Goal: Task Accomplishment & Management: Use online tool/utility

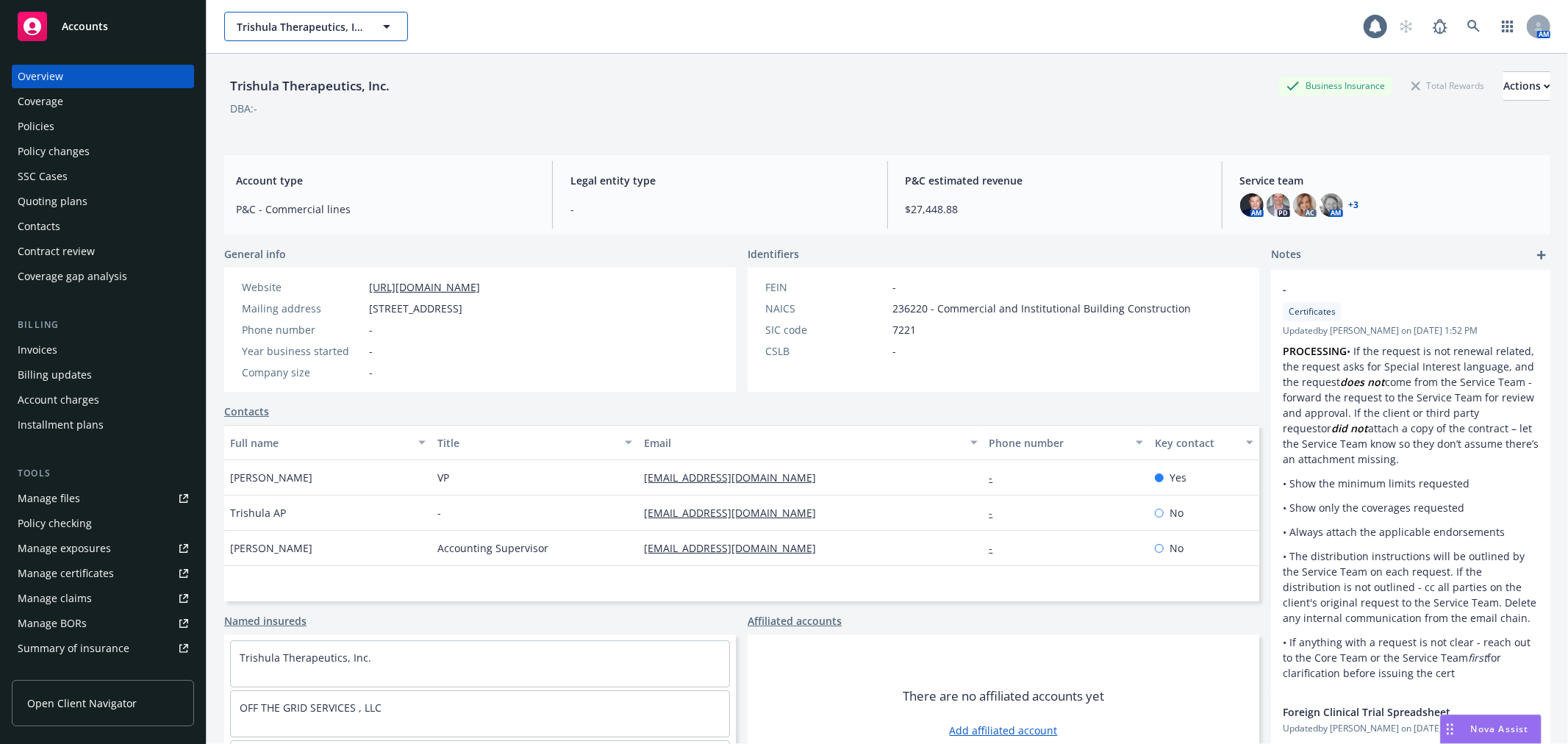
click at [275, 19] on span "Trishula Therapeutics, Inc." at bounding box center [300, 26] width 127 height 15
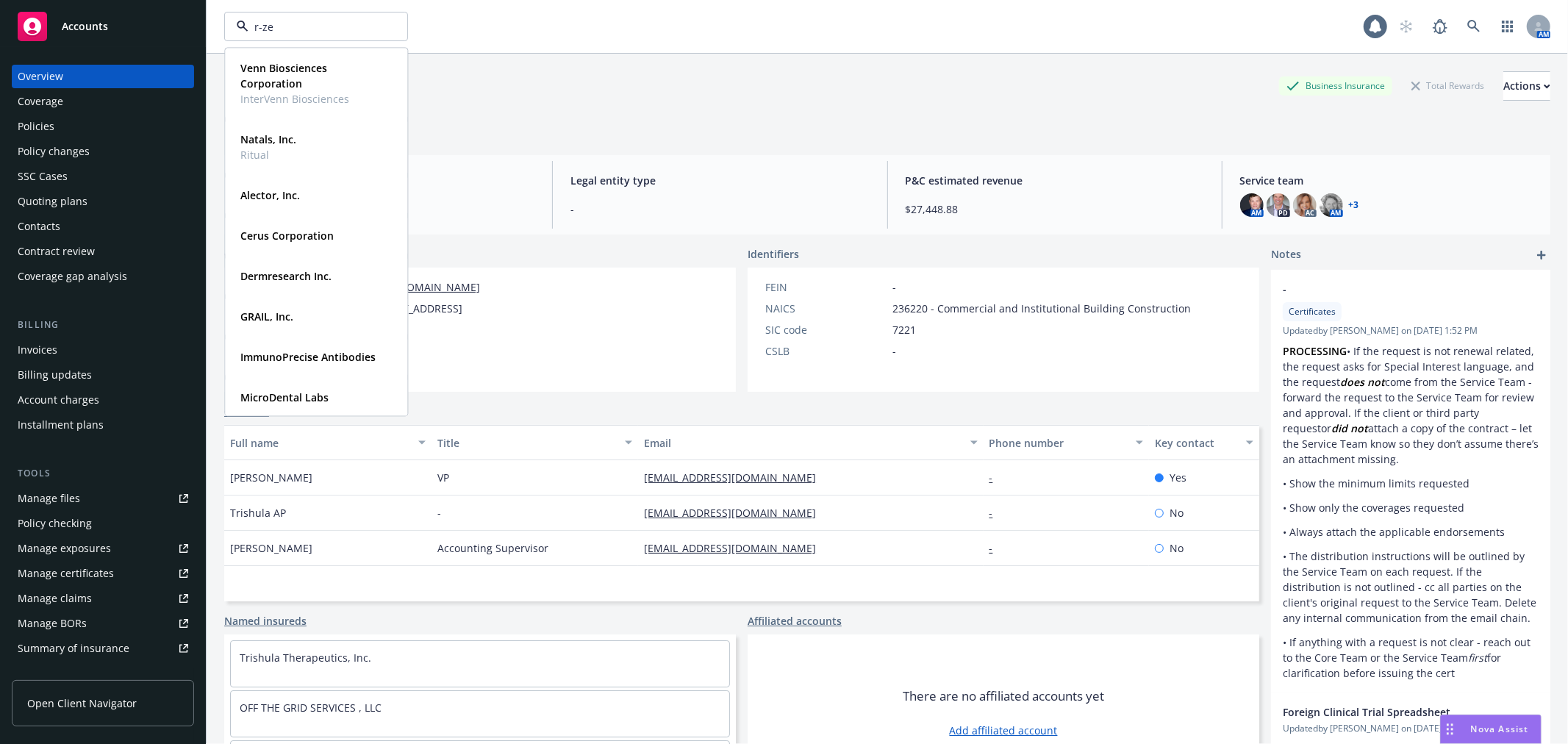
type input "r-zer"
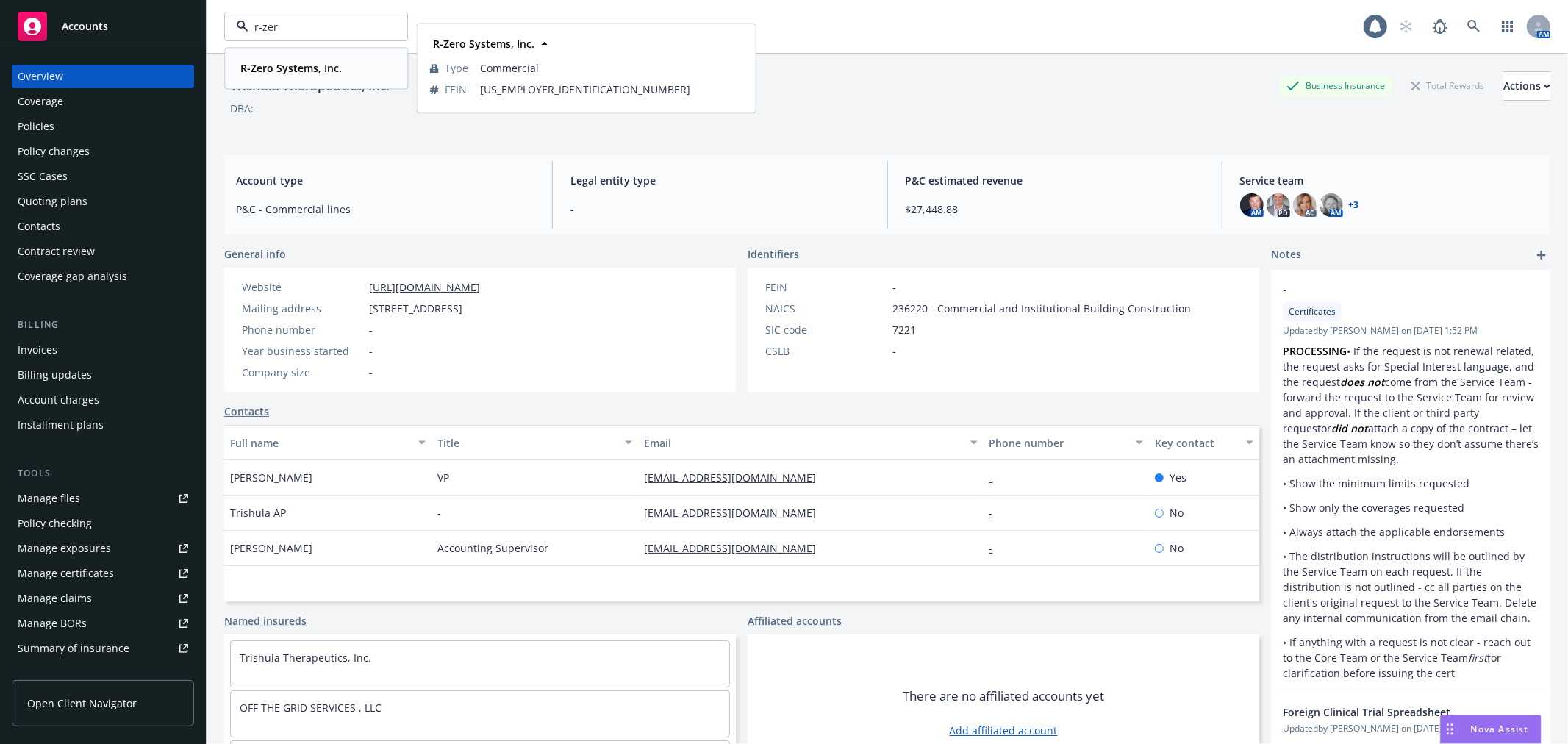
click at [291, 63] on strong "R-Zero Systems, Inc." at bounding box center [291, 69] width 101 height 14
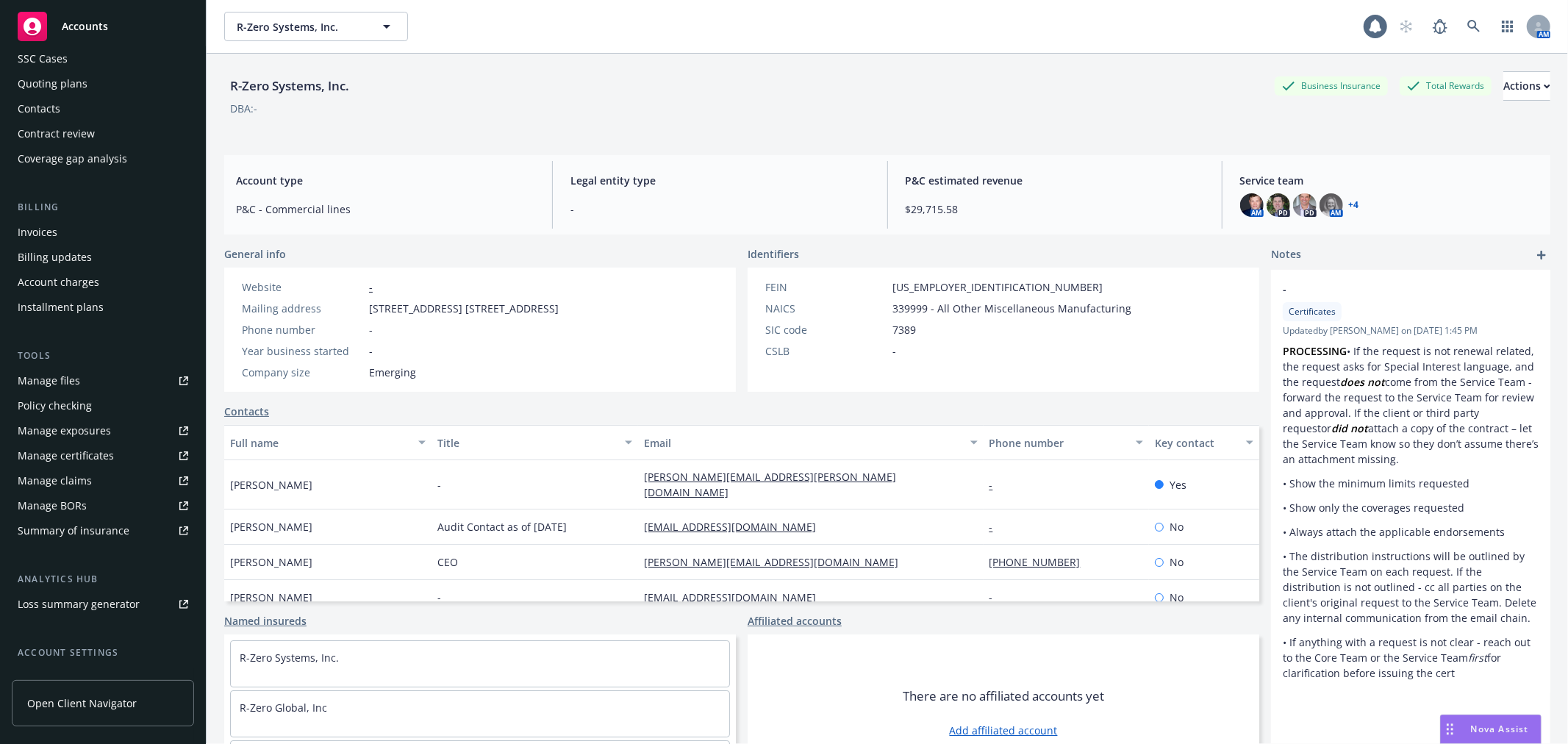
scroll to position [238, 0]
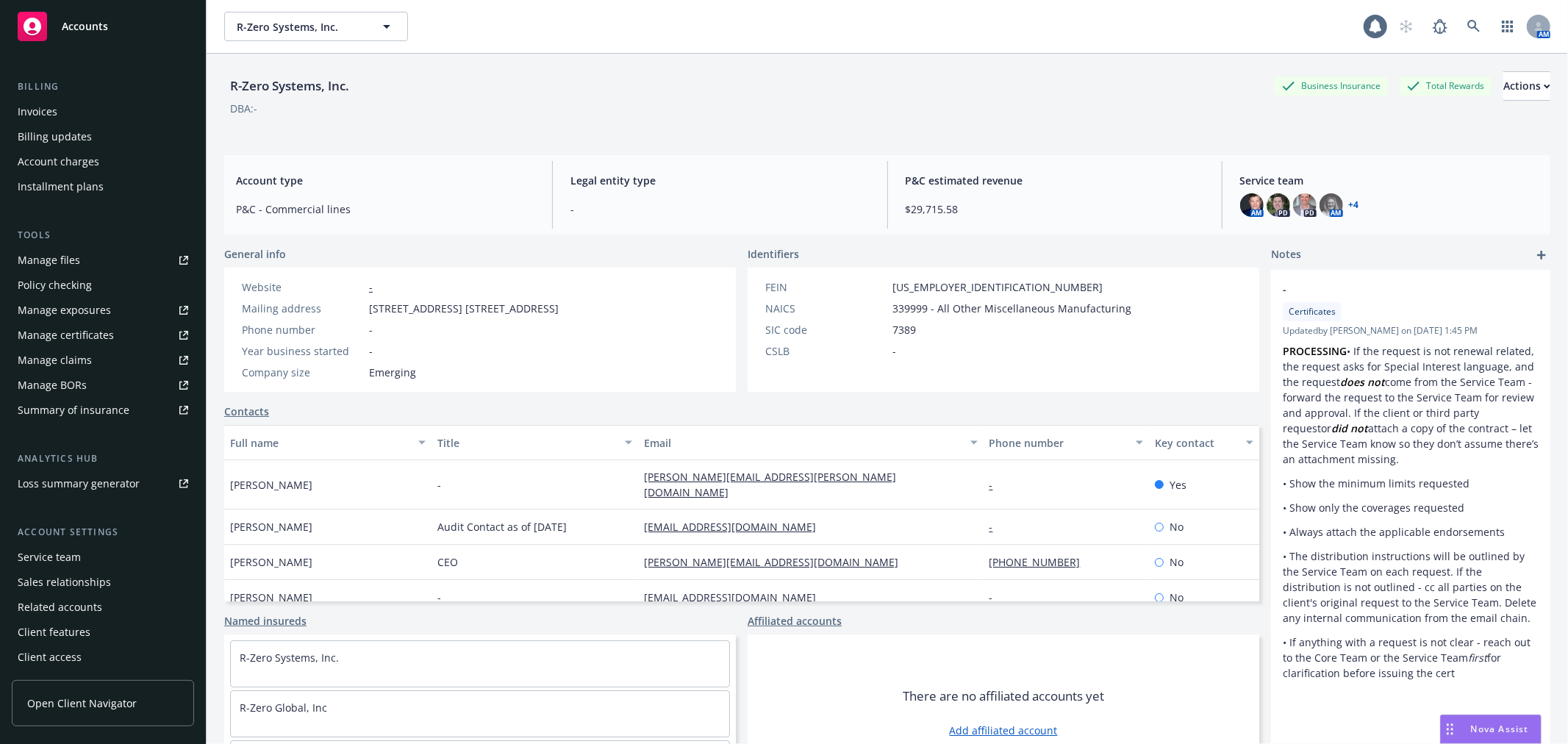
click at [89, 409] on div "Summary of insurance" at bounding box center [73, 410] width 112 height 24
click at [97, 326] on div "Manage certificates" at bounding box center [65, 335] width 96 height 24
click at [307, 22] on span "R-Zero Systems, Inc." at bounding box center [300, 26] width 127 height 15
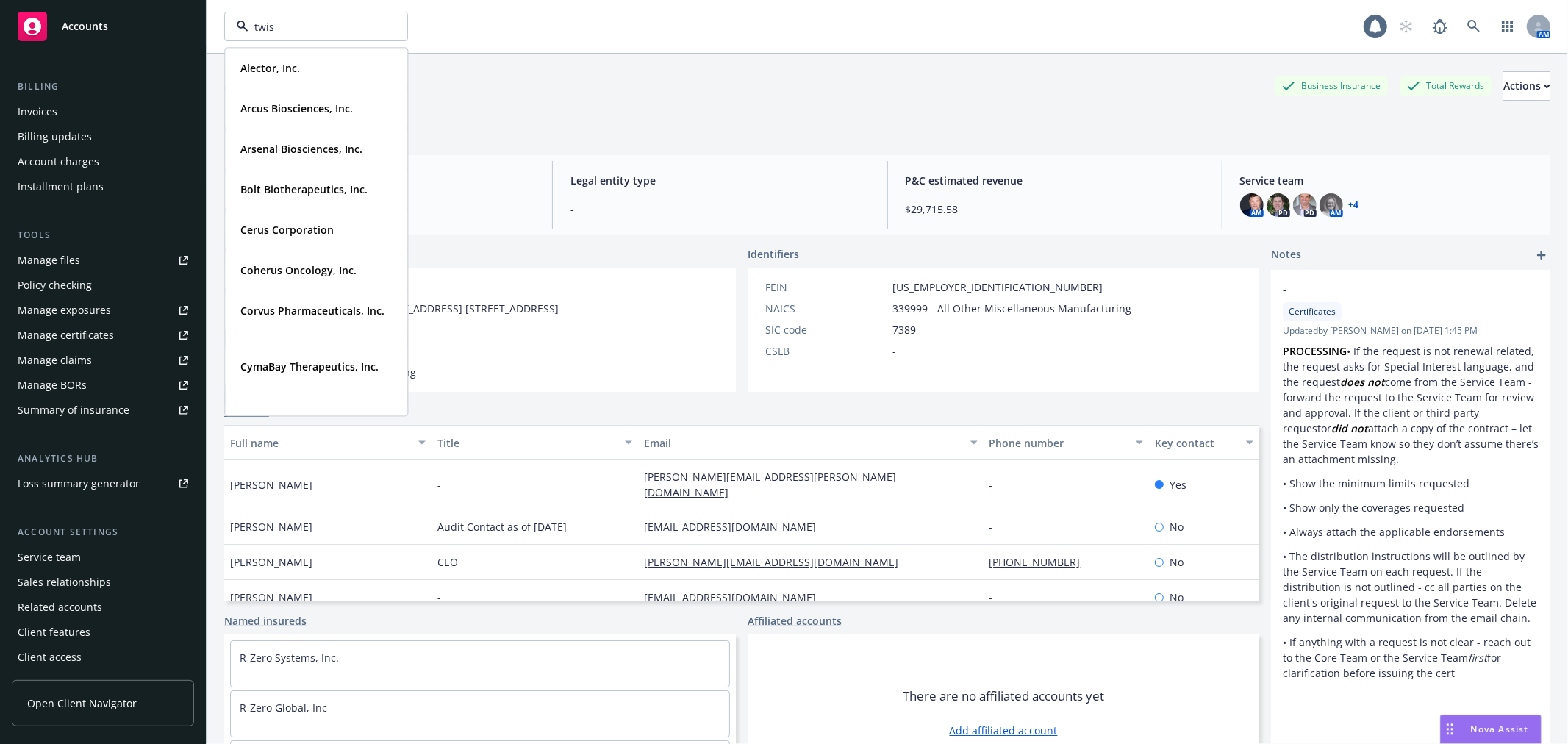
type input "twist"
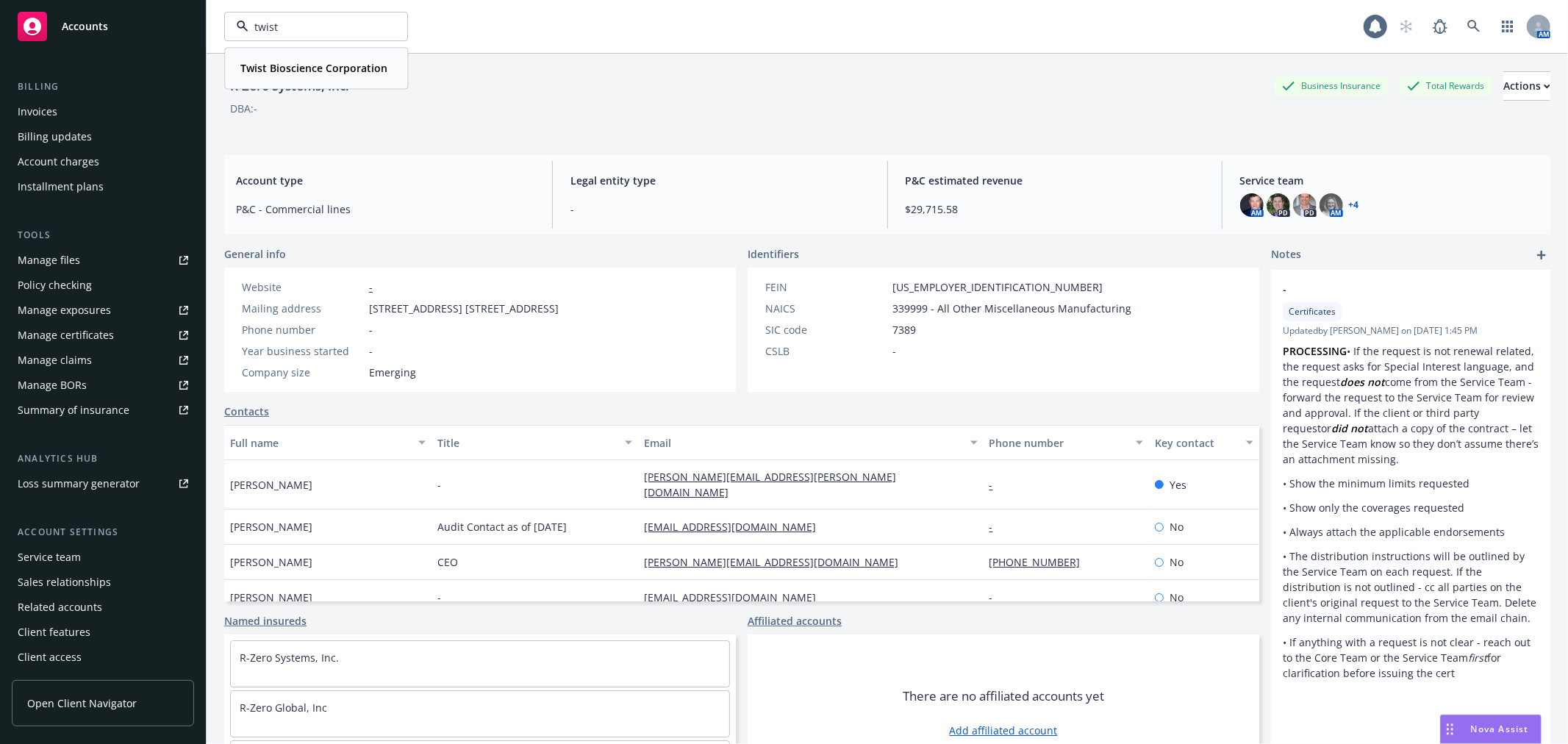
click at [326, 61] on strong "Twist Bioscience Corporation" at bounding box center [314, 69] width 147 height 14
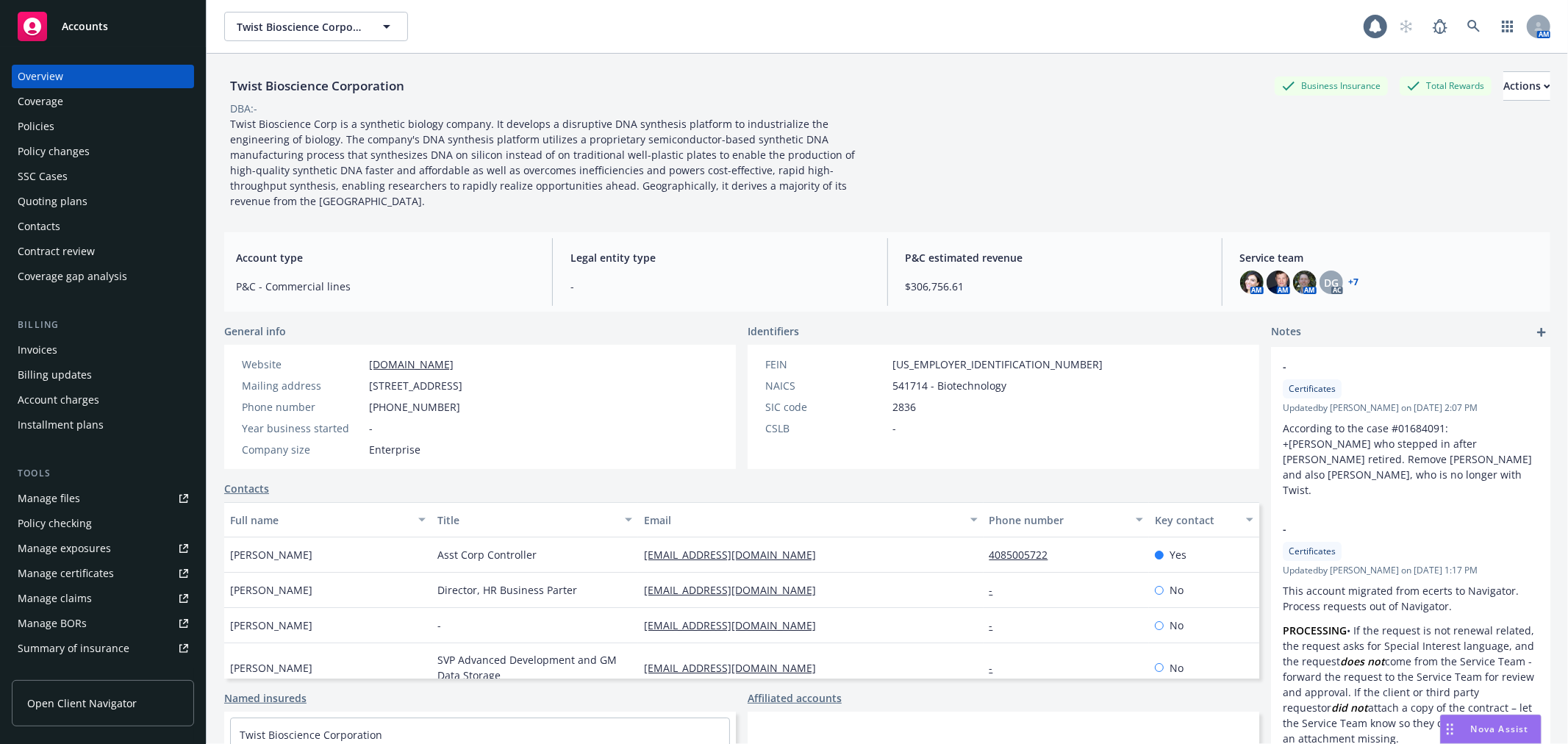
drag, startPoint x: 62, startPoint y: 116, endPoint x: 85, endPoint y: 118, distance: 23.1
click at [62, 116] on div "Policies" at bounding box center [103, 127] width 171 height 24
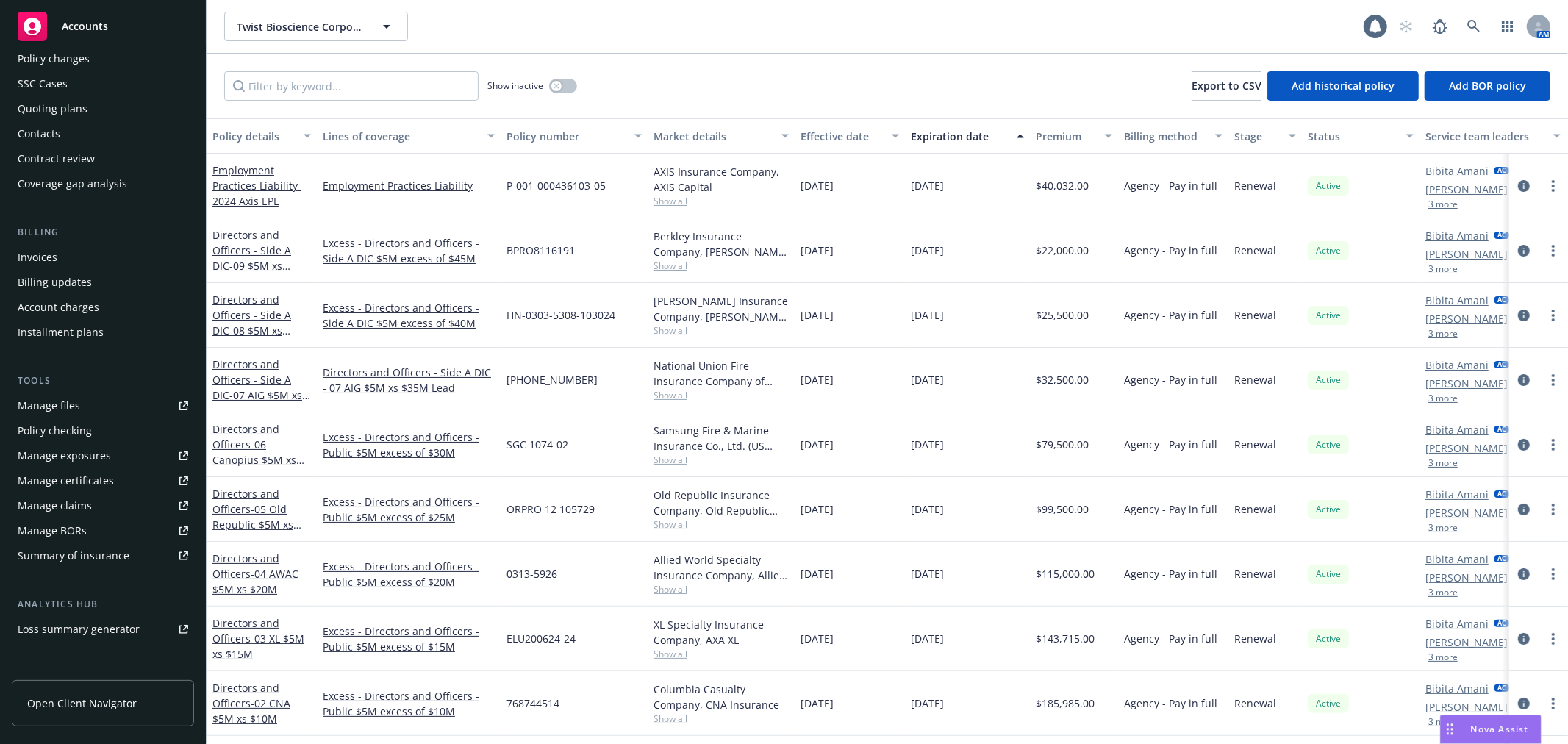
scroll to position [238, 0]
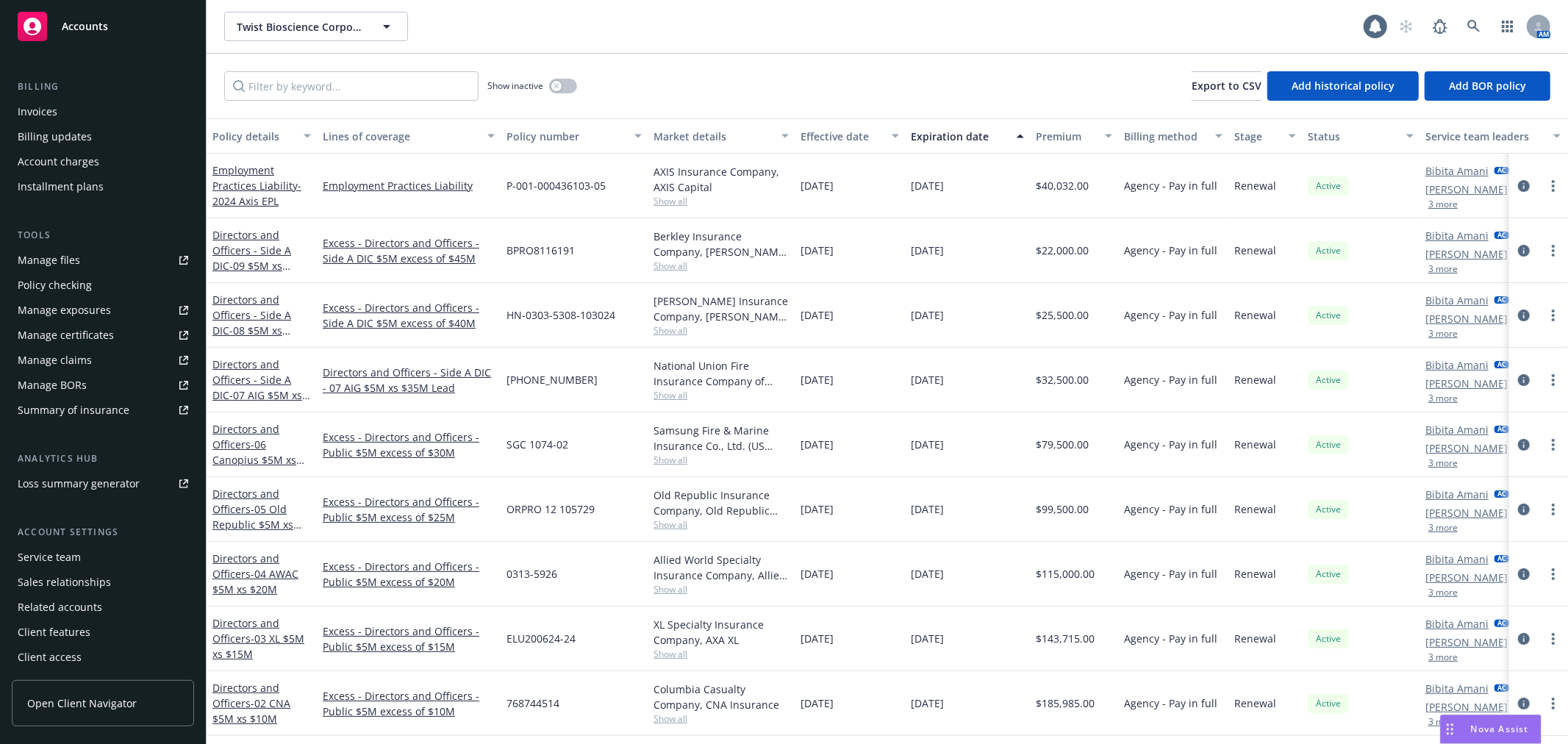
click at [100, 328] on div "Manage certificates" at bounding box center [65, 335] width 96 height 24
click at [357, 22] on span "Twist Bioscience Corporation" at bounding box center [300, 26] width 127 height 15
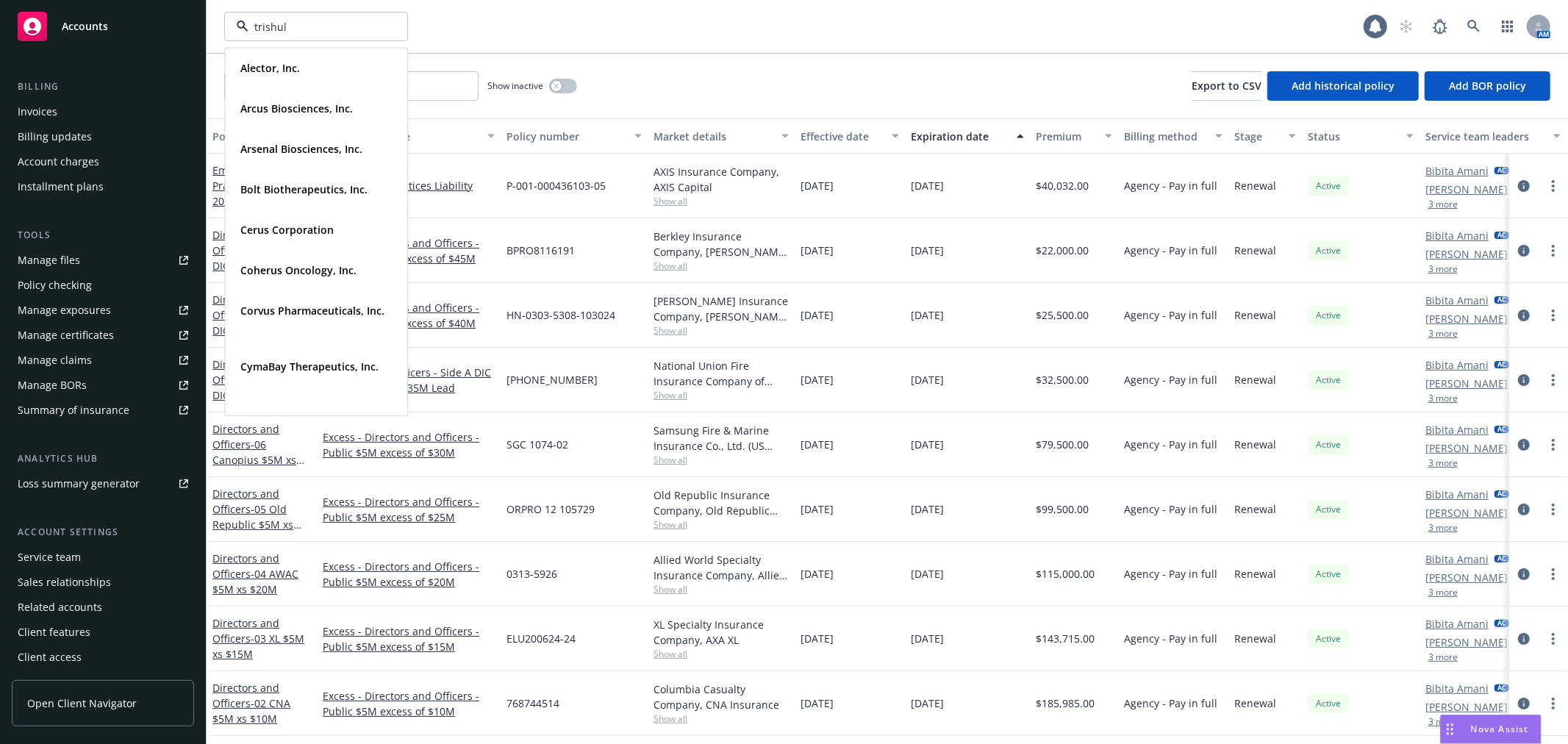
type input "trishula"
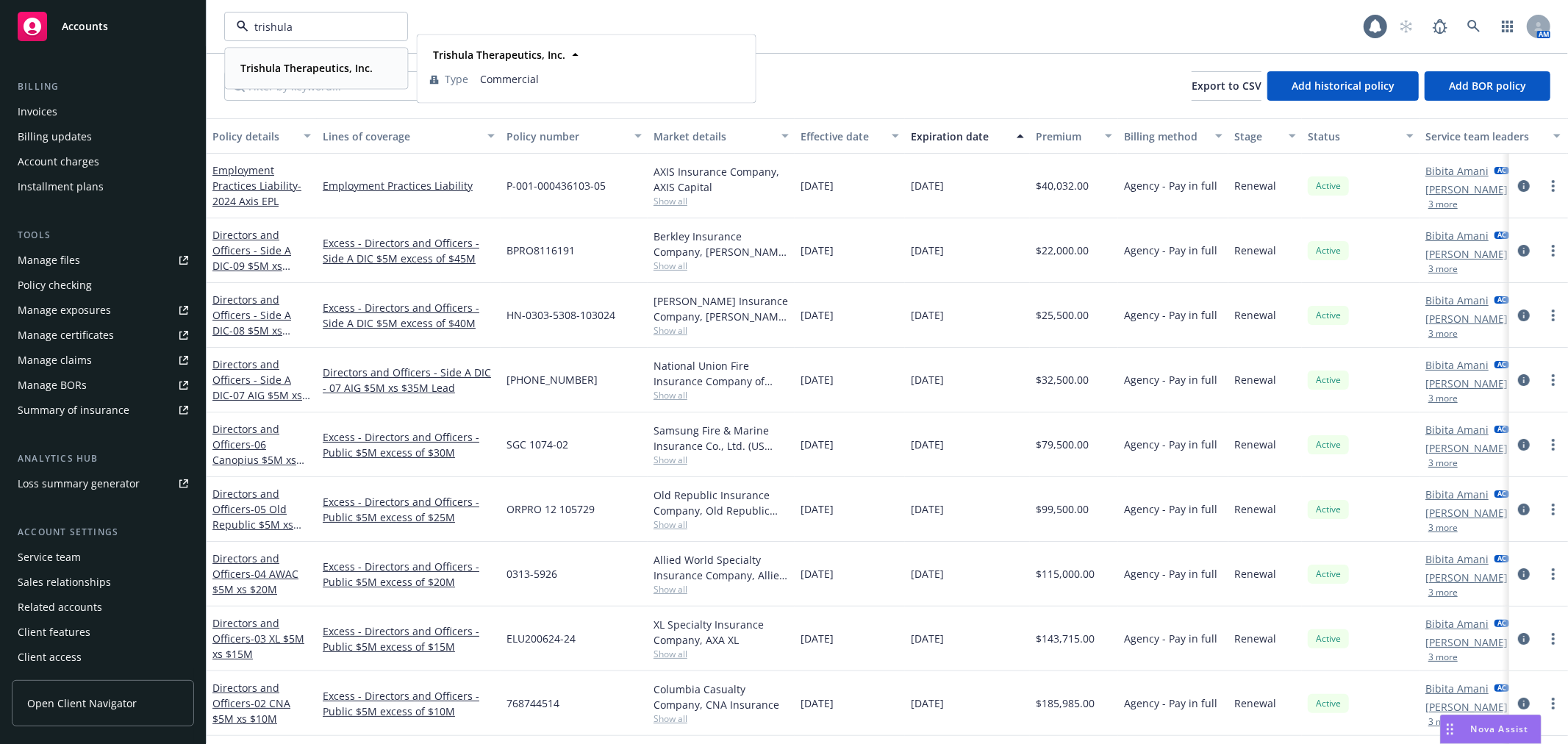
click at [329, 78] on div "Trishula Therapeutics, Inc." at bounding box center [304, 68] width 141 height 22
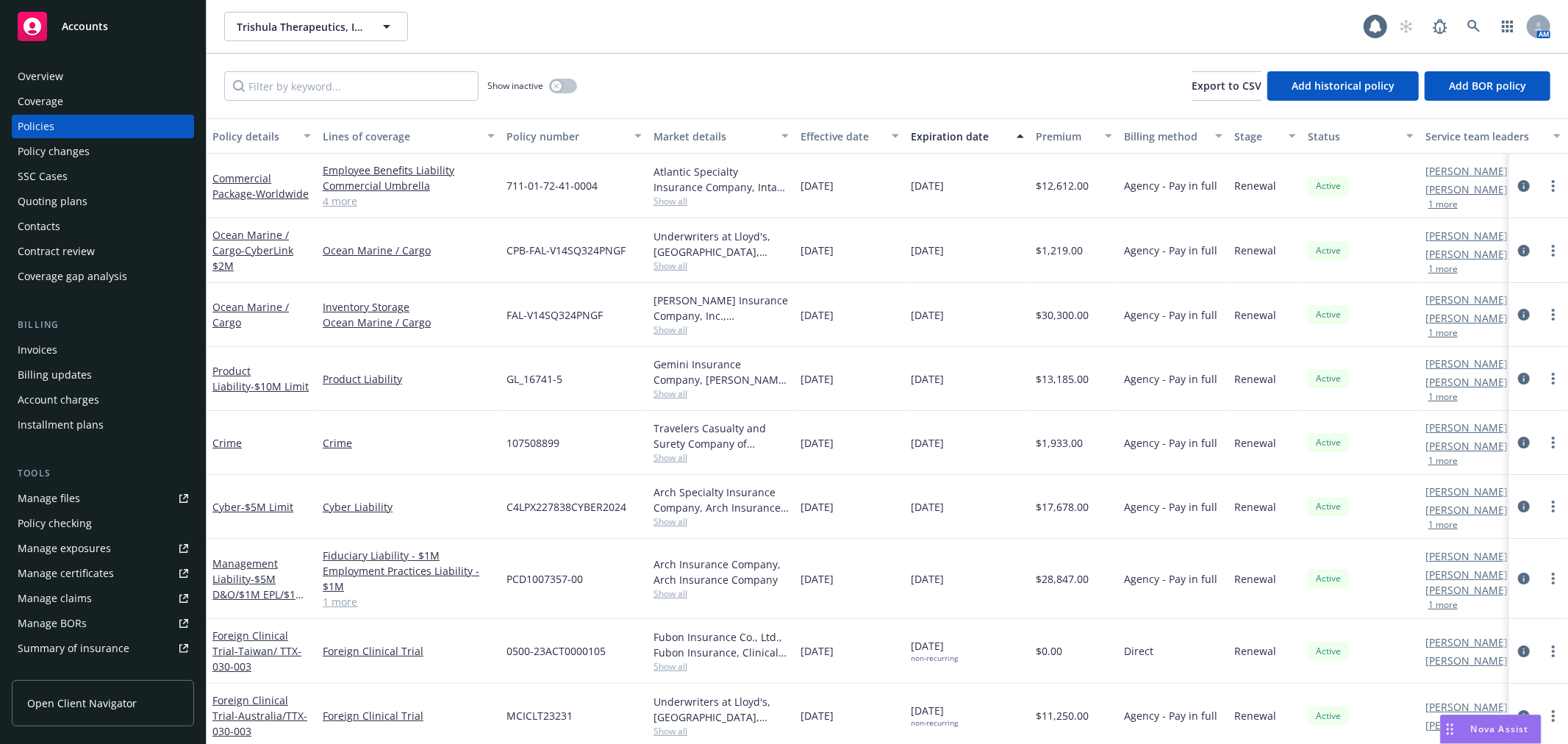
drag, startPoint x: 62, startPoint y: 193, endPoint x: 104, endPoint y: 190, distance: 42.1
click at [62, 193] on div "Quoting plans" at bounding box center [53, 202] width 70 height 24
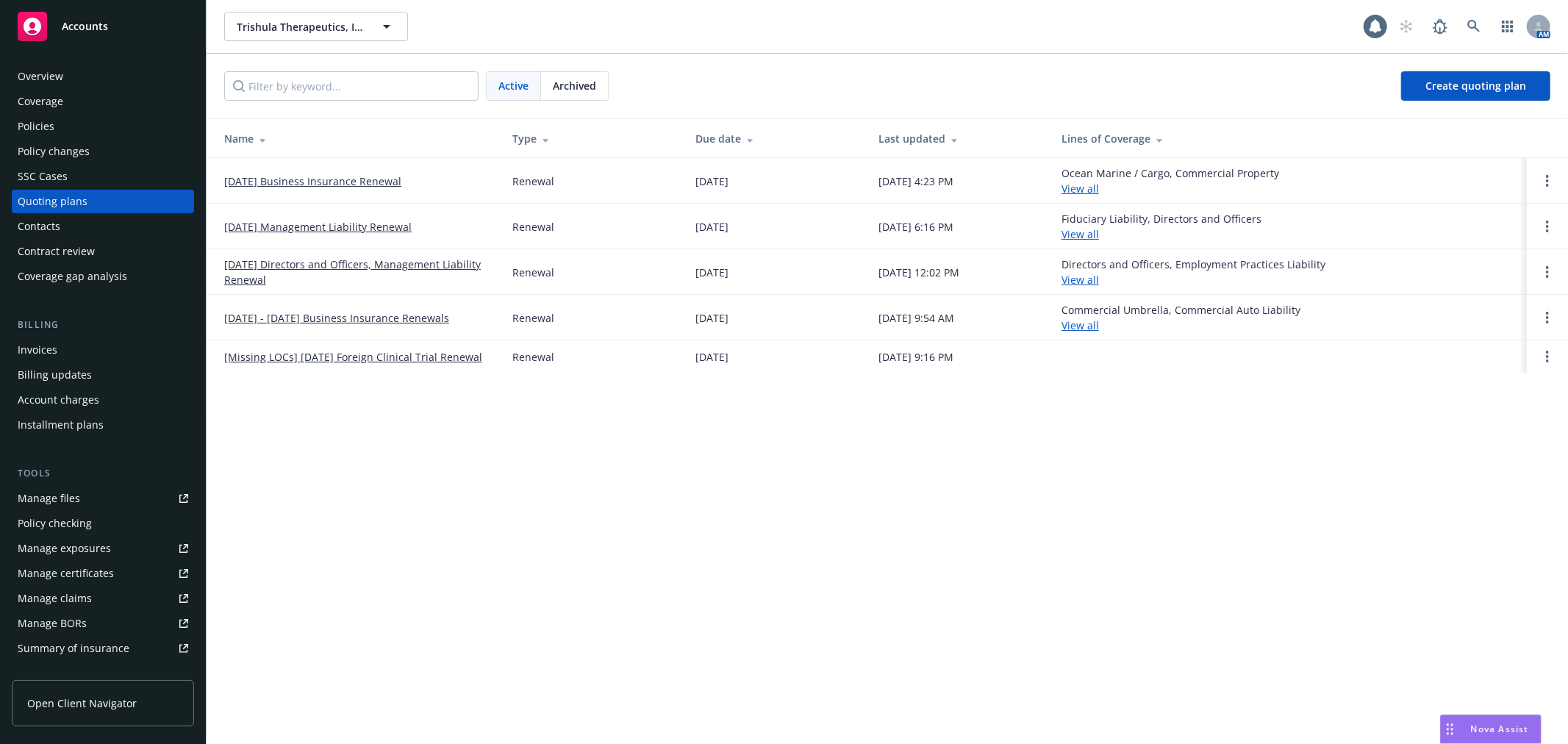
click at [361, 180] on link "[DATE] Business Insurance Renewal" at bounding box center [312, 181] width 177 height 15
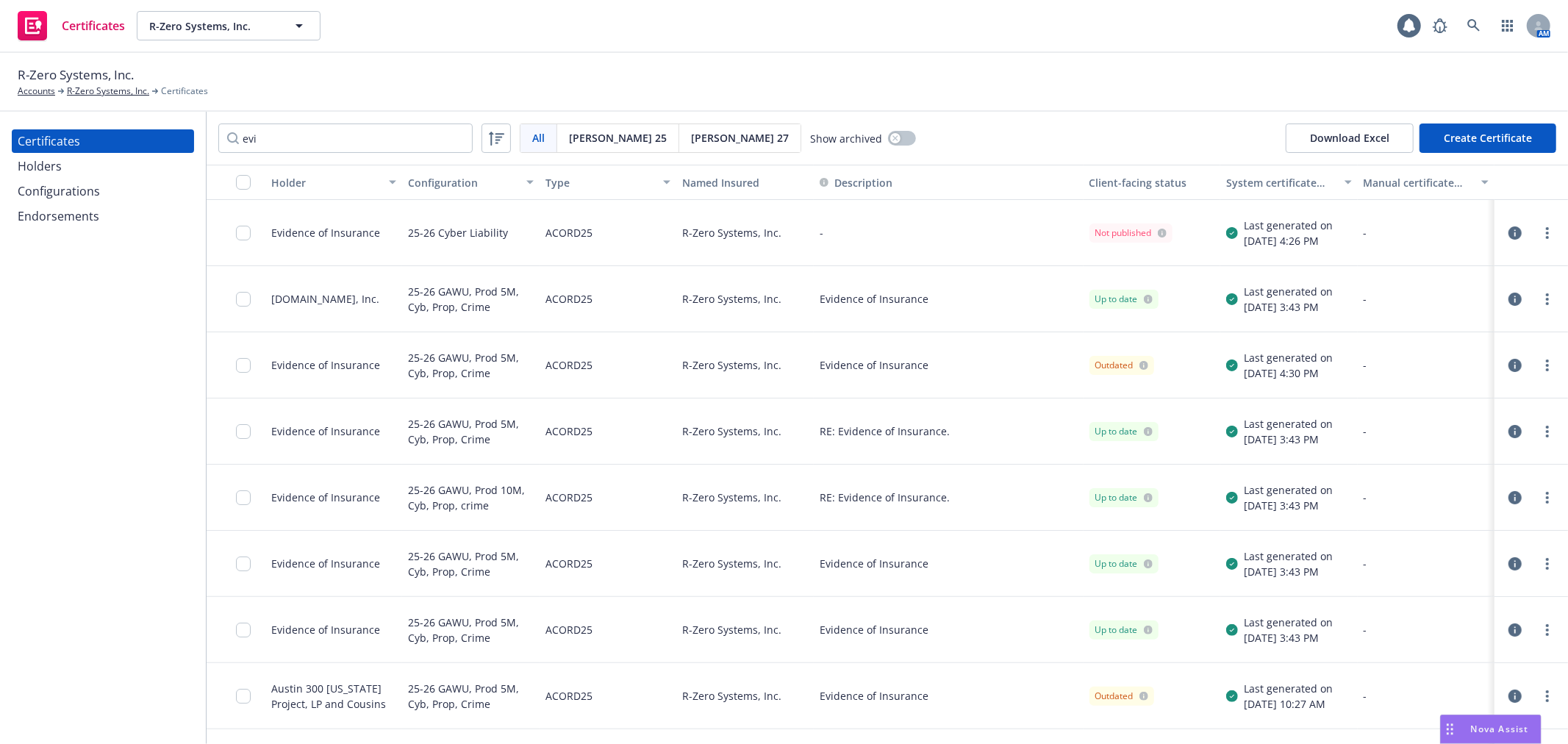
type input "evi"
click at [69, 196] on div "Configurations" at bounding box center [58, 191] width 82 height 24
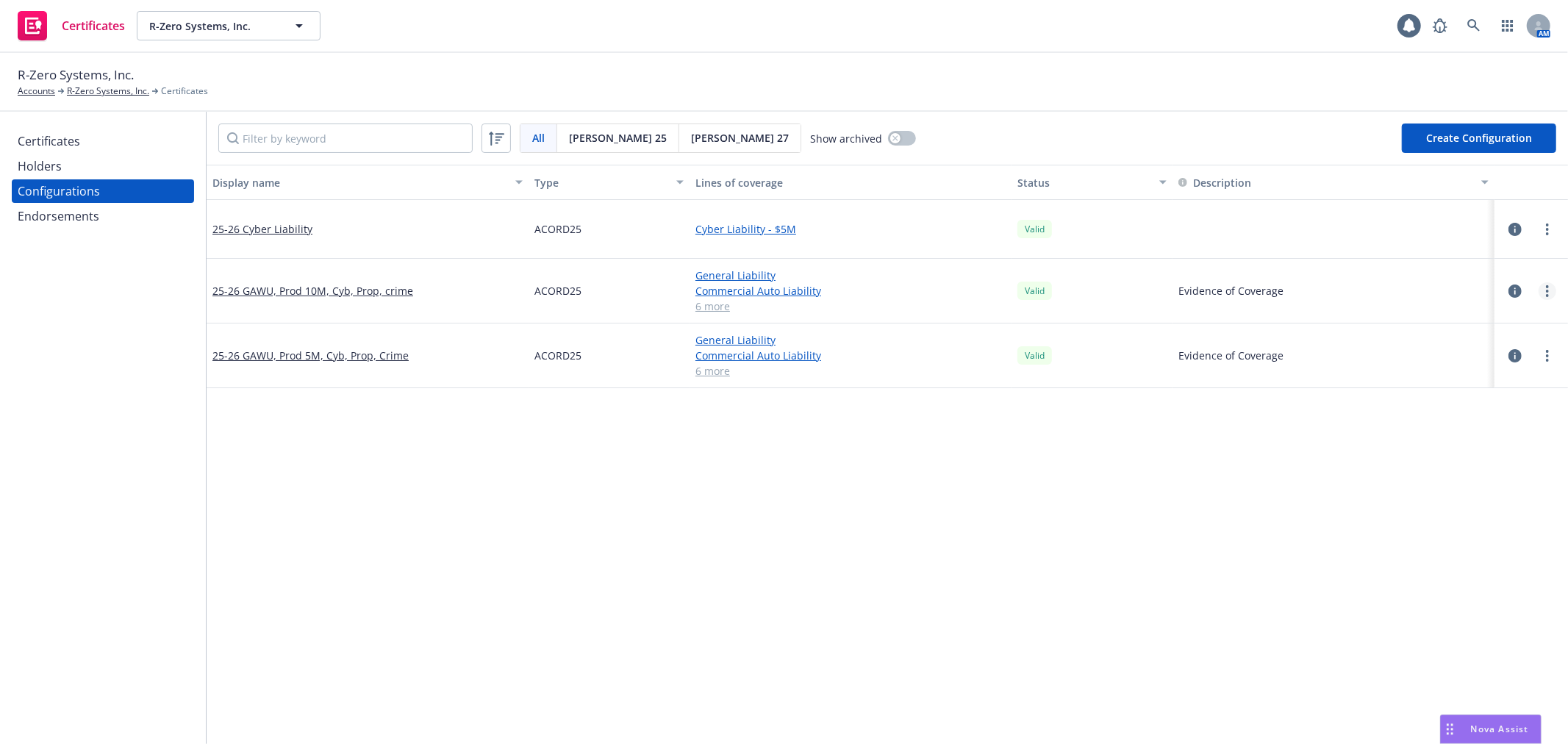
click at [1539, 288] on link "more" at bounding box center [1548, 291] width 18 height 18
drag, startPoint x: 334, startPoint y: 354, endPoint x: 341, endPoint y: 350, distance: 8.1
click at [334, 354] on link "25-26 GAWU, Prod 5M, Cyb, Prop, Crime" at bounding box center [311, 355] width 196 height 15
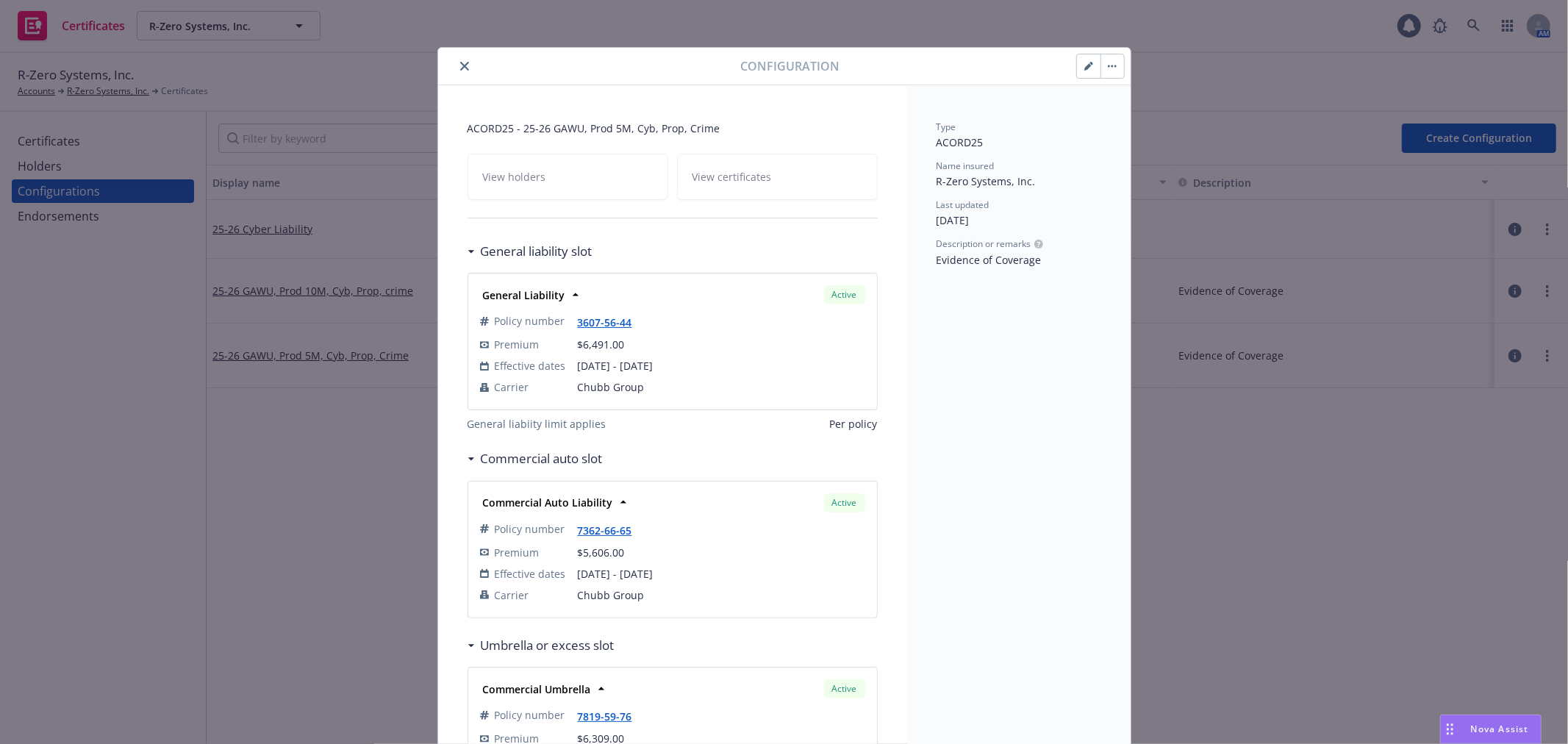
click at [461, 62] on icon "close" at bounding box center [465, 66] width 9 height 9
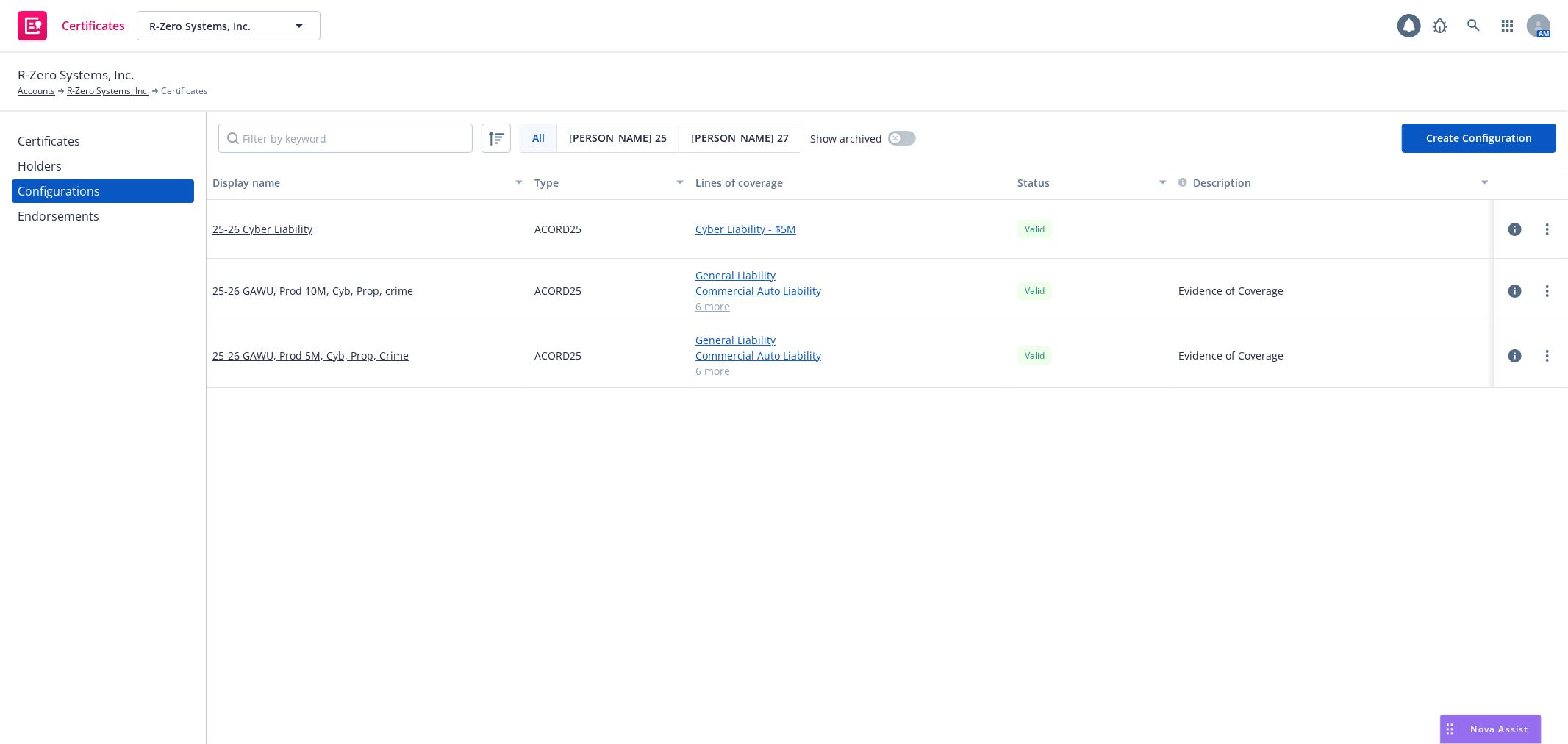
click at [68, 150] on div "Certificates" at bounding box center [49, 141] width 62 height 24
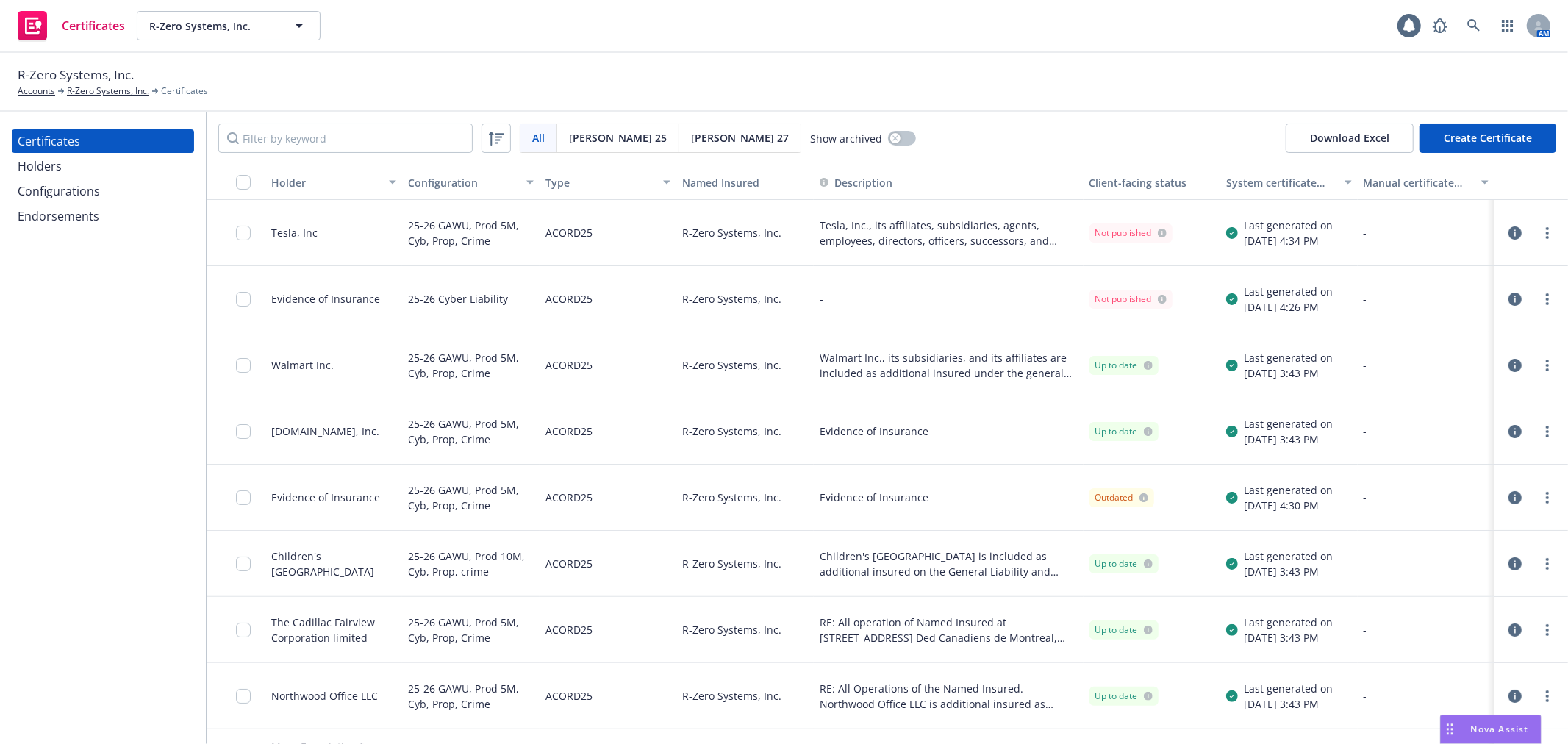
click at [1491, 141] on button "Create Certificate" at bounding box center [1488, 138] width 137 height 29
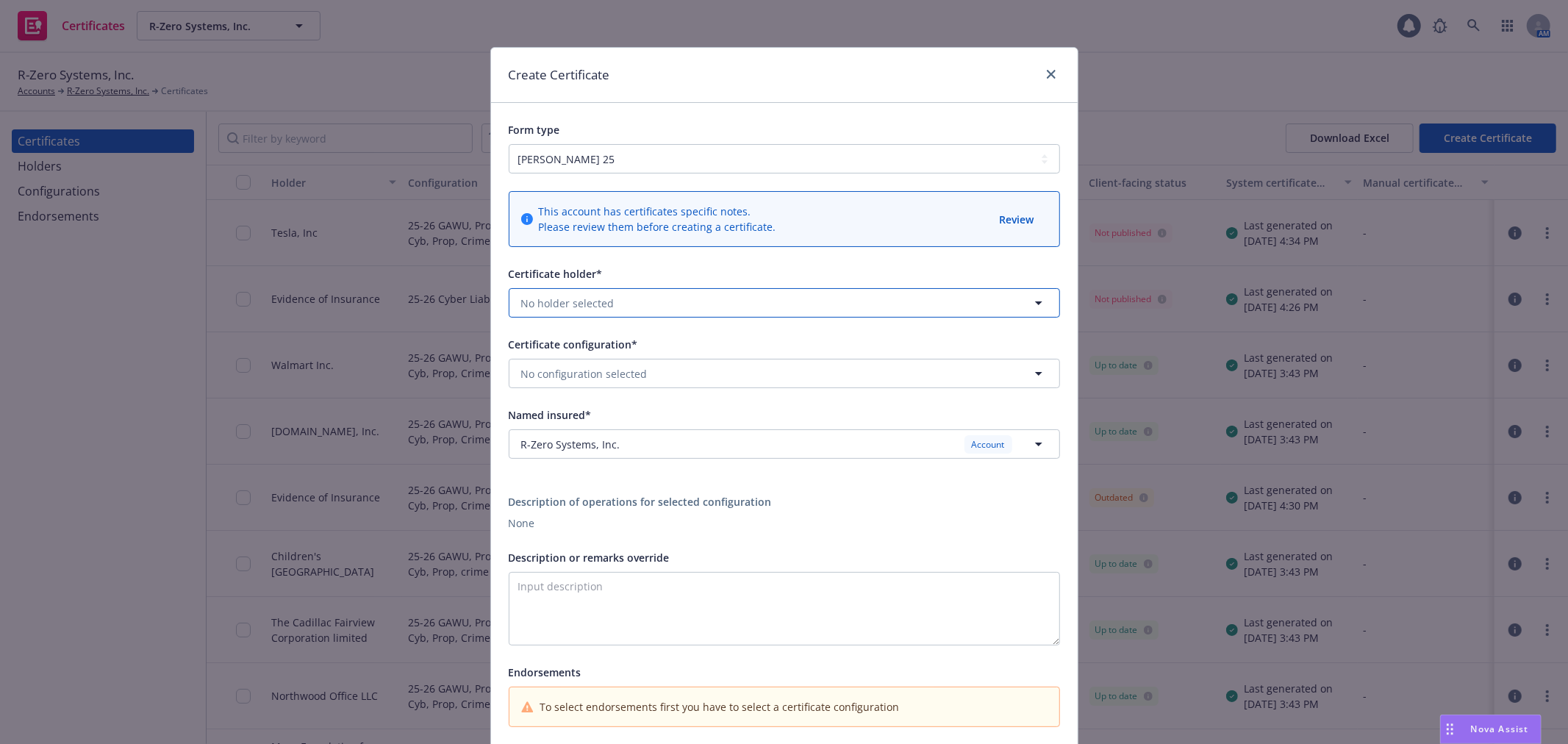
click at [599, 304] on span "No holder selected" at bounding box center [567, 303] width 93 height 15
type input "evid"
click at [606, 341] on strong "Evidence of Insurance" at bounding box center [580, 345] width 110 height 14
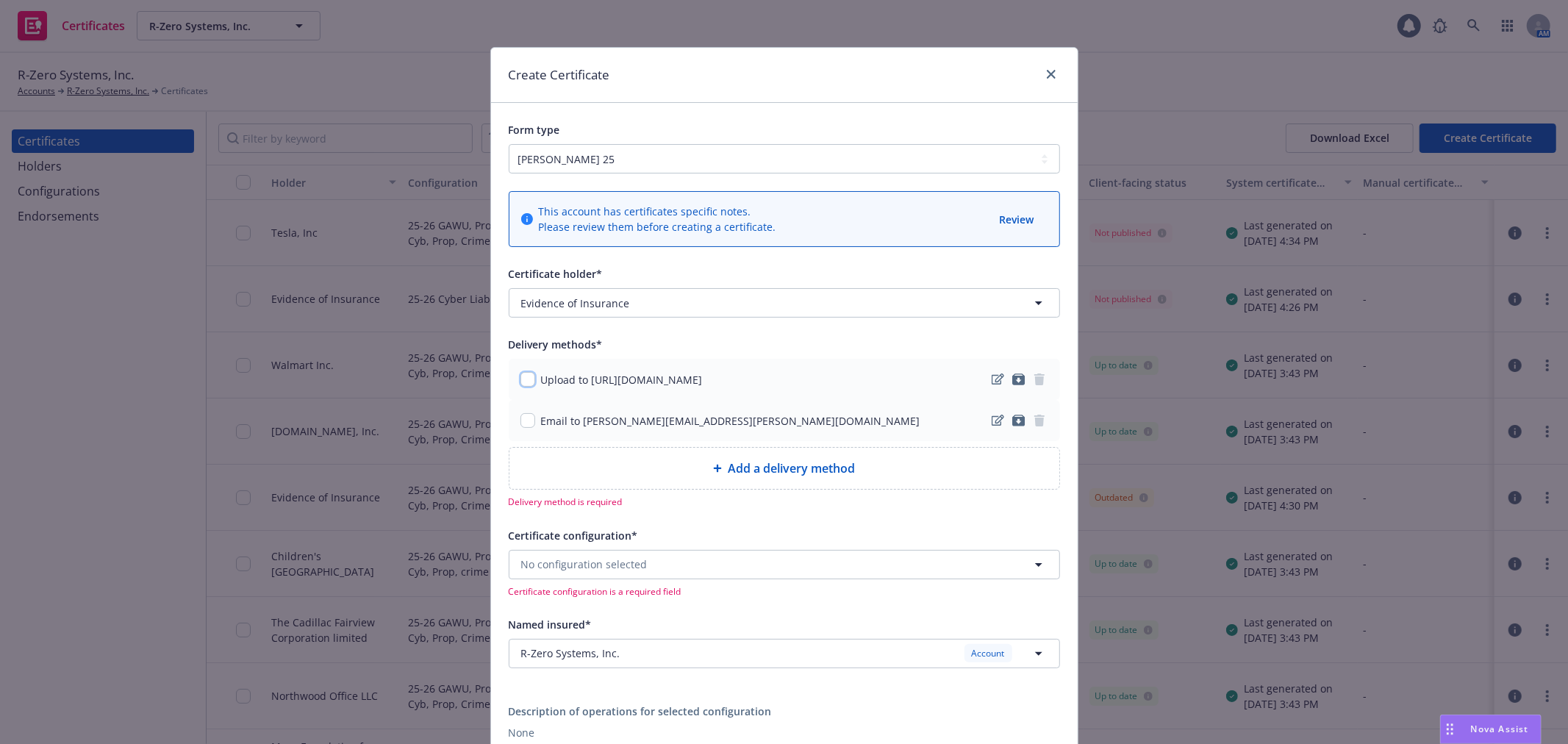
click at [525, 378] on input "checkbox" at bounding box center [527, 379] width 14 height 14
checkbox input "true"
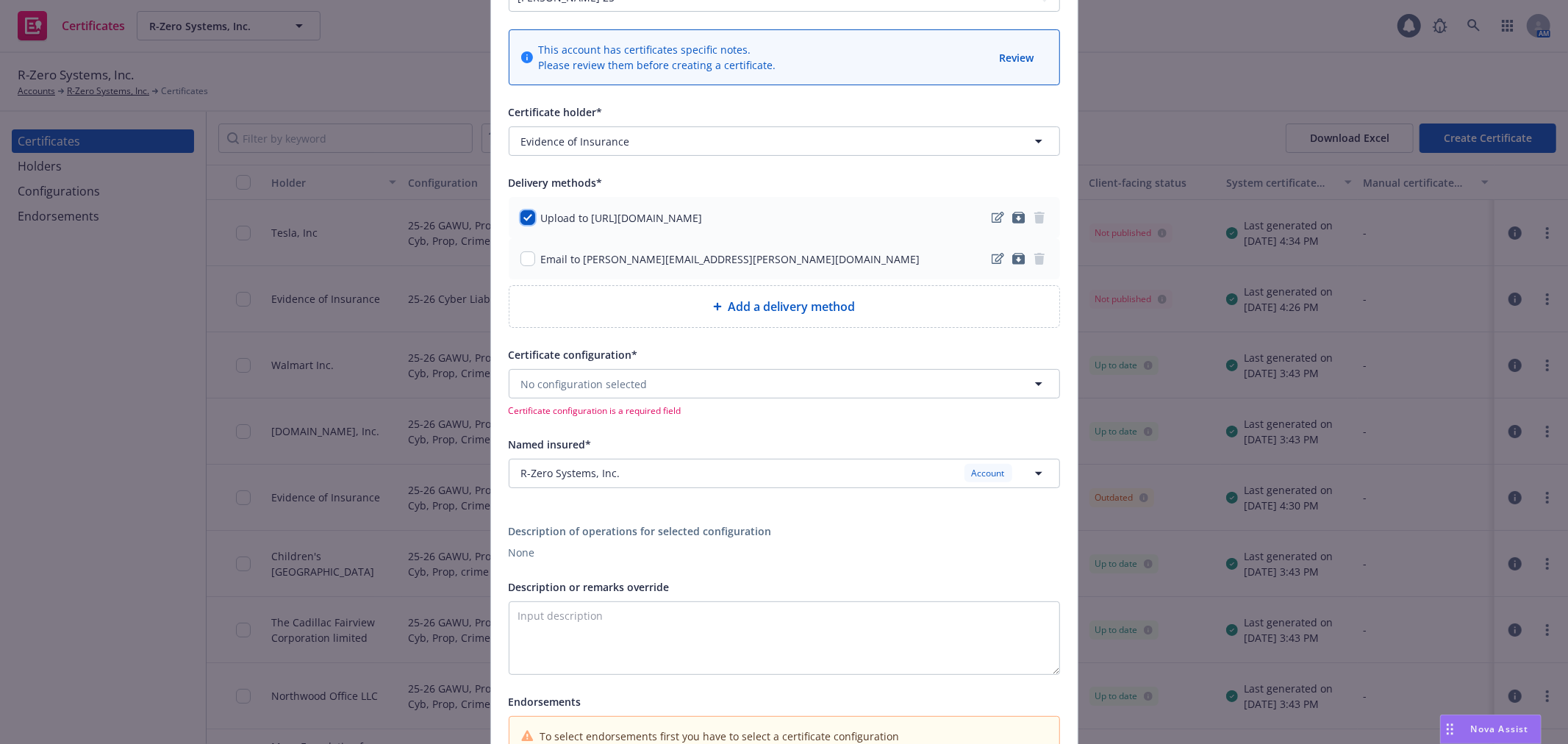
scroll to position [163, 0]
click at [643, 390] on button "No configuration selected" at bounding box center [785, 382] width 551 height 29
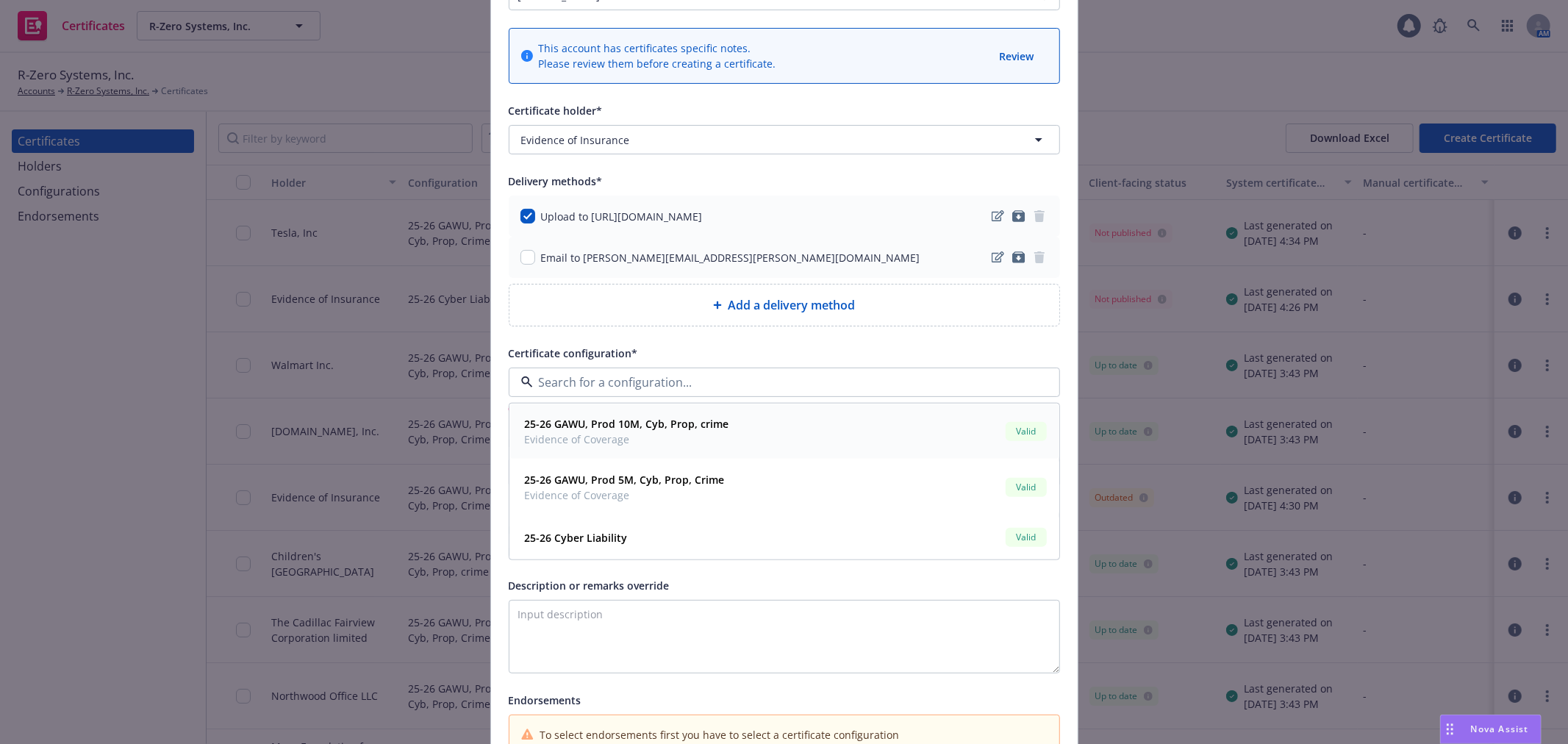
click at [641, 430] on strong "25-26 GAWU, Prod 10M, Cyb, Prop, crime" at bounding box center [627, 424] width 205 height 14
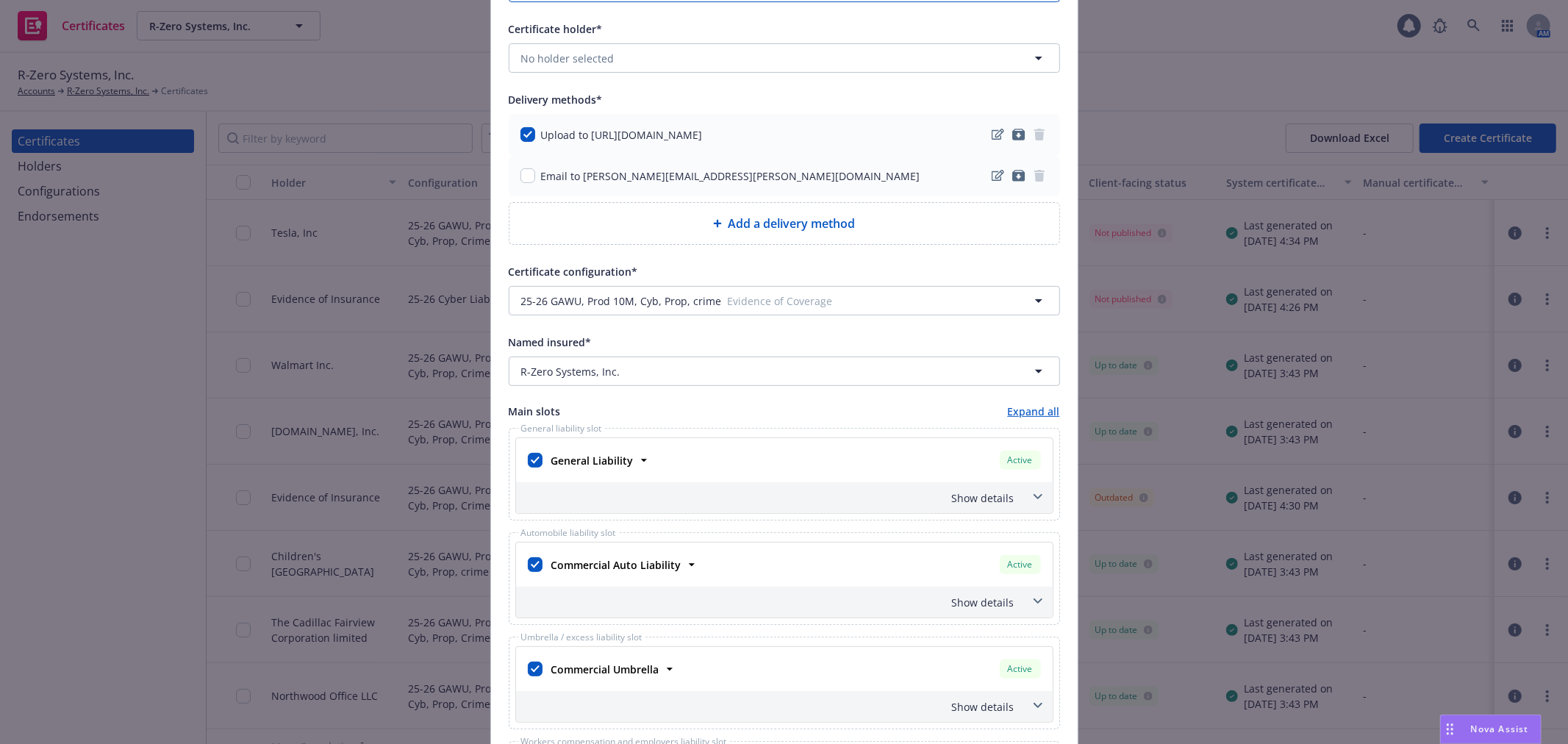
scroll to position [408, 0]
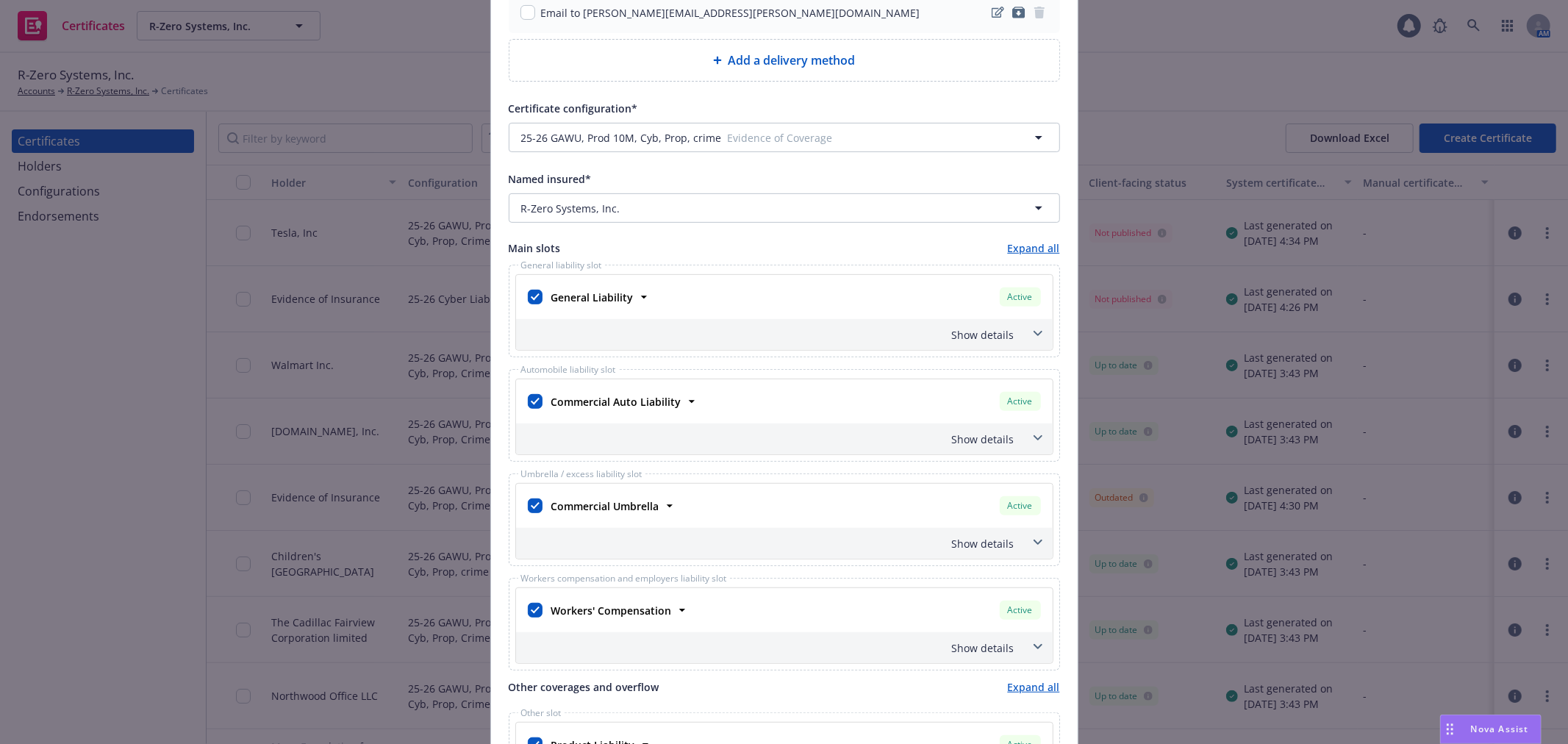
click at [1026, 339] on span at bounding box center [1038, 334] width 24 height 24
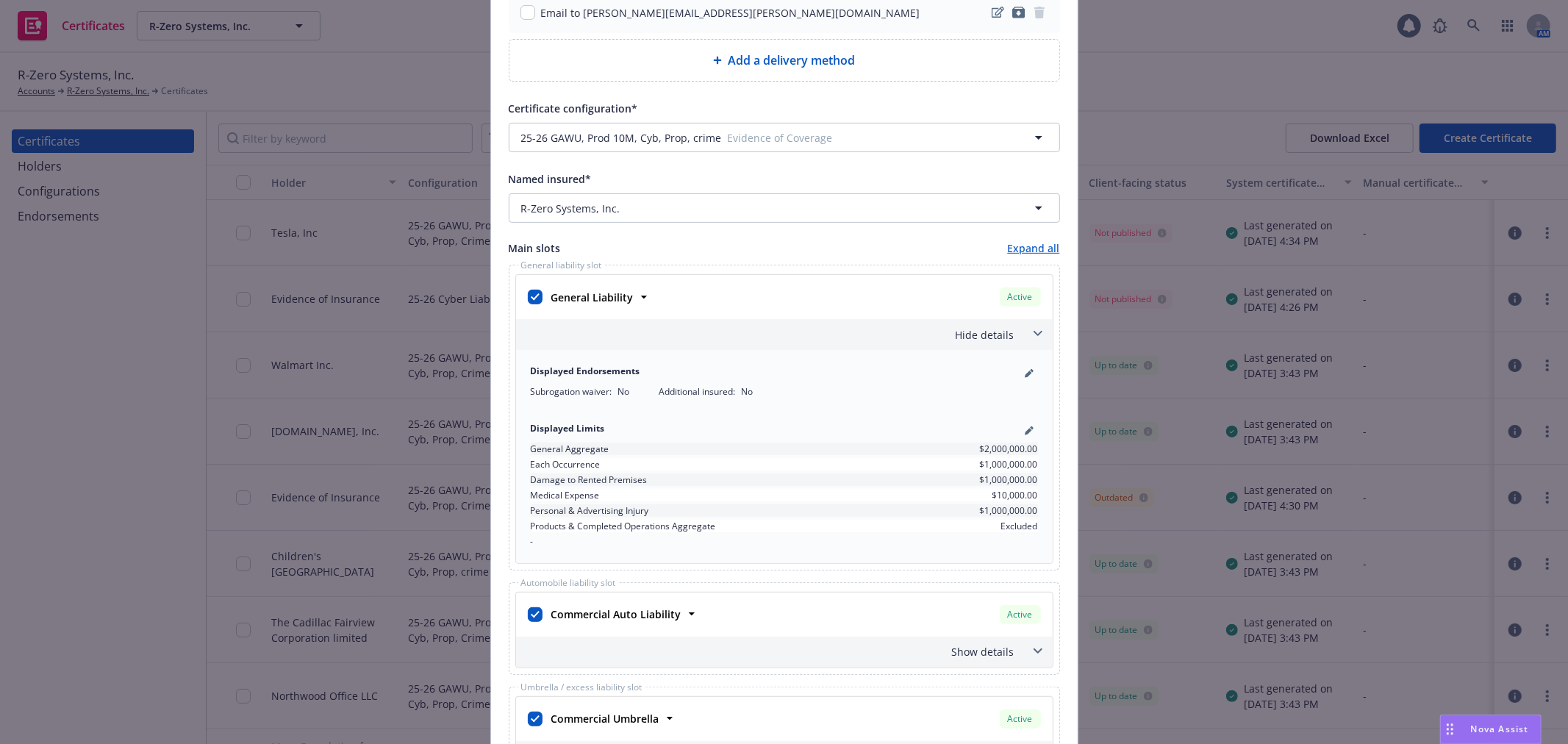
click at [1026, 339] on span at bounding box center [1038, 334] width 24 height 24
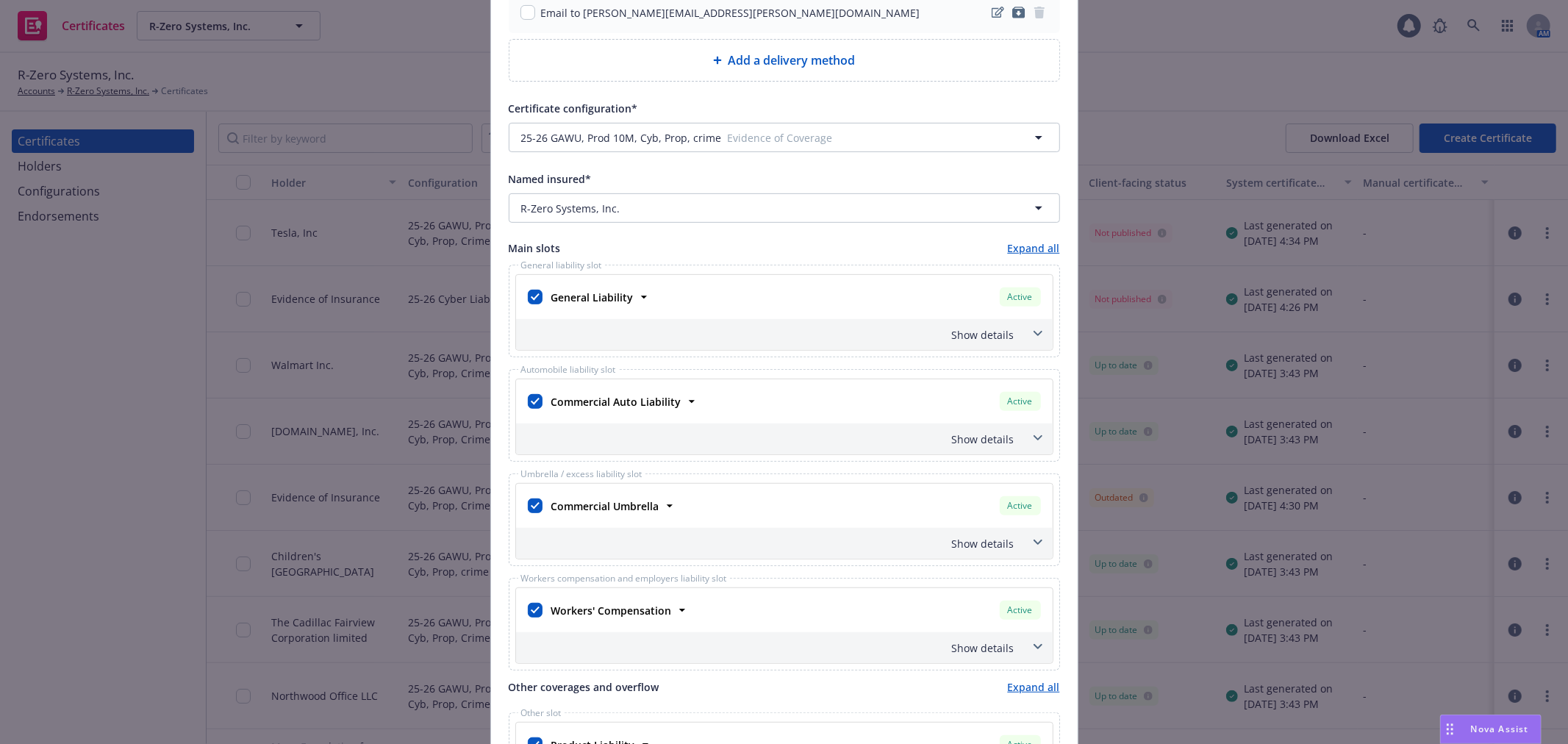
click at [1012, 445] on div "Show details" at bounding box center [785, 439] width 537 height 31
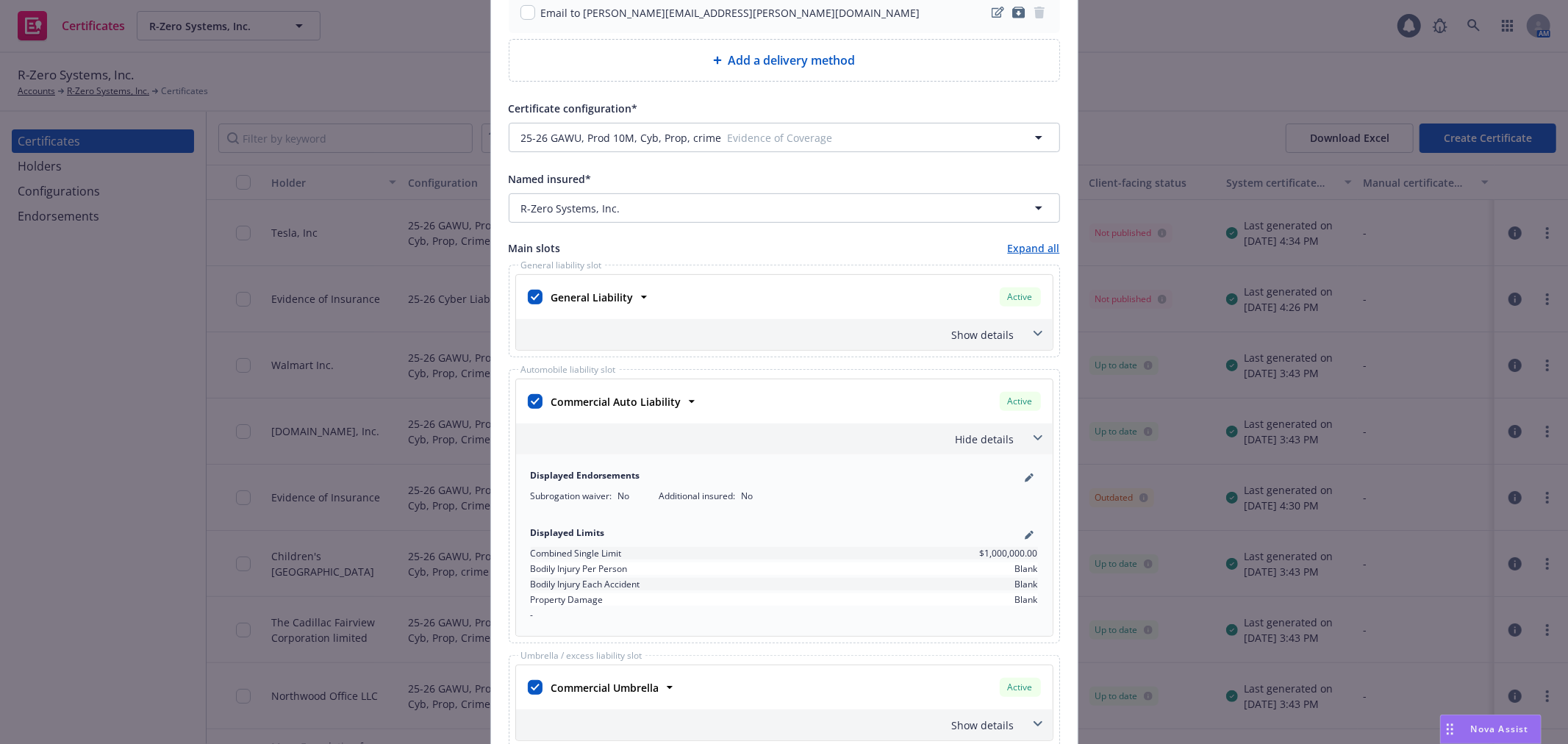
click at [1012, 445] on div "Hide details" at bounding box center [785, 439] width 537 height 31
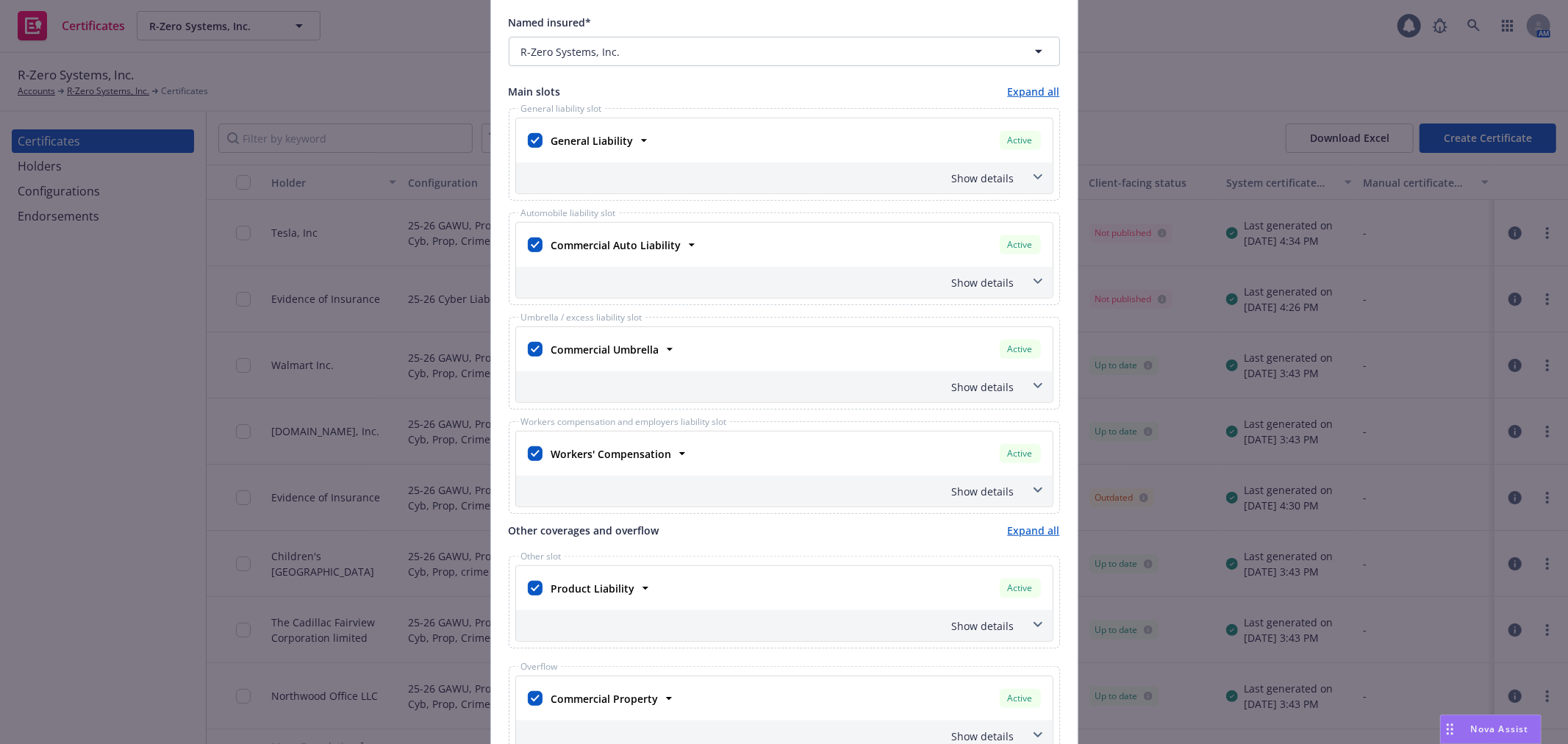
scroll to position [571, 0]
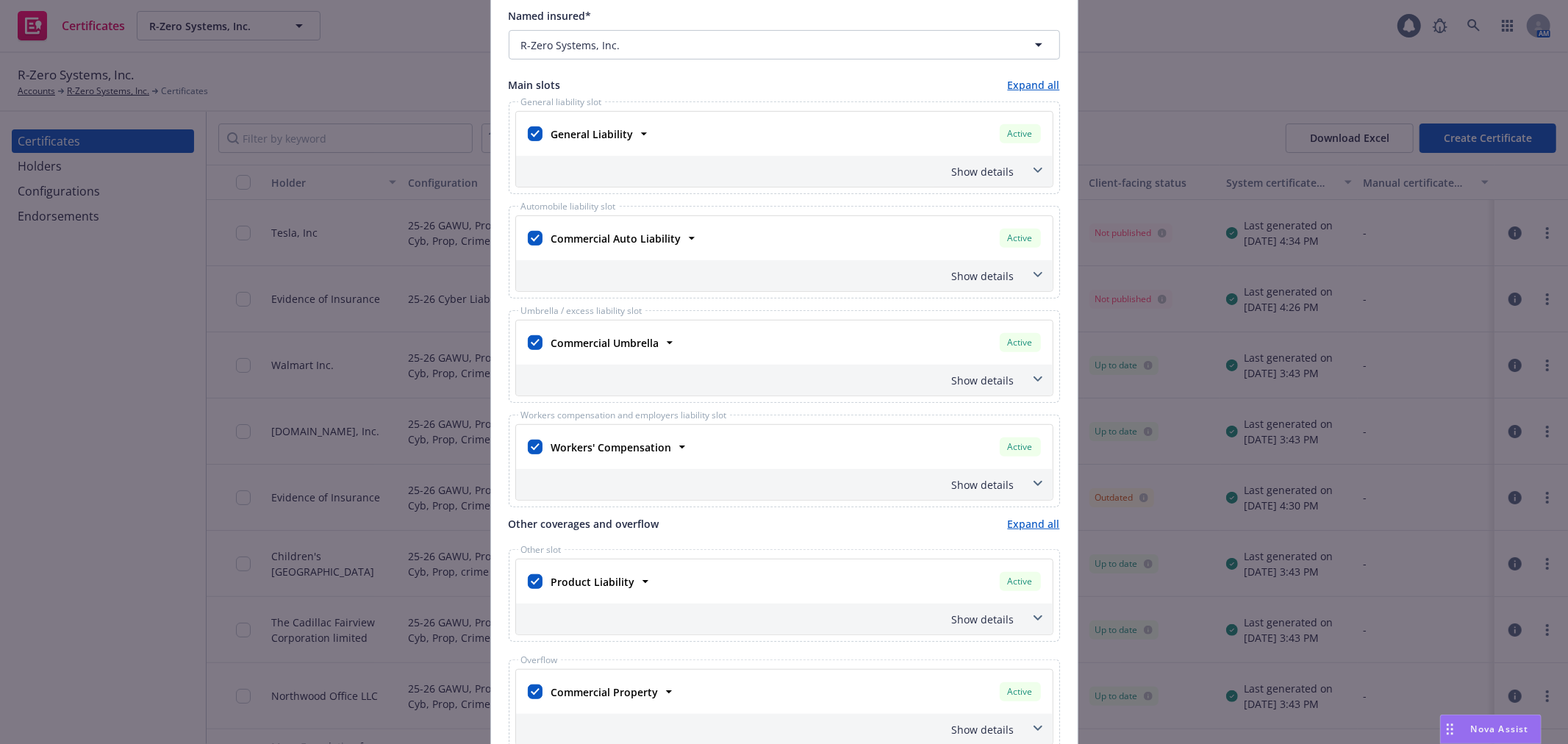
click at [994, 377] on div "Show details" at bounding box center [767, 380] width 496 height 15
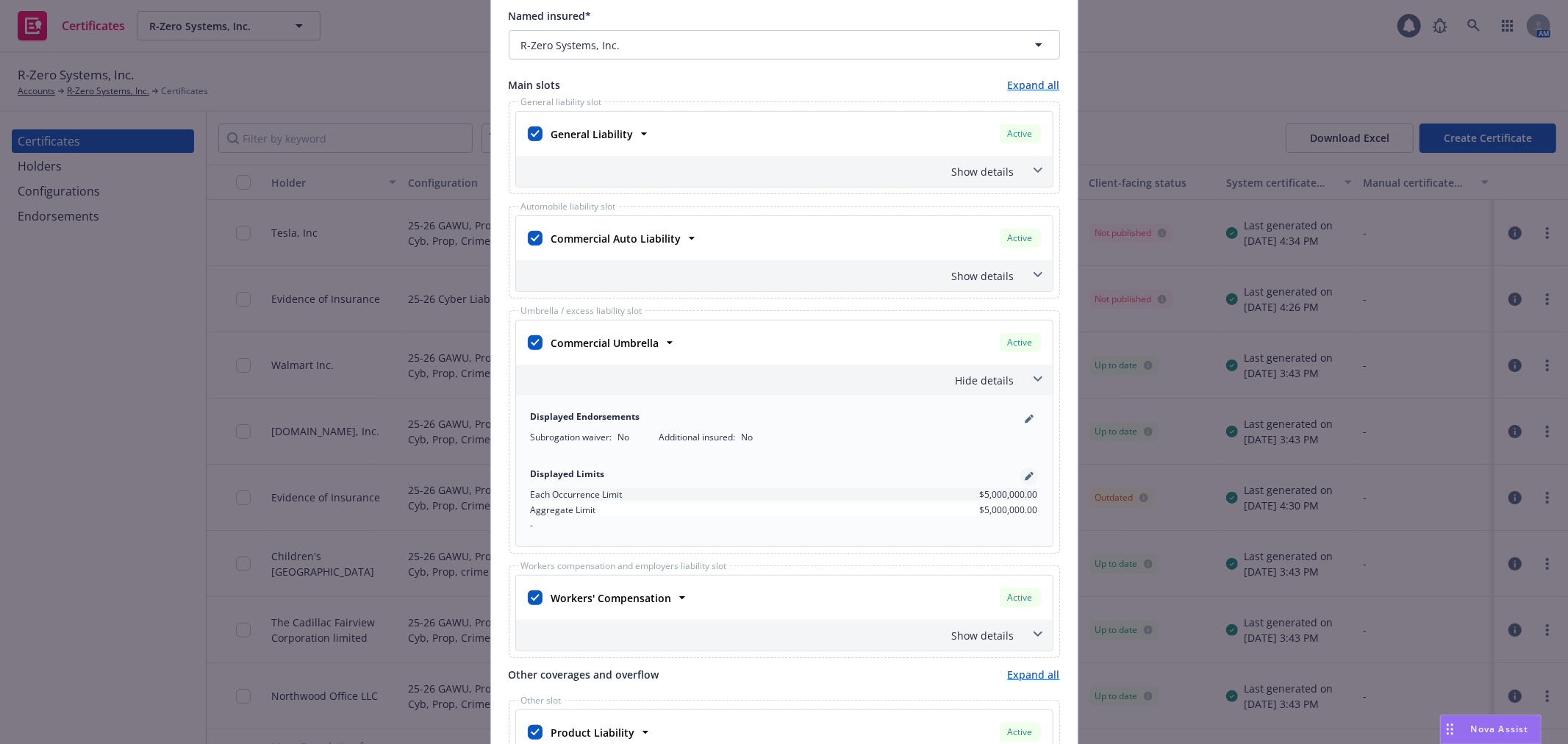
click at [1025, 475] on icon "pencil" at bounding box center [1029, 476] width 9 height 9
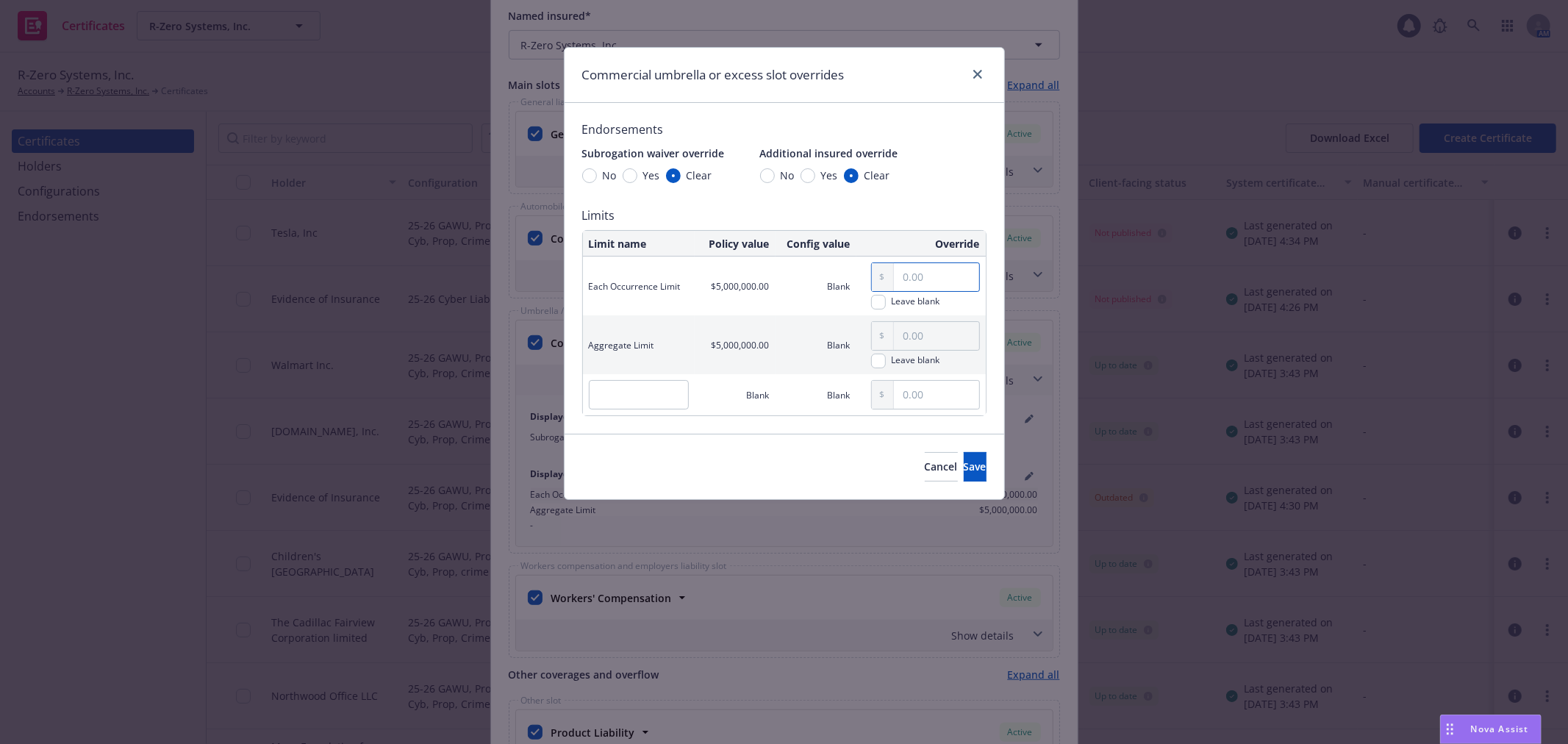
click at [923, 277] on input "text" at bounding box center [936, 276] width 85 height 28
type input "1,000,000.00"
click at [914, 335] on input "text" at bounding box center [936, 335] width 85 height 28
type input "1,000,000.00"
click at [743, 441] on div "Cancel Save" at bounding box center [785, 466] width 440 height 65
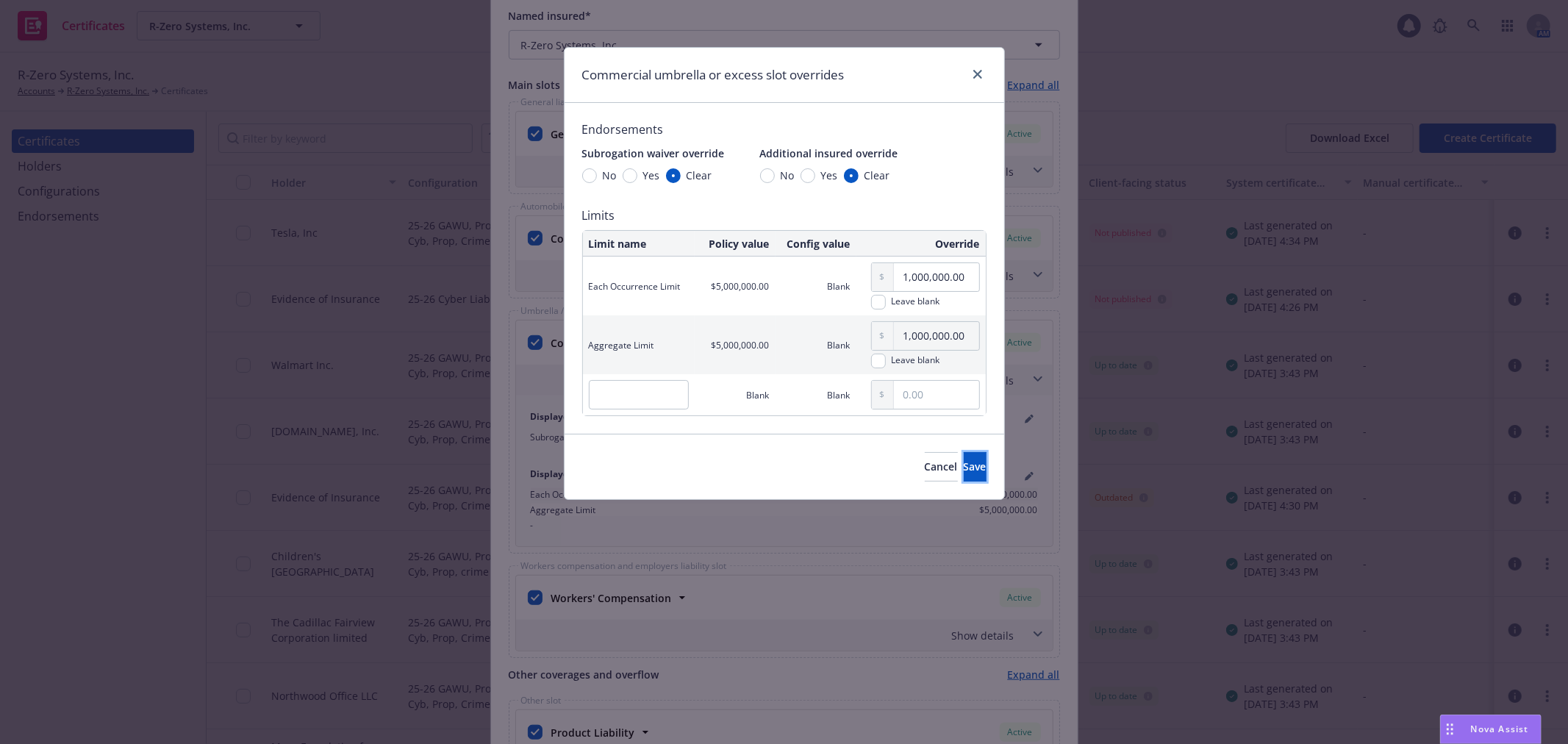
click at [967, 469] on button "Save" at bounding box center [975, 467] width 23 height 29
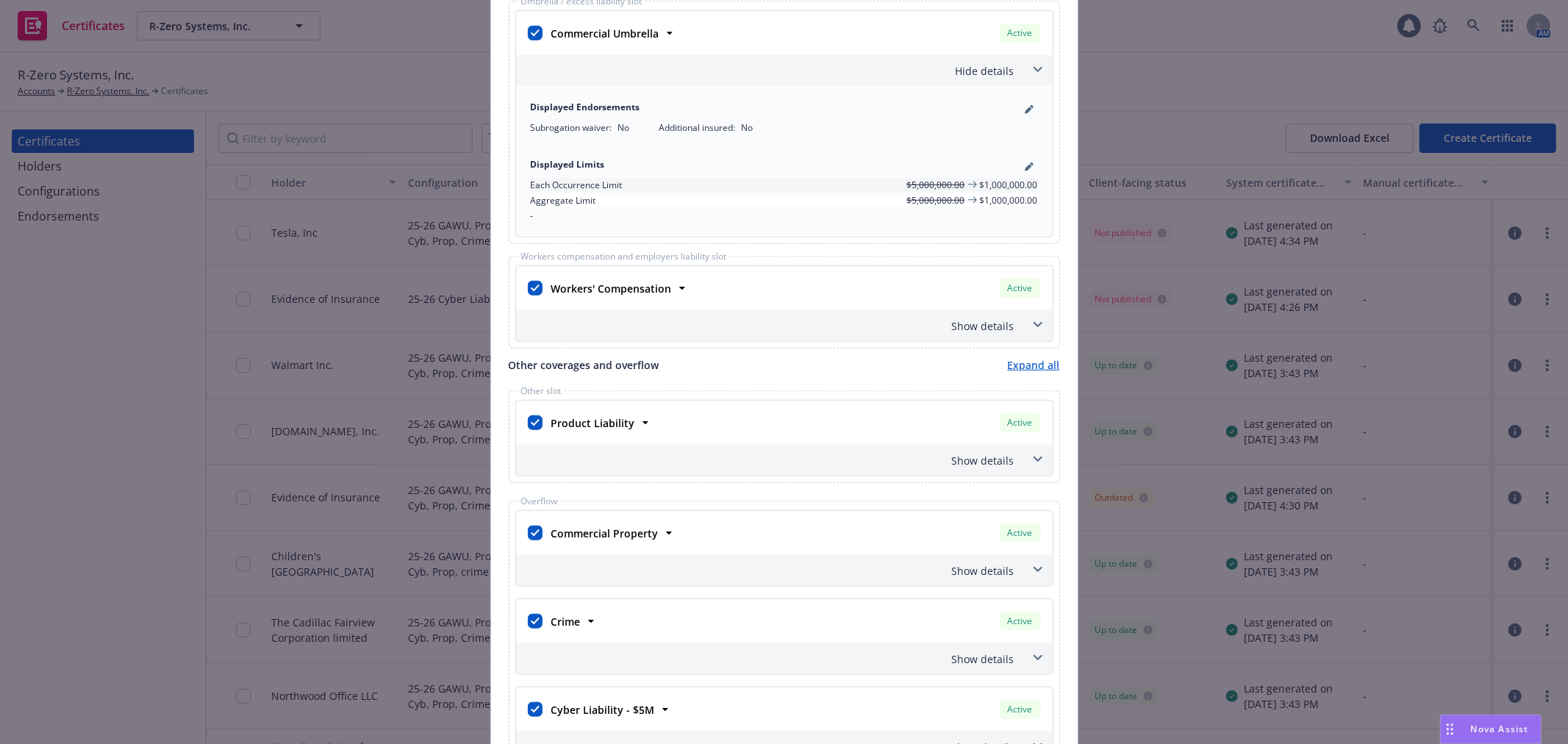
scroll to position [899, 0]
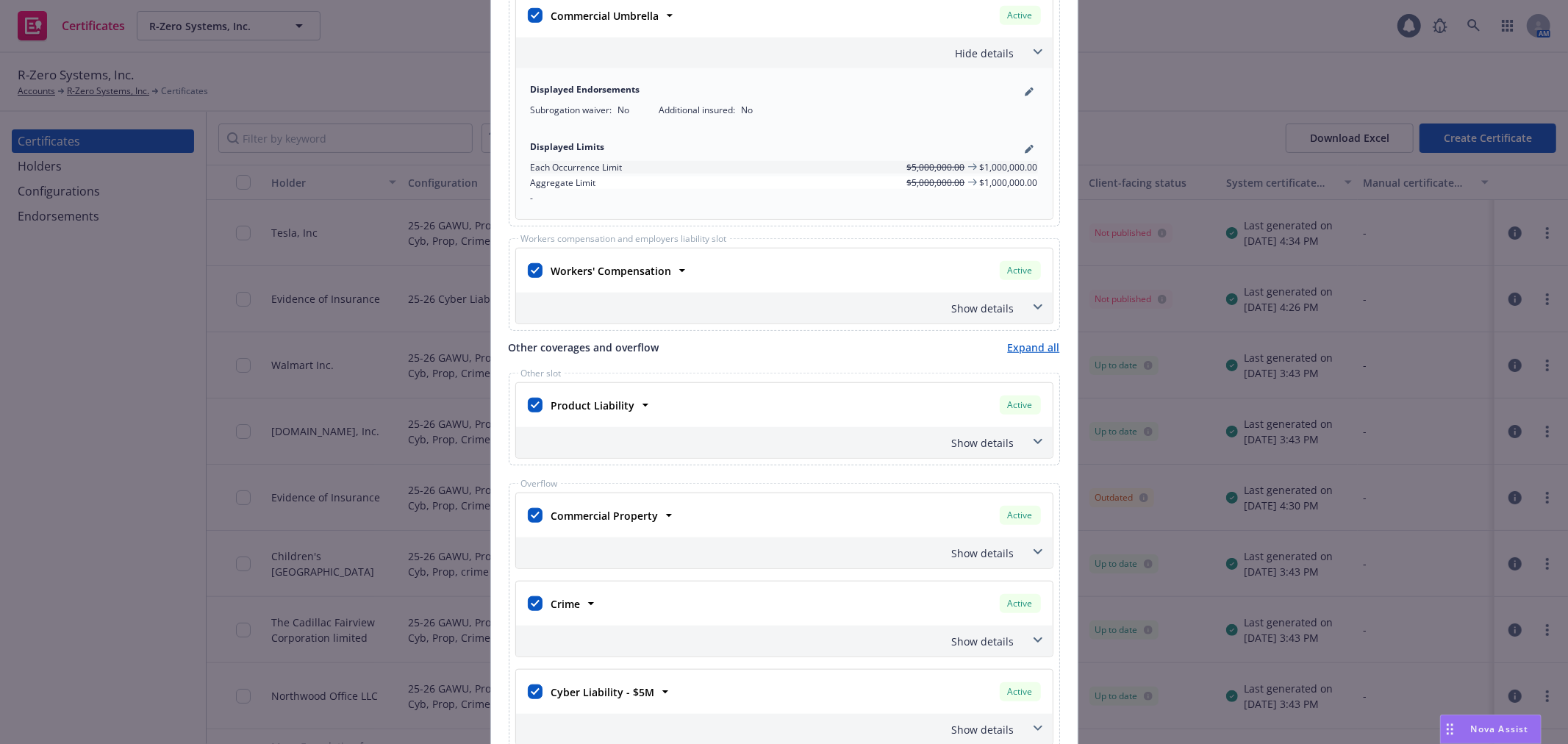
click at [1013, 306] on div "Show details" at bounding box center [785, 307] width 537 height 31
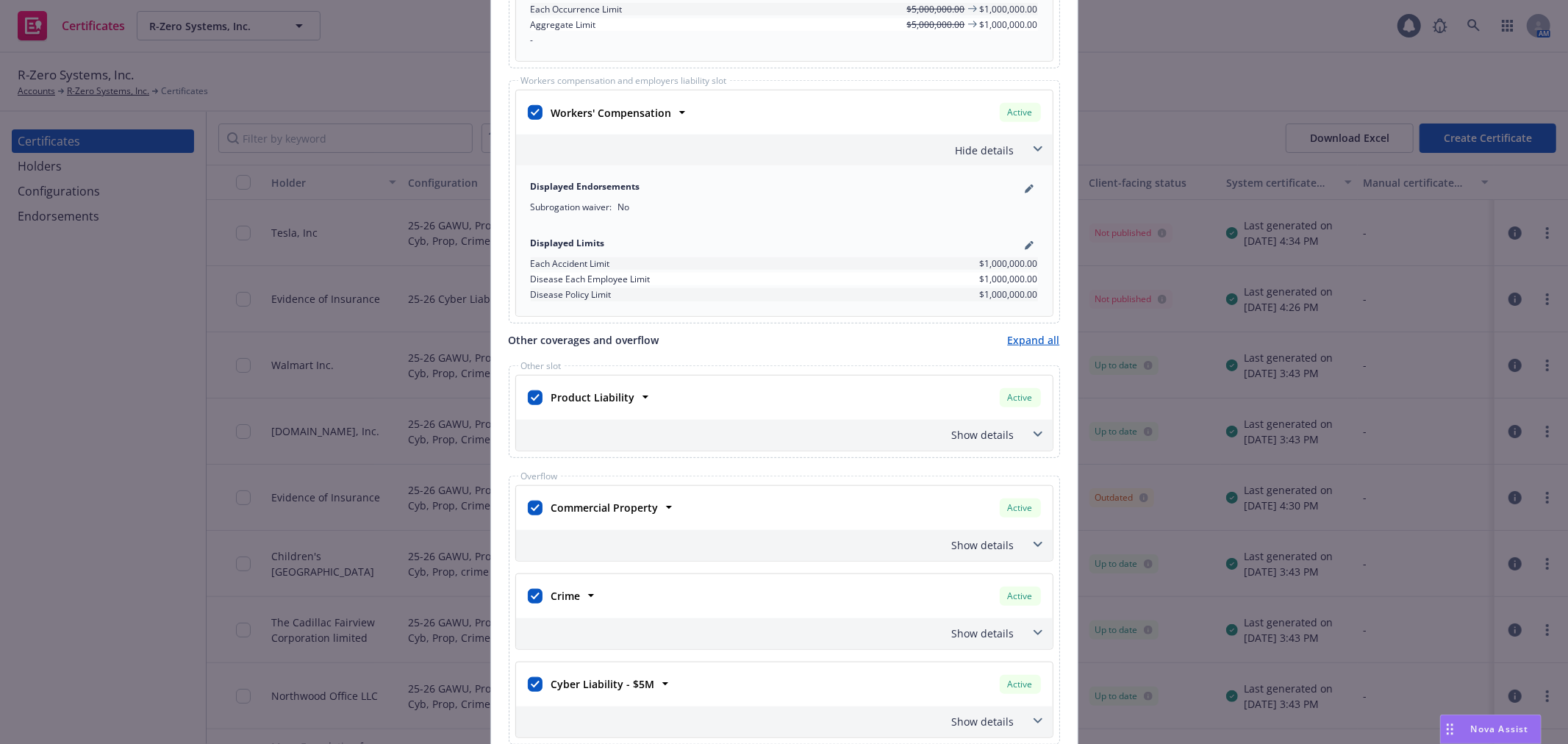
scroll to position [1062, 0]
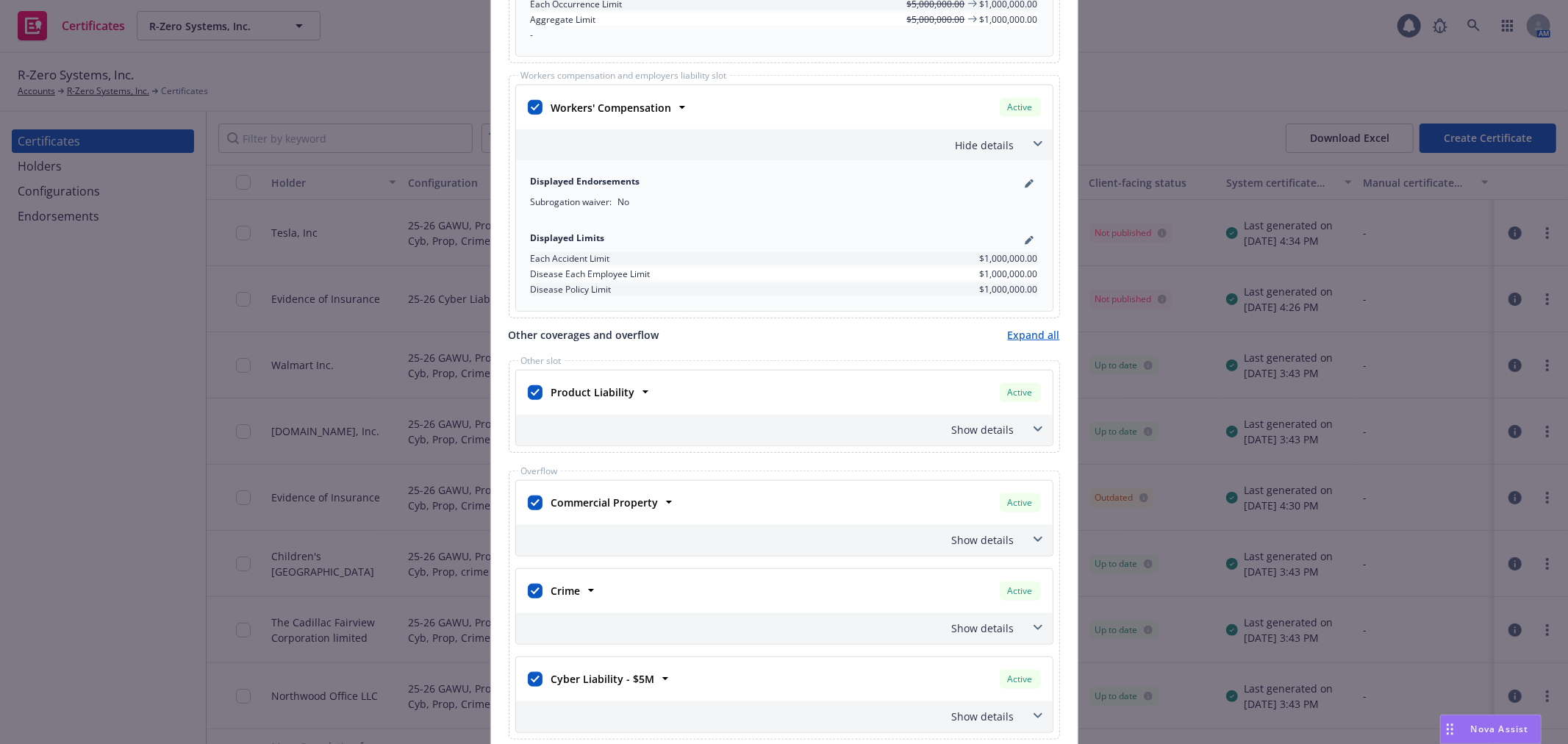
click at [994, 437] on div "Show details" at bounding box center [767, 429] width 496 height 15
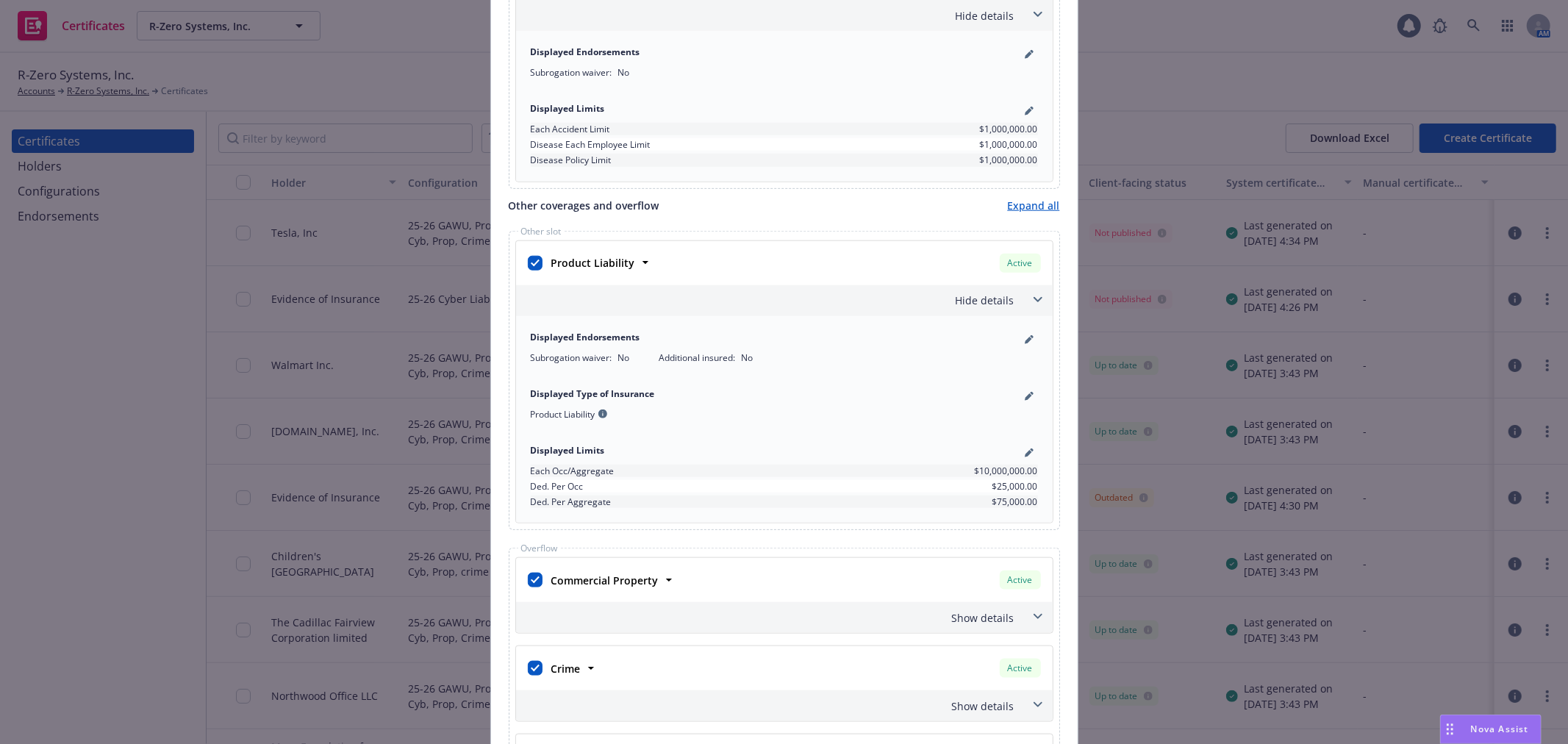
scroll to position [1306, 0]
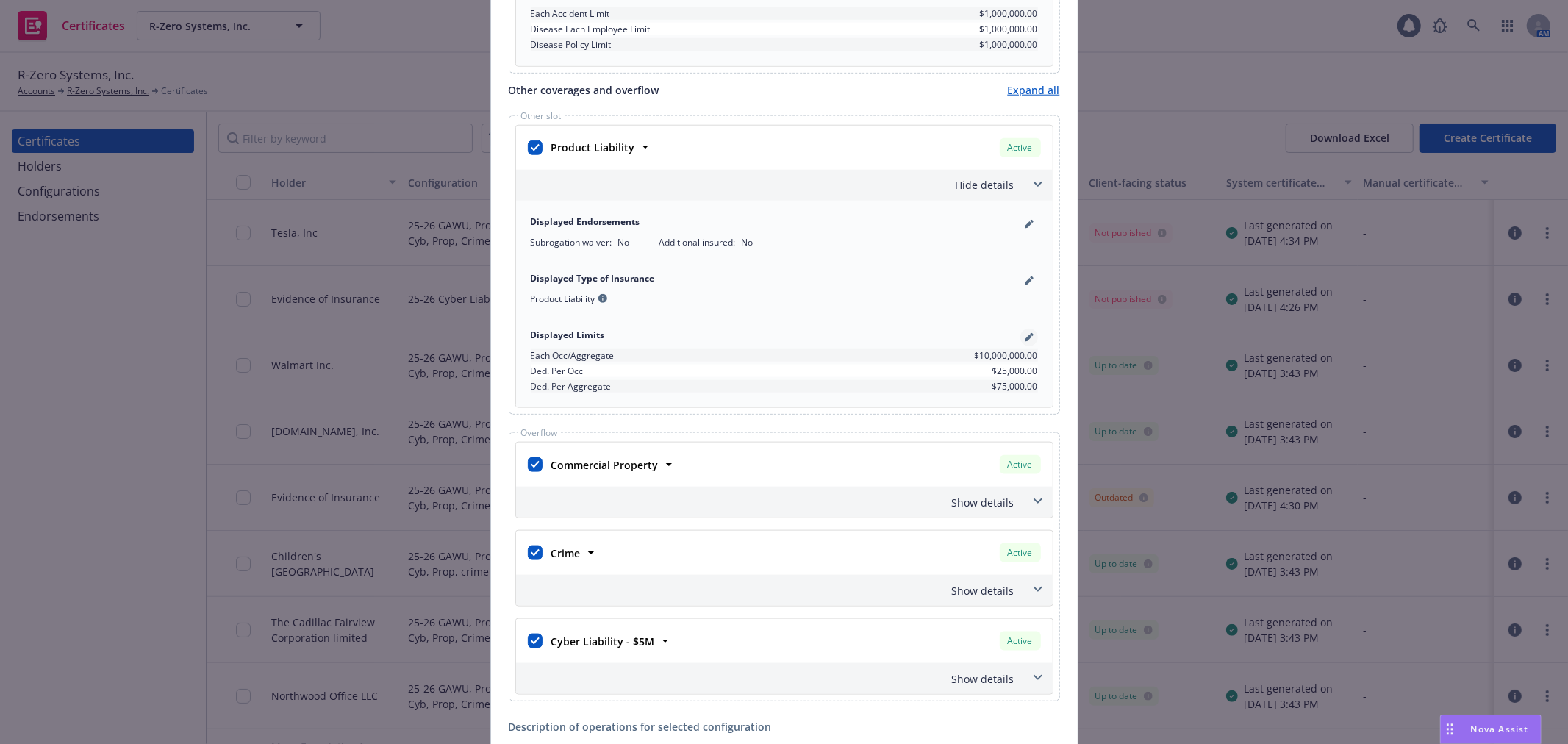
click at [1025, 337] on icon "pencil" at bounding box center [1028, 338] width 7 height 7
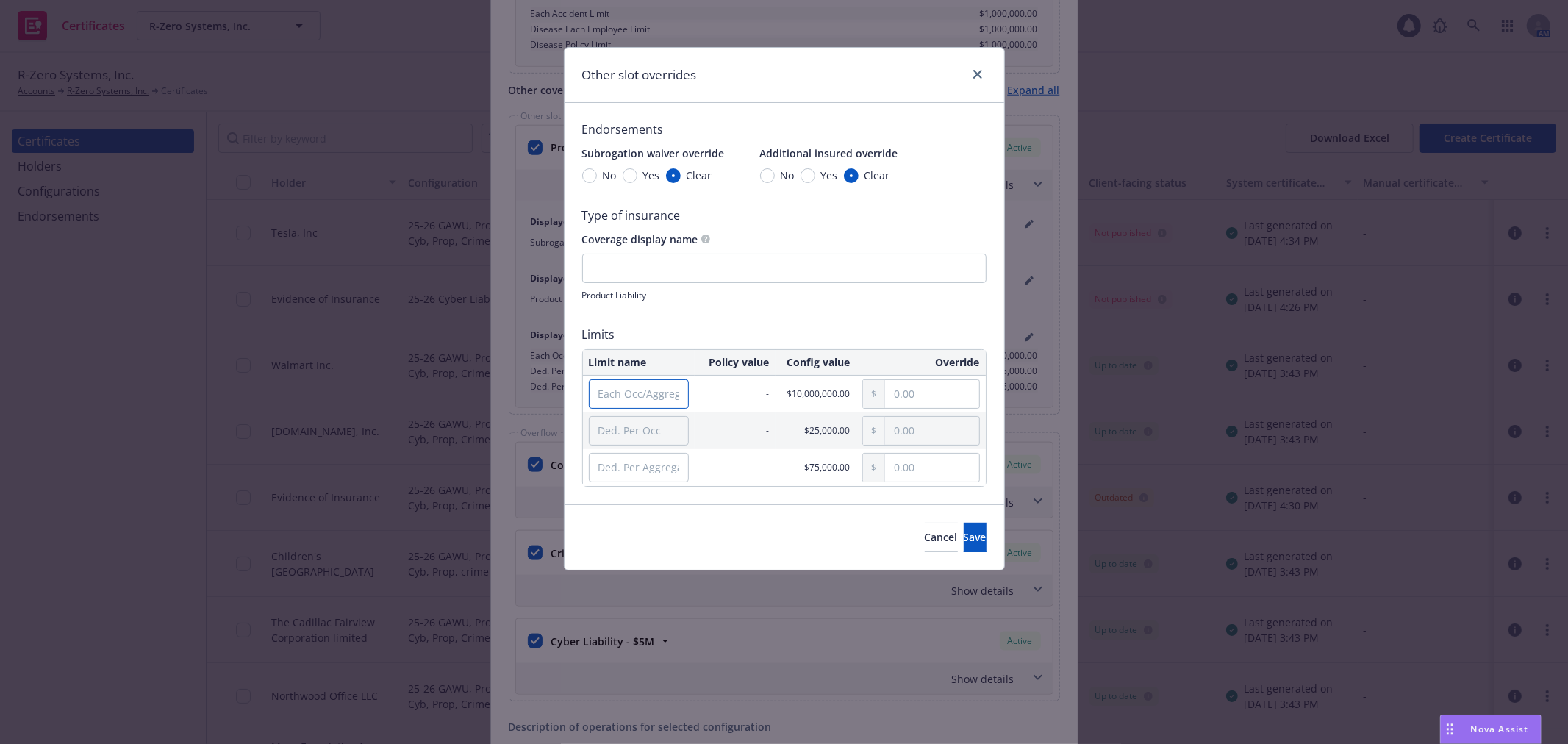
click at [630, 391] on input "Each Occ/Aggregate" at bounding box center [639, 394] width 100 height 29
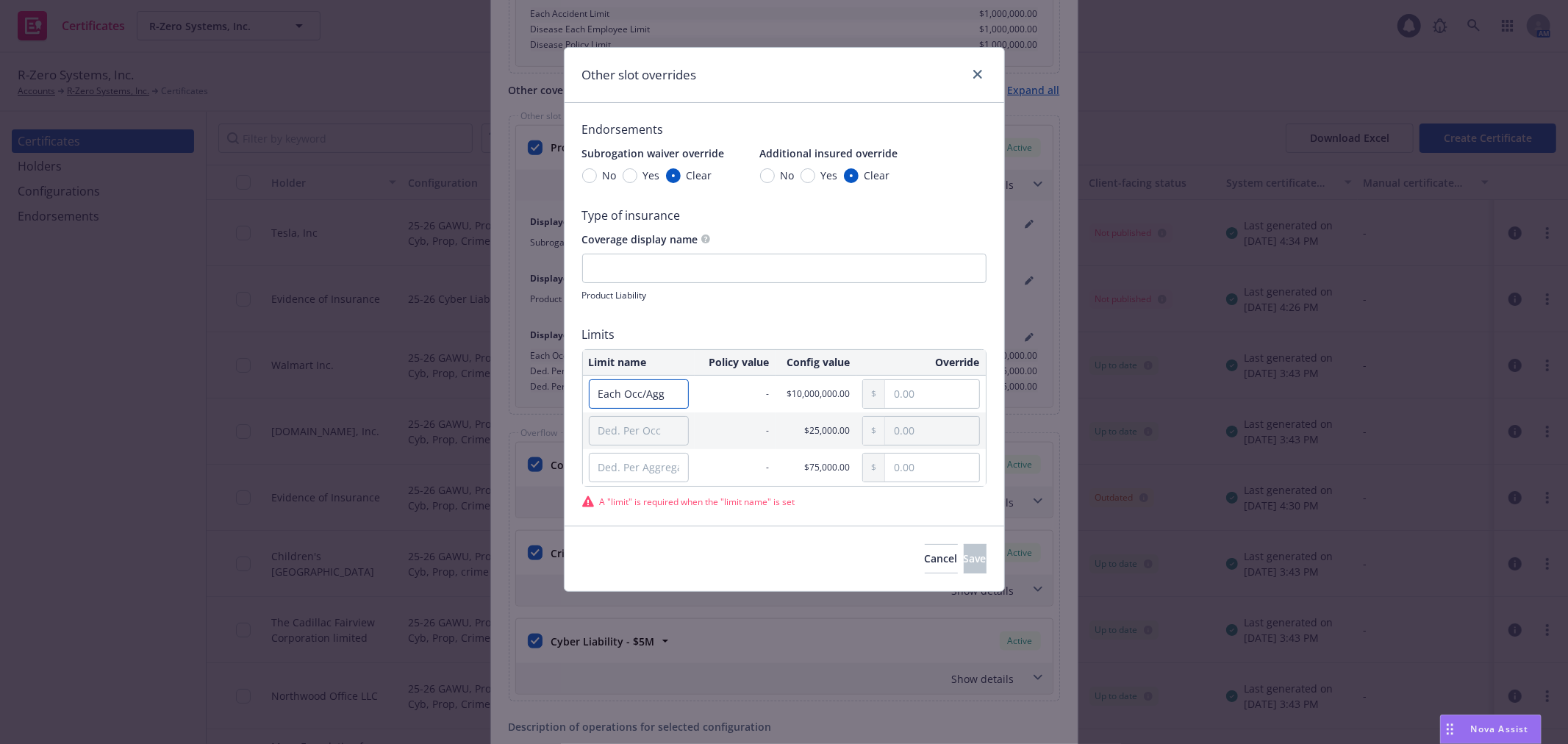
type input "Each Occ/Agg"
click at [647, 443] on input "Ded. Per Occ" at bounding box center [639, 430] width 100 height 29
type input "Ded. Per Occ"
click at [653, 466] on input "Ded. Per Aggregate" at bounding box center [639, 467] width 100 height 29
type input "Ded. Per Agg"
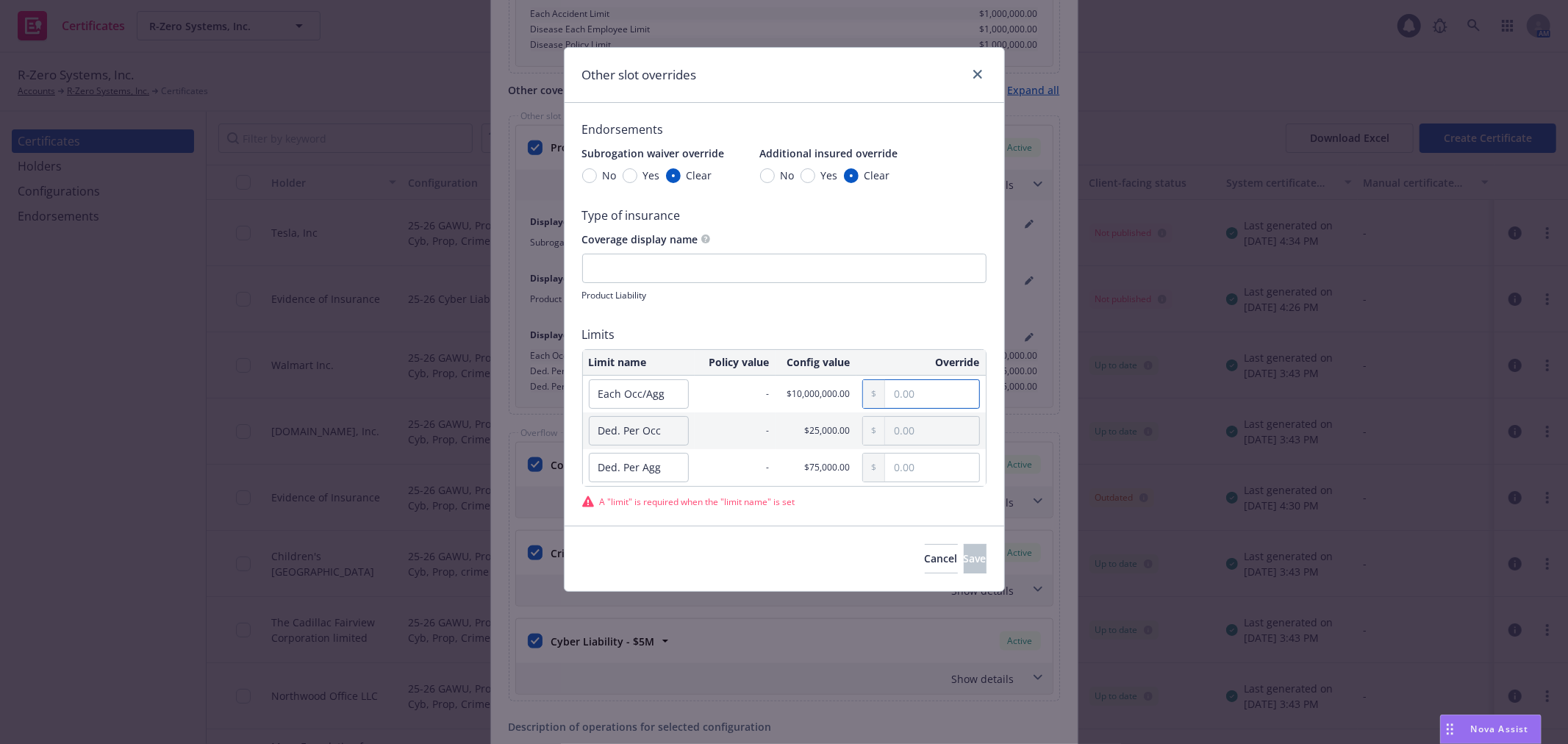
click at [936, 399] on input "text" at bounding box center [931, 394] width 93 height 28
type input "1,000,000.00"
click at [943, 440] on input "text" at bounding box center [931, 430] width 93 height 28
type input "25,000.00"
click at [939, 467] on input "text" at bounding box center [931, 467] width 93 height 28
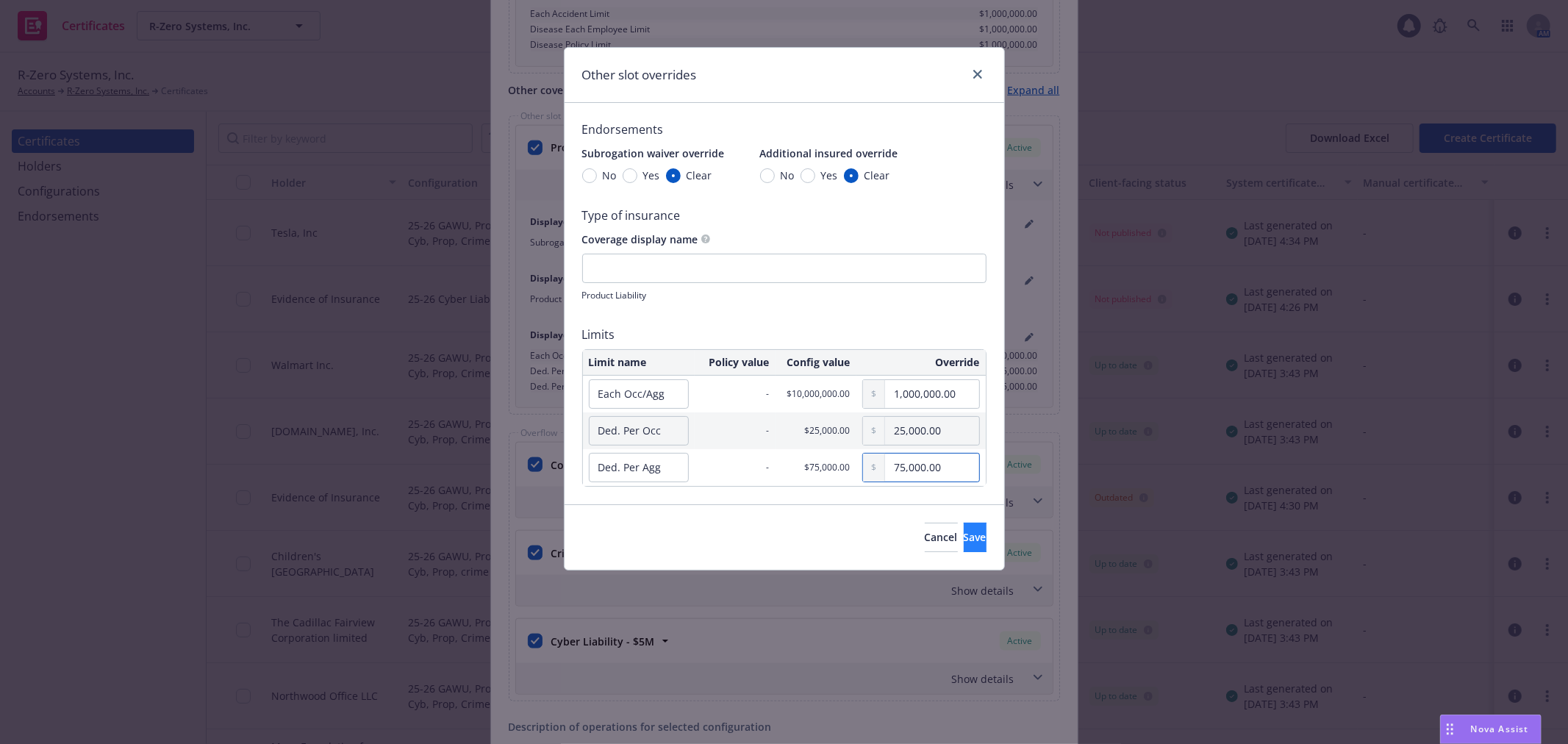
type input "75,000.00"
click at [964, 538] on span "Save" at bounding box center [975, 537] width 23 height 14
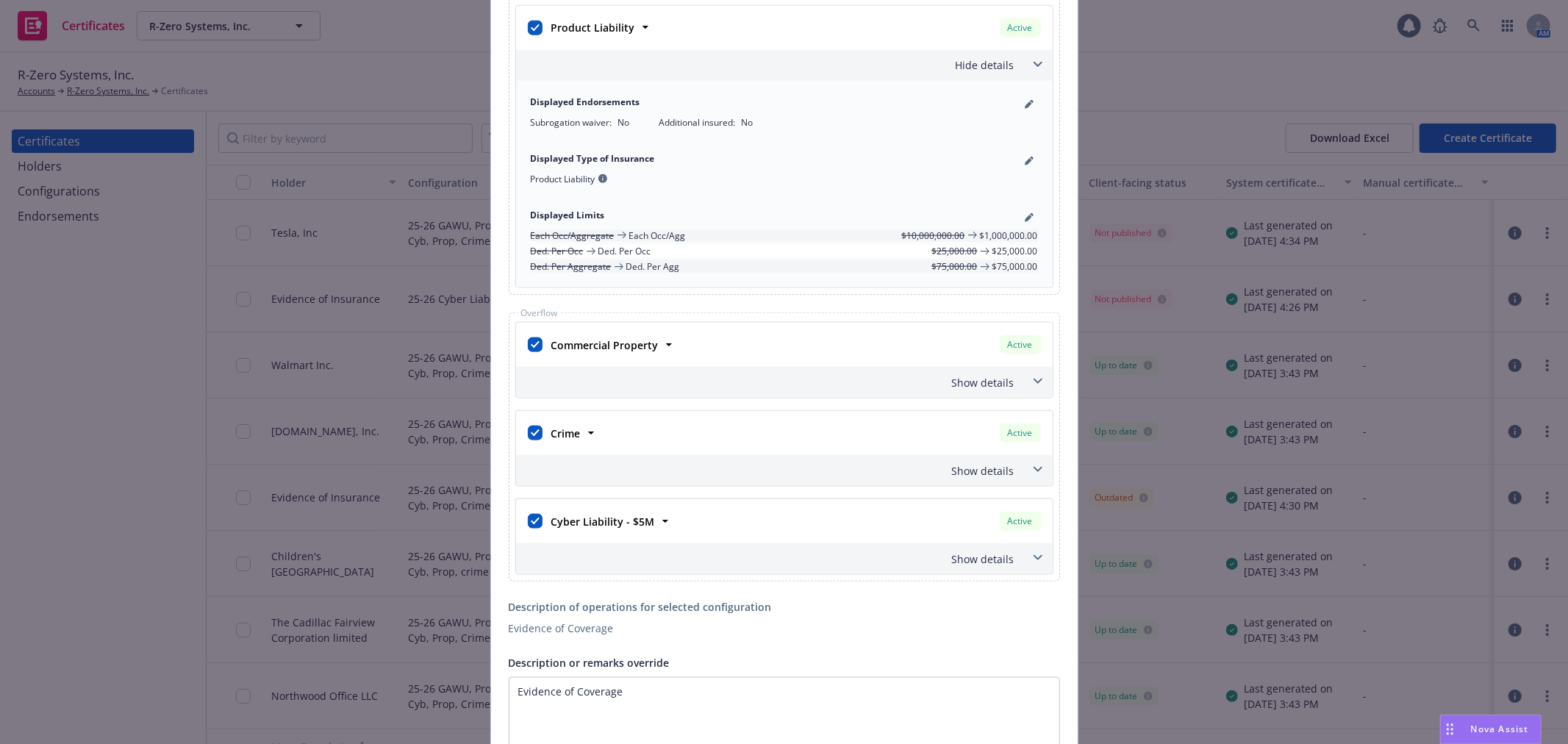
scroll to position [1552, 0]
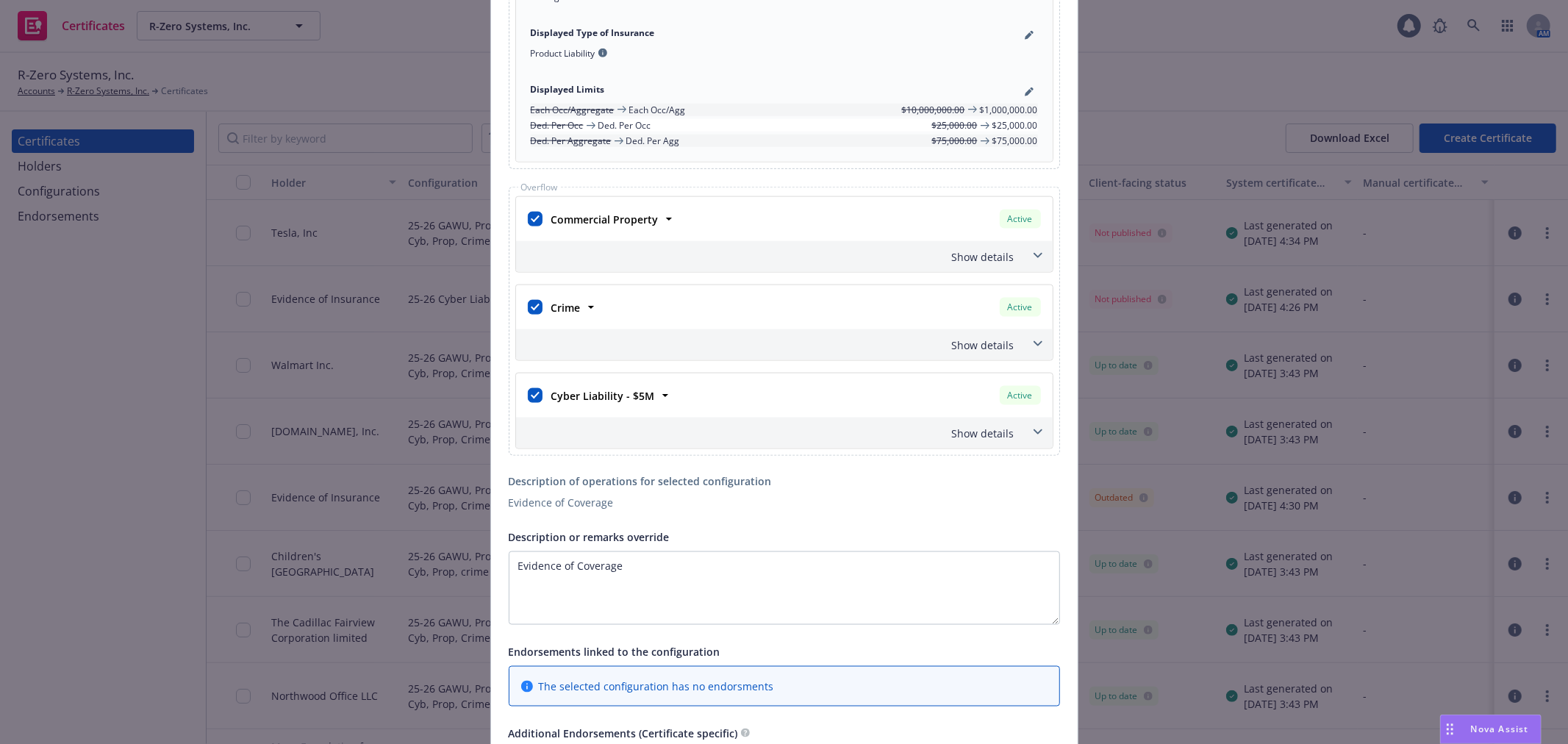
click at [1011, 262] on div "Show details" at bounding box center [785, 256] width 537 height 31
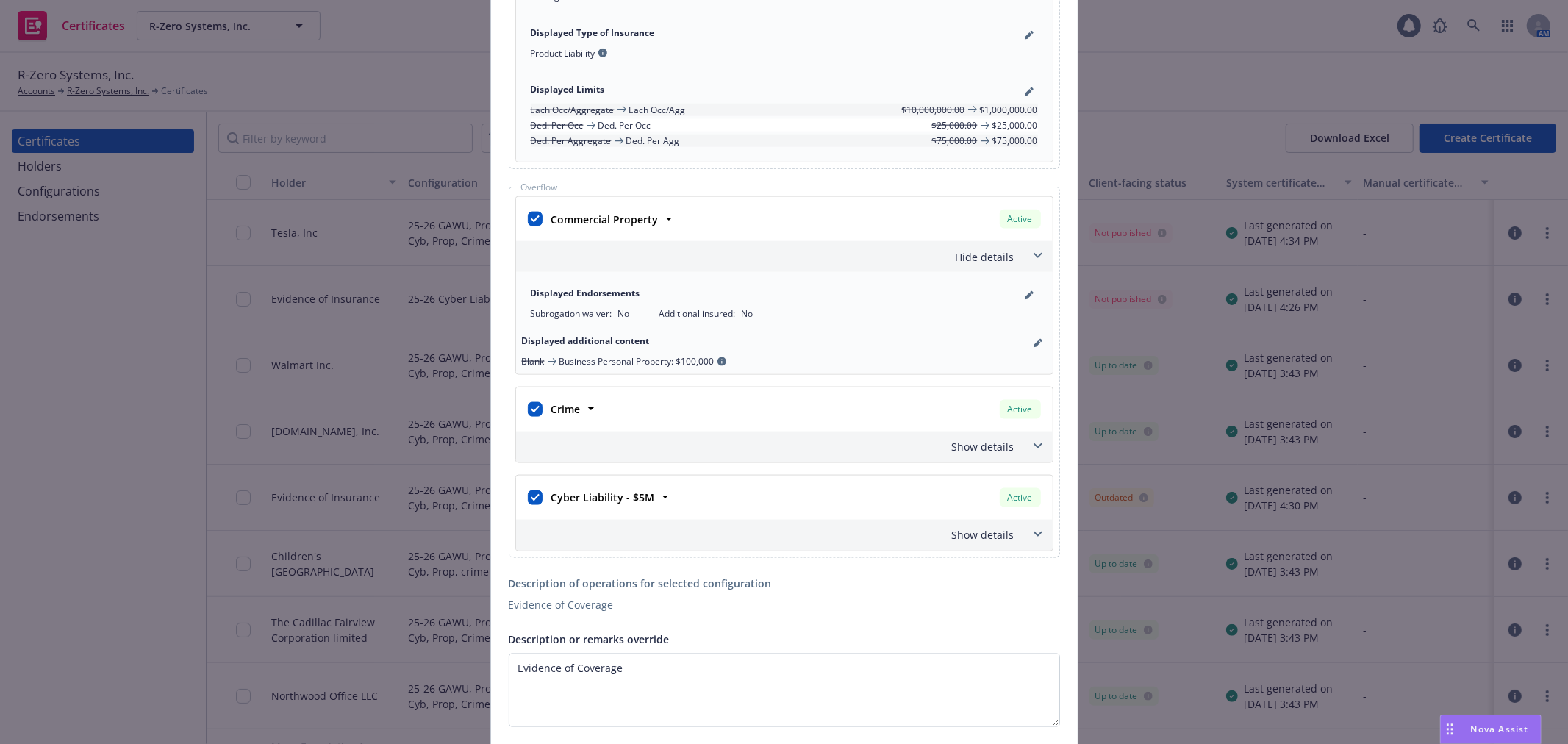
click at [1013, 253] on div "Hide details" at bounding box center [785, 256] width 537 height 31
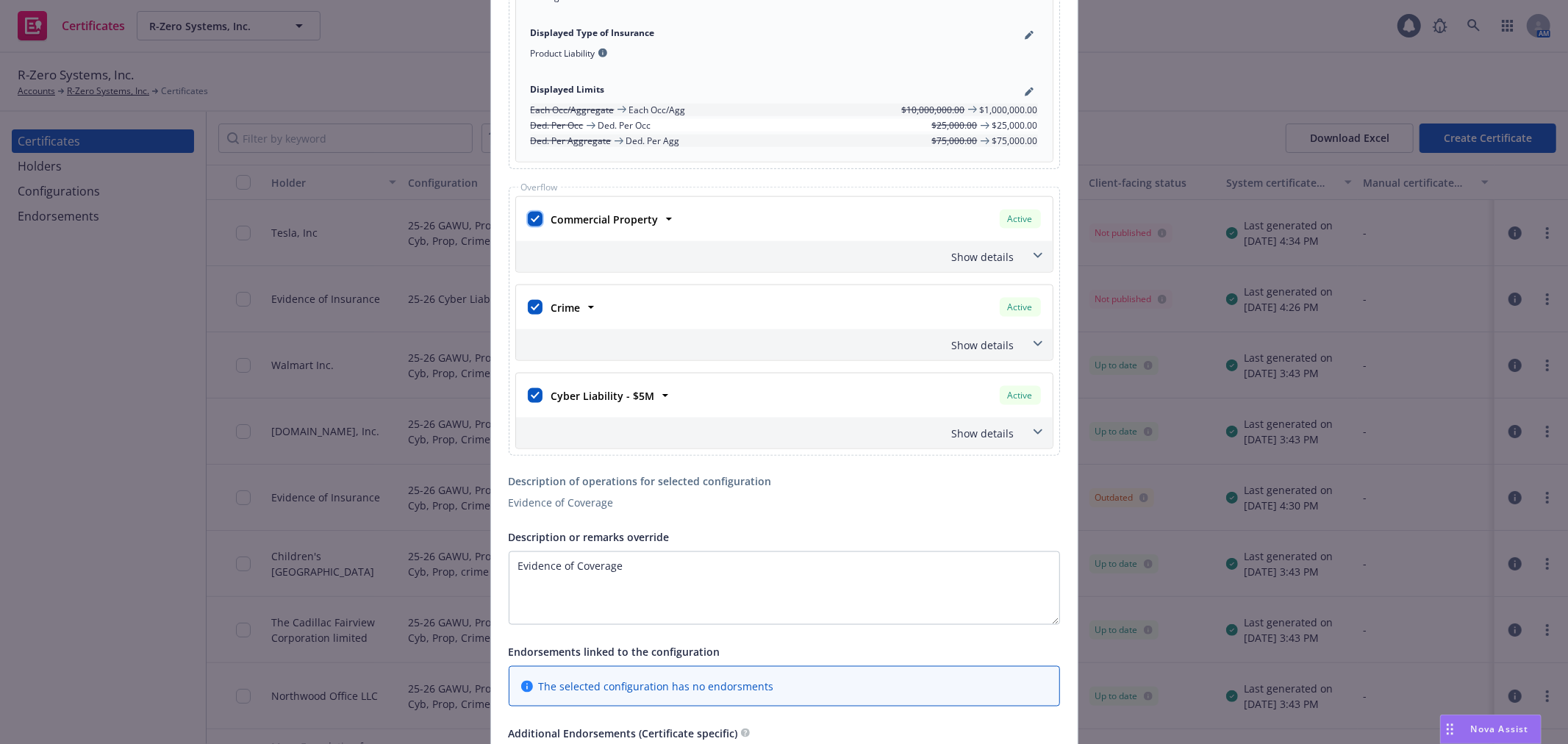
click at [533, 221] on input "checkbox" at bounding box center [535, 219] width 14 height 14
checkbox input "false"
click at [988, 342] on div "Show details" at bounding box center [767, 345] width 496 height 15
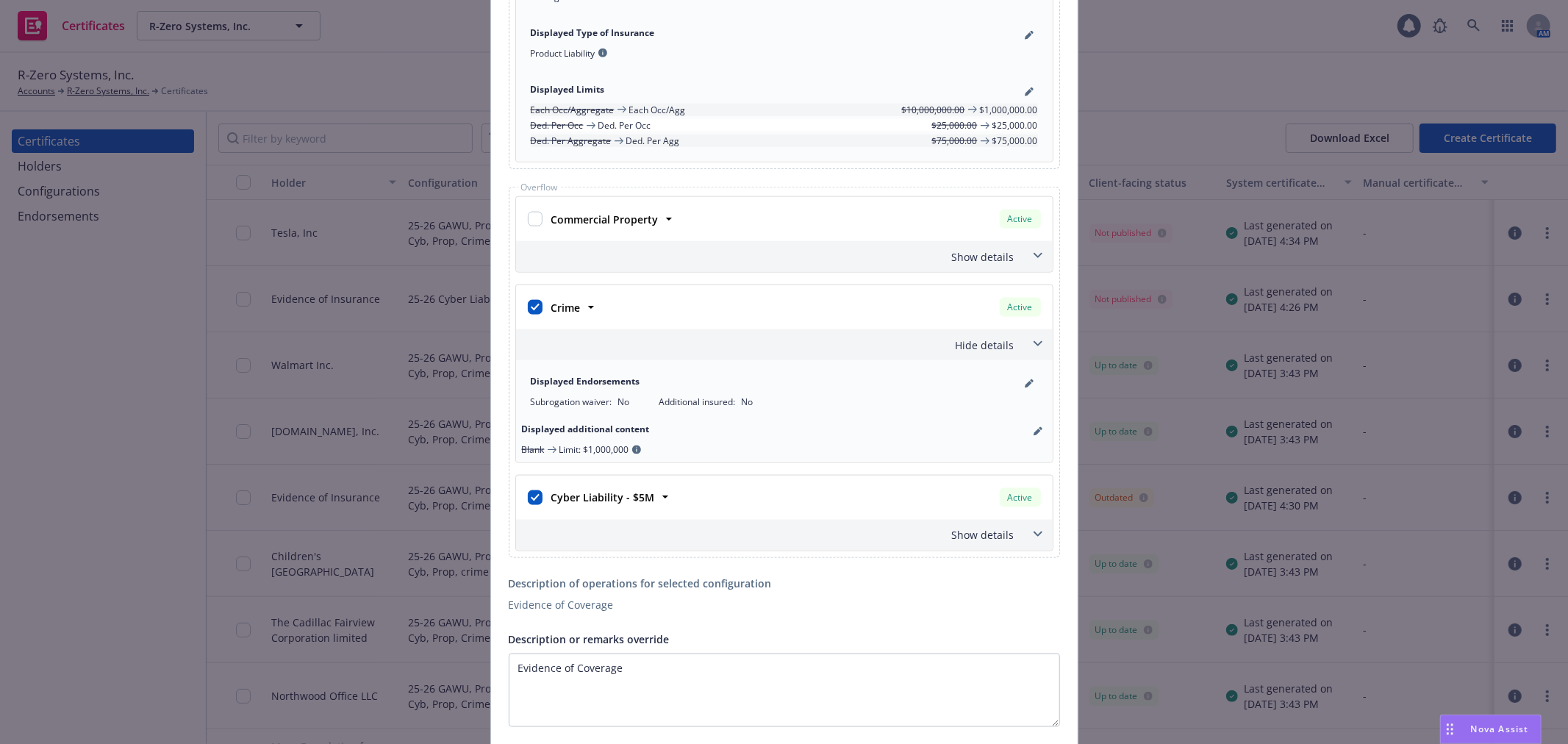
click at [988, 342] on div "Hide details" at bounding box center [767, 345] width 496 height 15
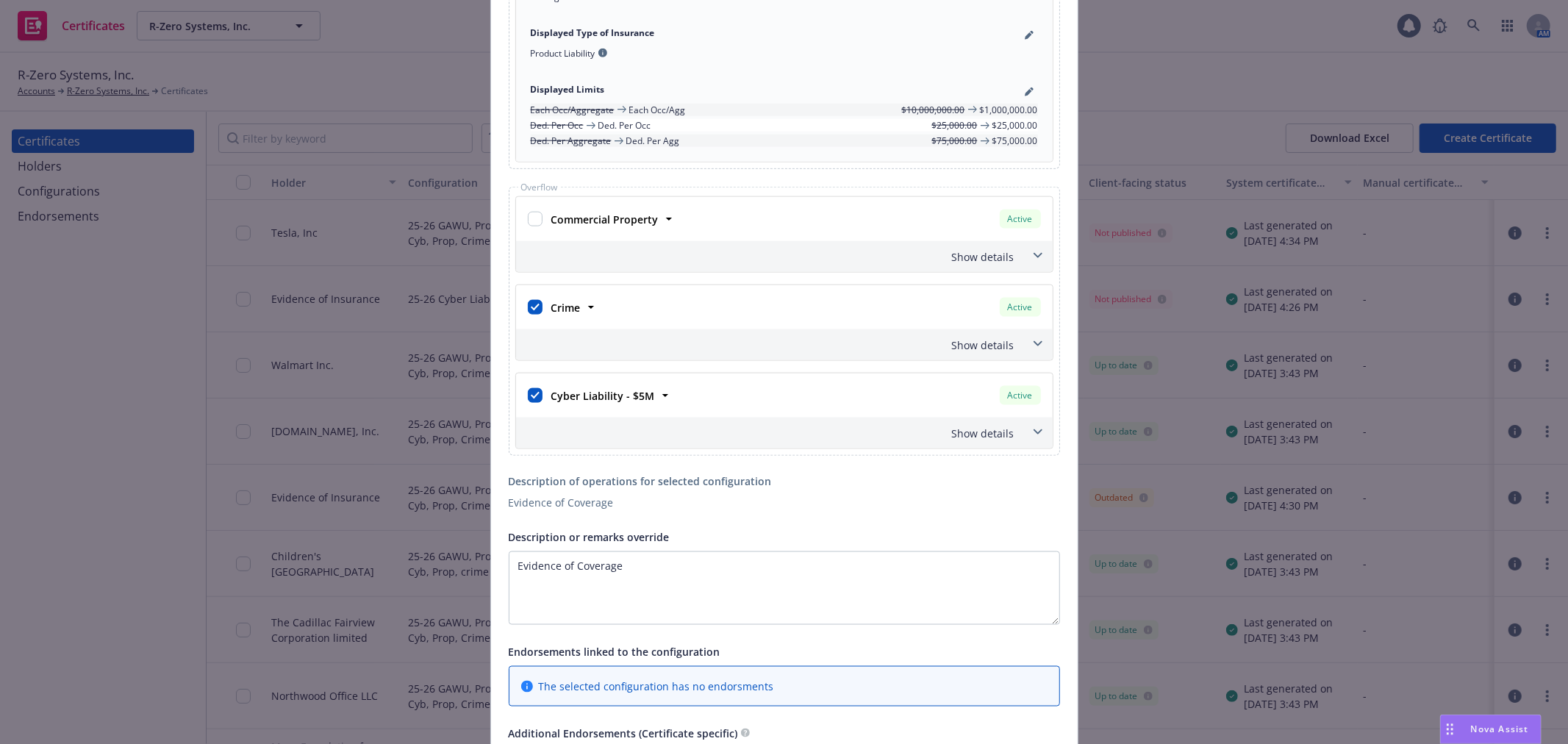
click at [993, 432] on div "Show details" at bounding box center [767, 433] width 496 height 15
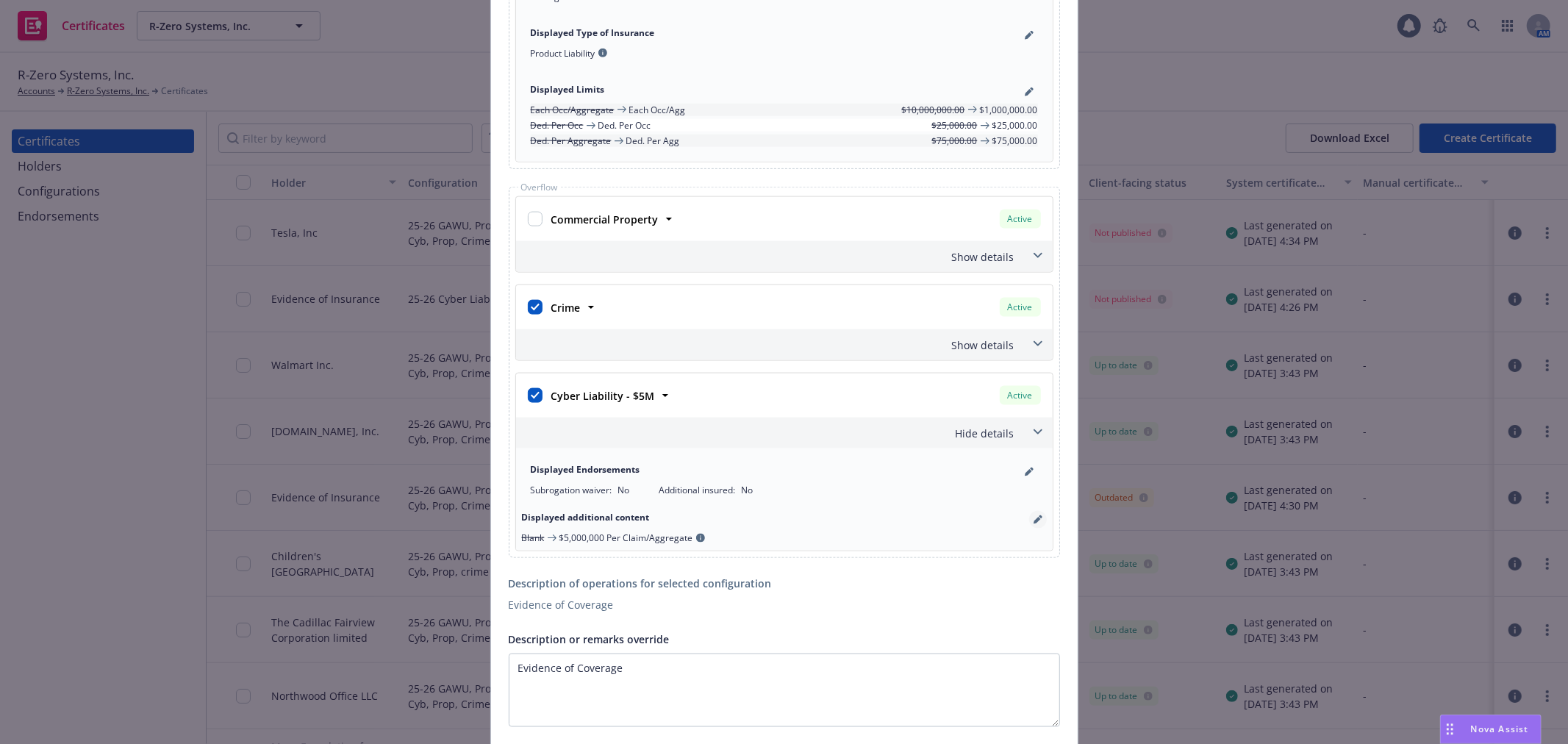
click at [1034, 519] on icon "pencil" at bounding box center [1038, 519] width 9 height 9
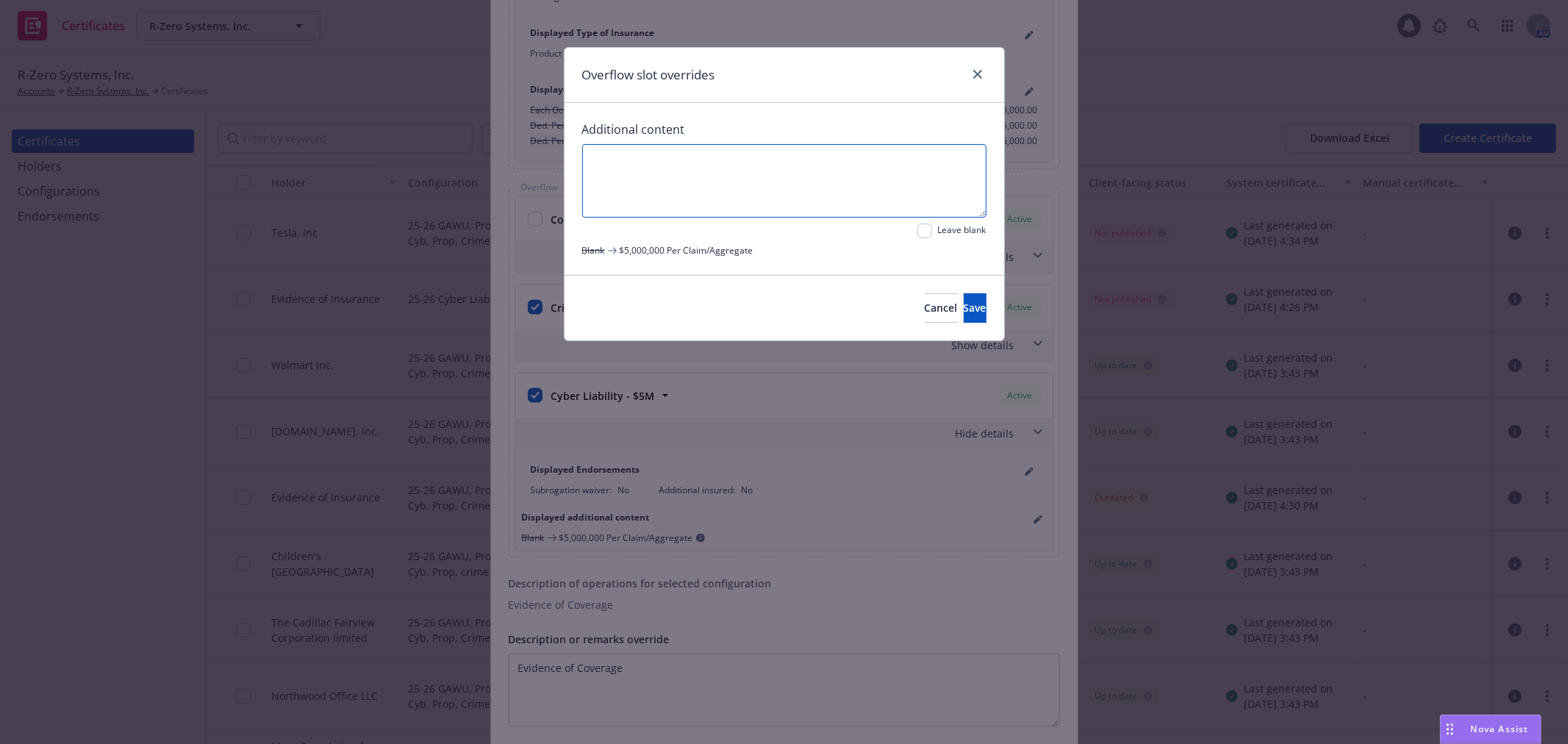
click at [700, 166] on textarea at bounding box center [785, 181] width 405 height 73
click at [684, 157] on textarea "$1,000,000 Per Occ/Agg" at bounding box center [785, 181] width 405 height 73
click at [727, 160] on textarea "$1,000,000 Per Claim/Agg" at bounding box center [785, 181] width 405 height 73
type textarea "$1,000,000 Per Claim/Aggregate"
click at [964, 303] on span "Save" at bounding box center [975, 307] width 23 height 14
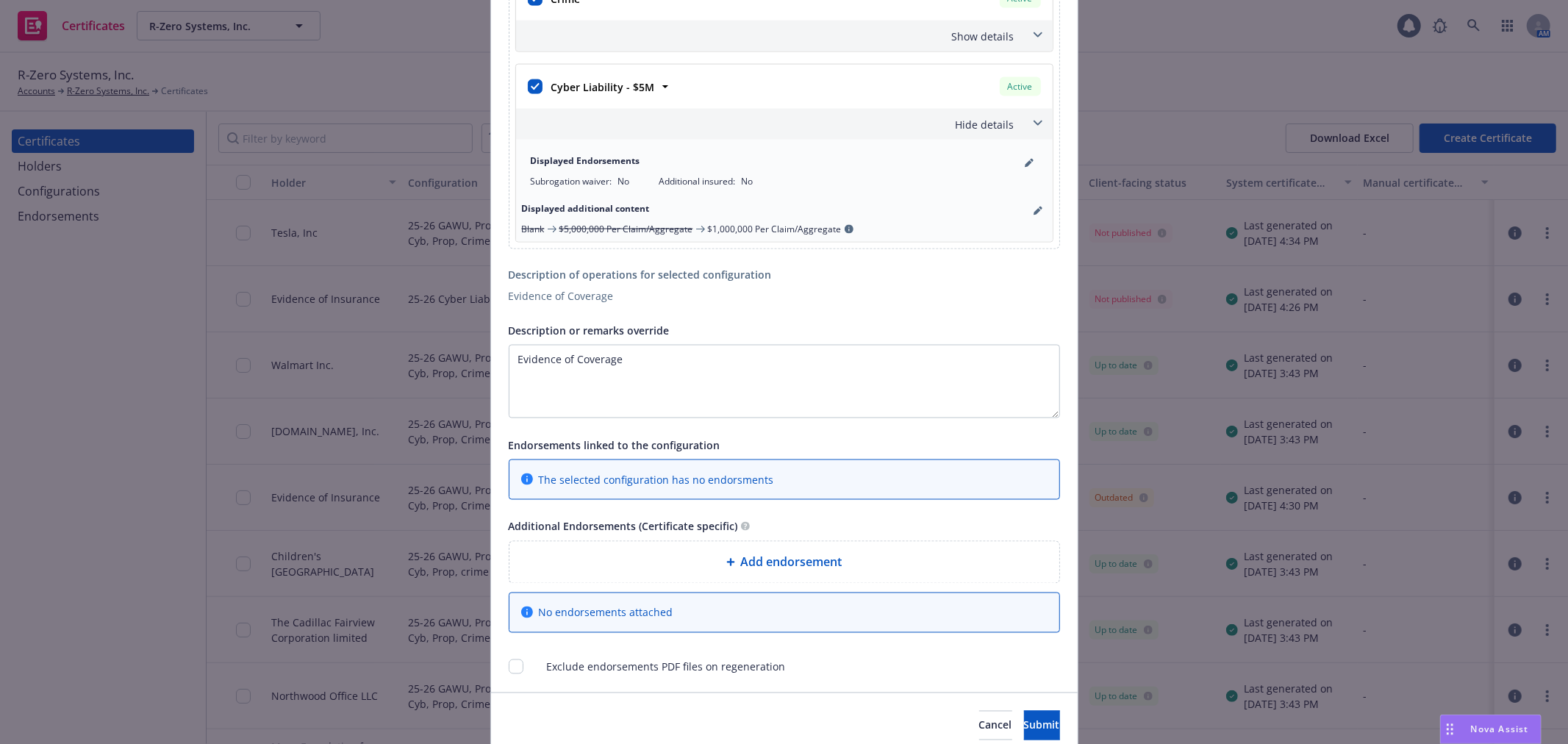
scroll to position [1926, 0]
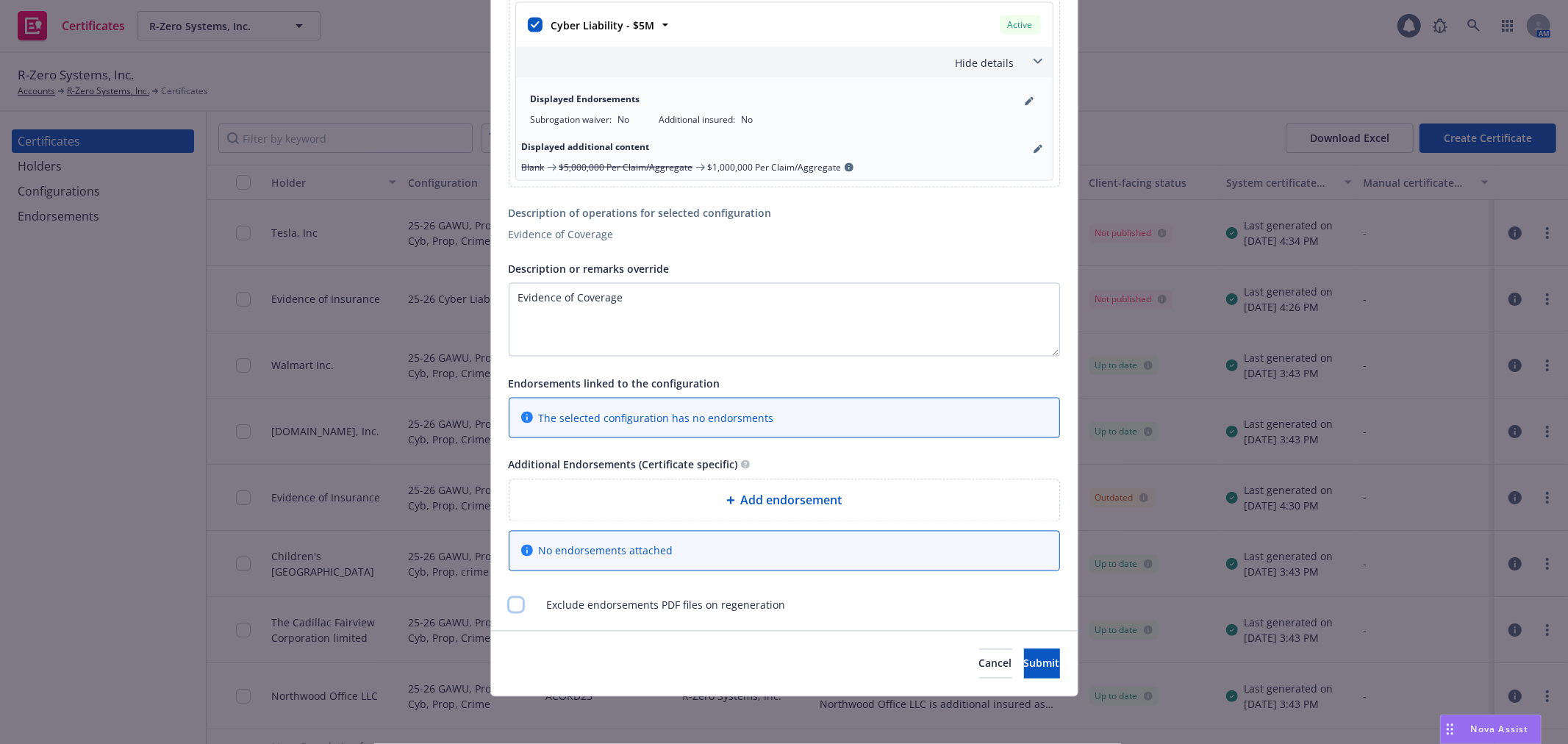
click at [512, 605] on input "checkbox" at bounding box center [516, 605] width 14 height 14
checkbox input "true"
click at [1025, 672] on button "Submit" at bounding box center [1042, 664] width 36 height 29
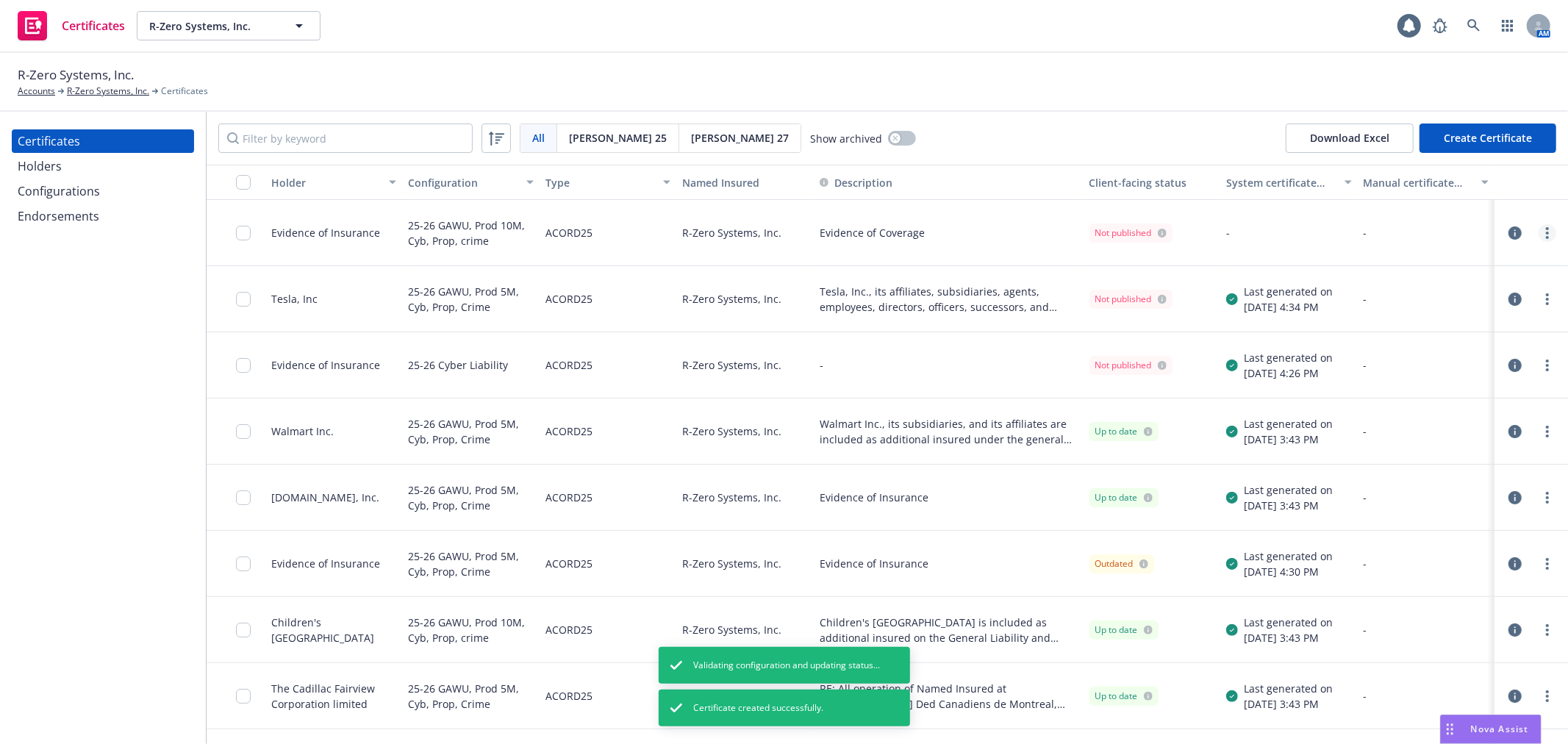
click at [1546, 233] on icon "more" at bounding box center [1548, 233] width 3 height 12
click at [1369, 324] on link "Regenerate" at bounding box center [1426, 322] width 235 height 29
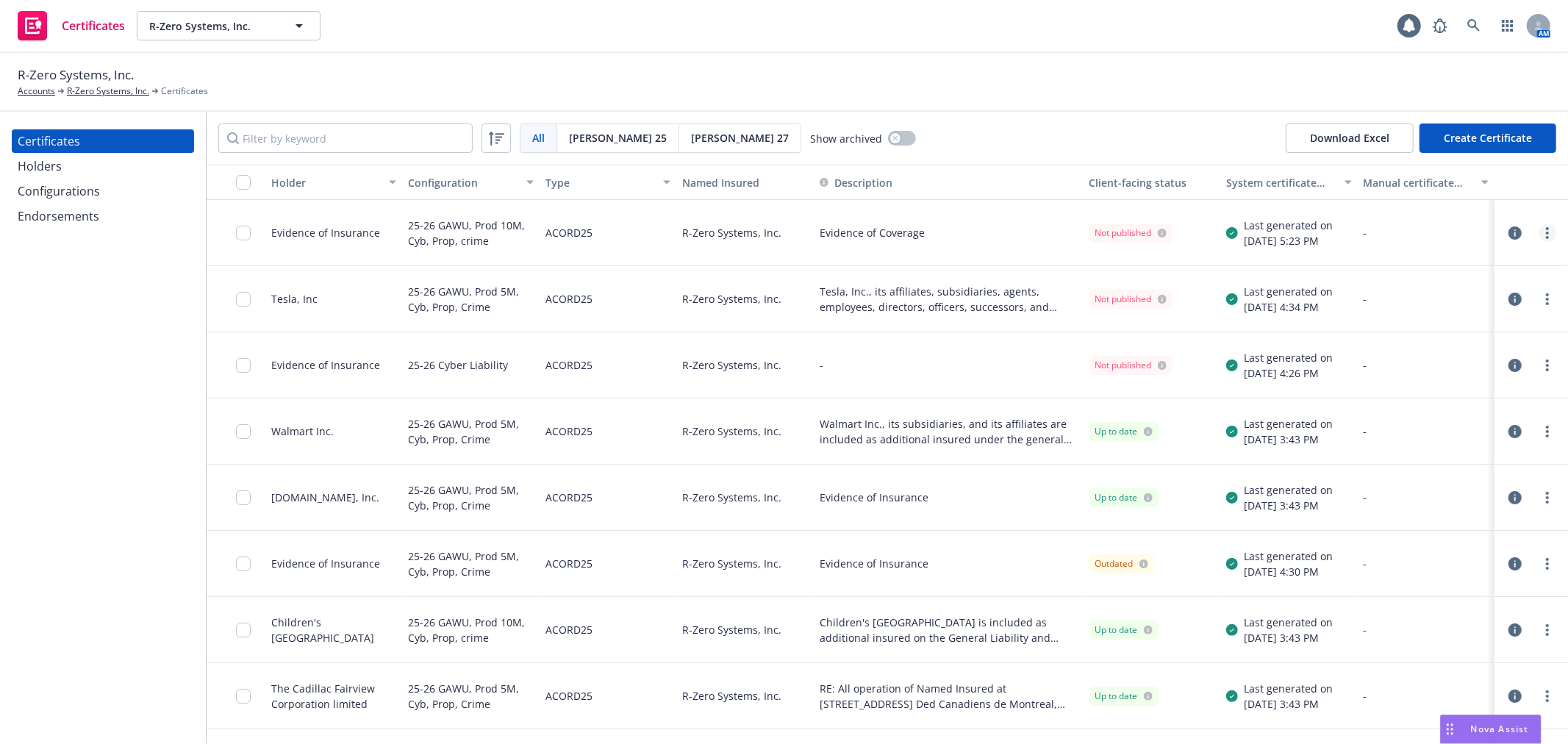
click at [1543, 230] on link "more" at bounding box center [1548, 233] width 18 height 18
click at [1371, 437] on link "Download uneditable generated certificate" at bounding box center [1426, 439] width 235 height 29
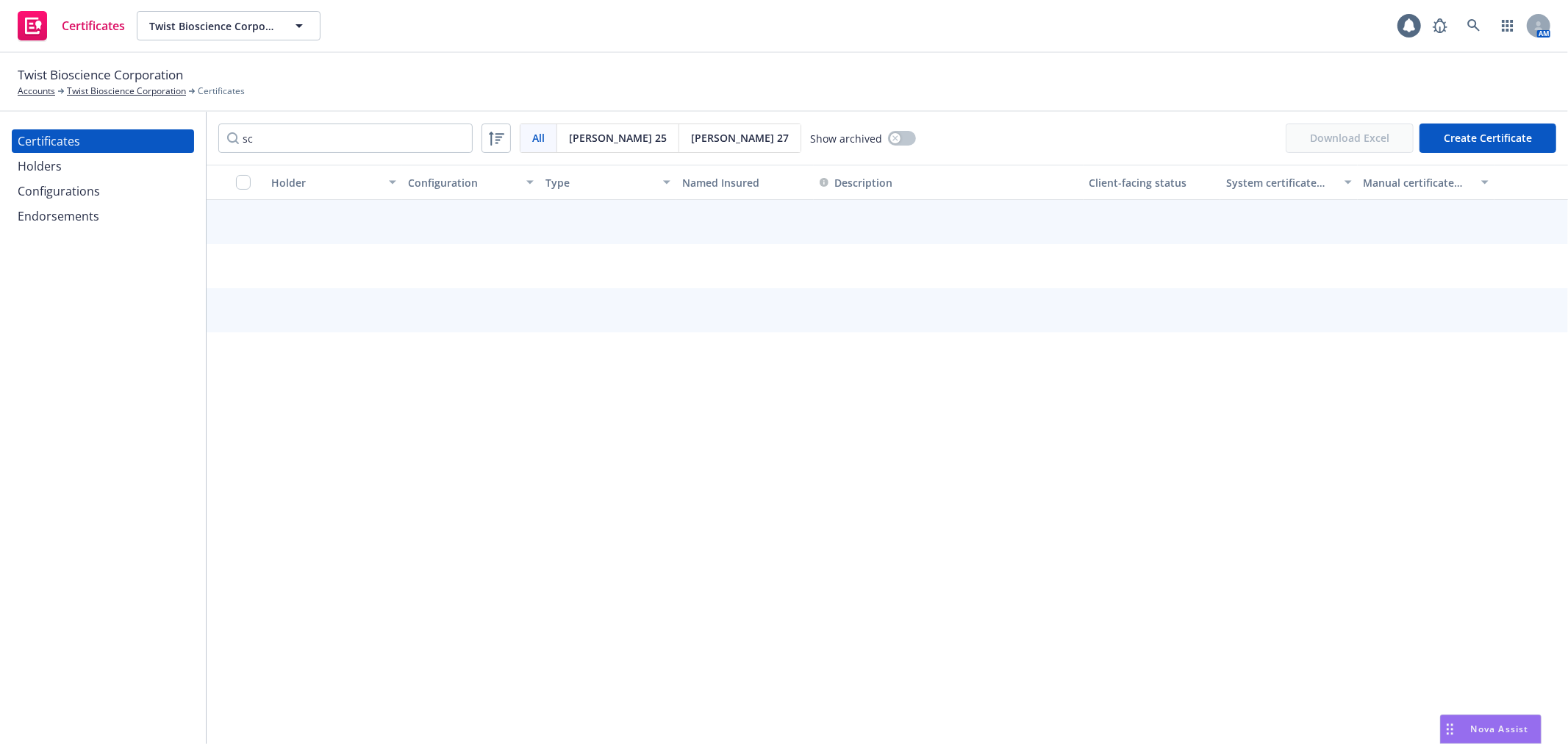
type input "s"
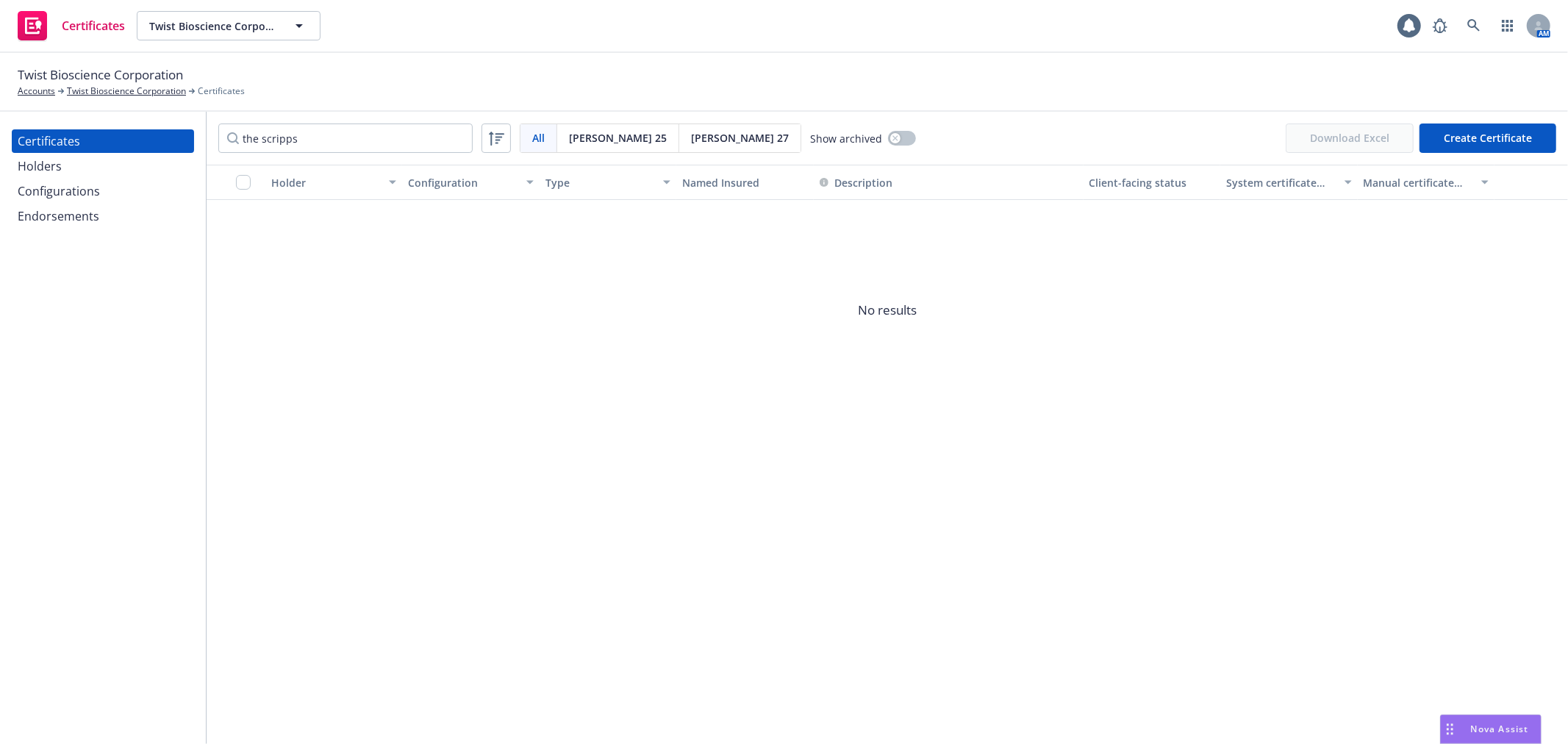
drag, startPoint x: 0, startPoint y: 0, endPoint x: 138, endPoint y: 143, distance: 198.7
click at [138, 143] on div "Certificates Holders Configurations Endorsements the scripps All All [PERSON_NA…" at bounding box center [784, 428] width 1568 height 632
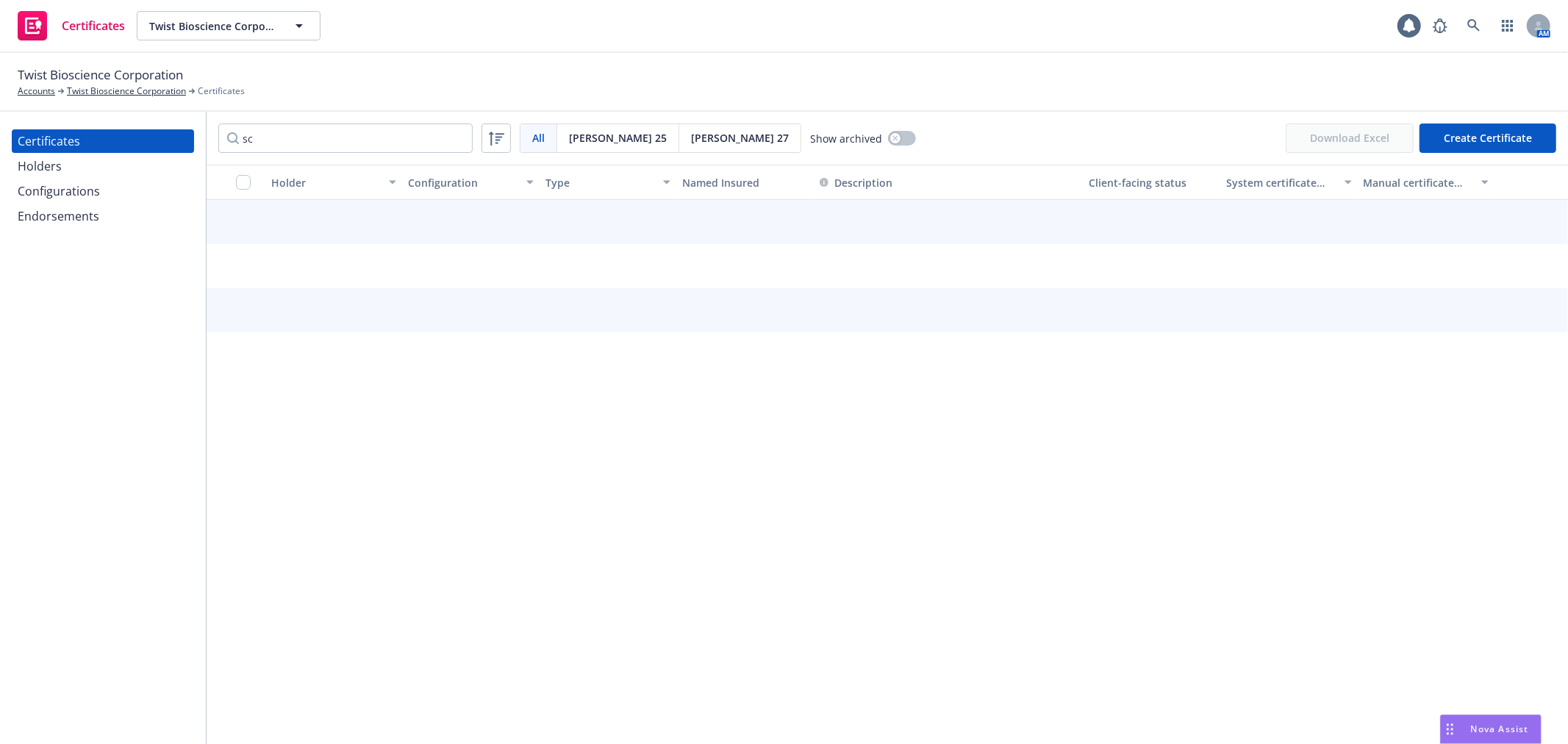
type input "s"
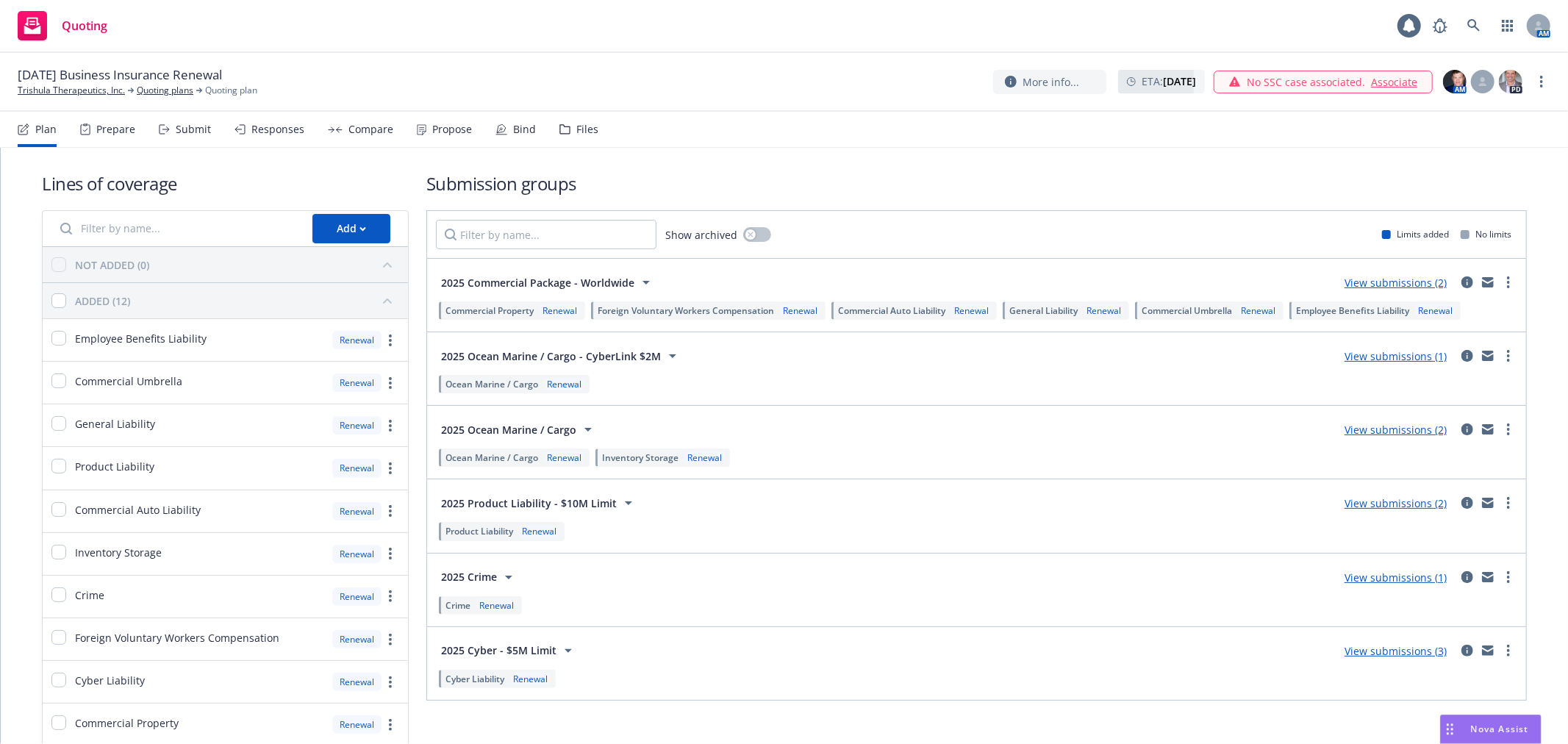
click at [270, 128] on div "Responses" at bounding box center [278, 129] width 53 height 12
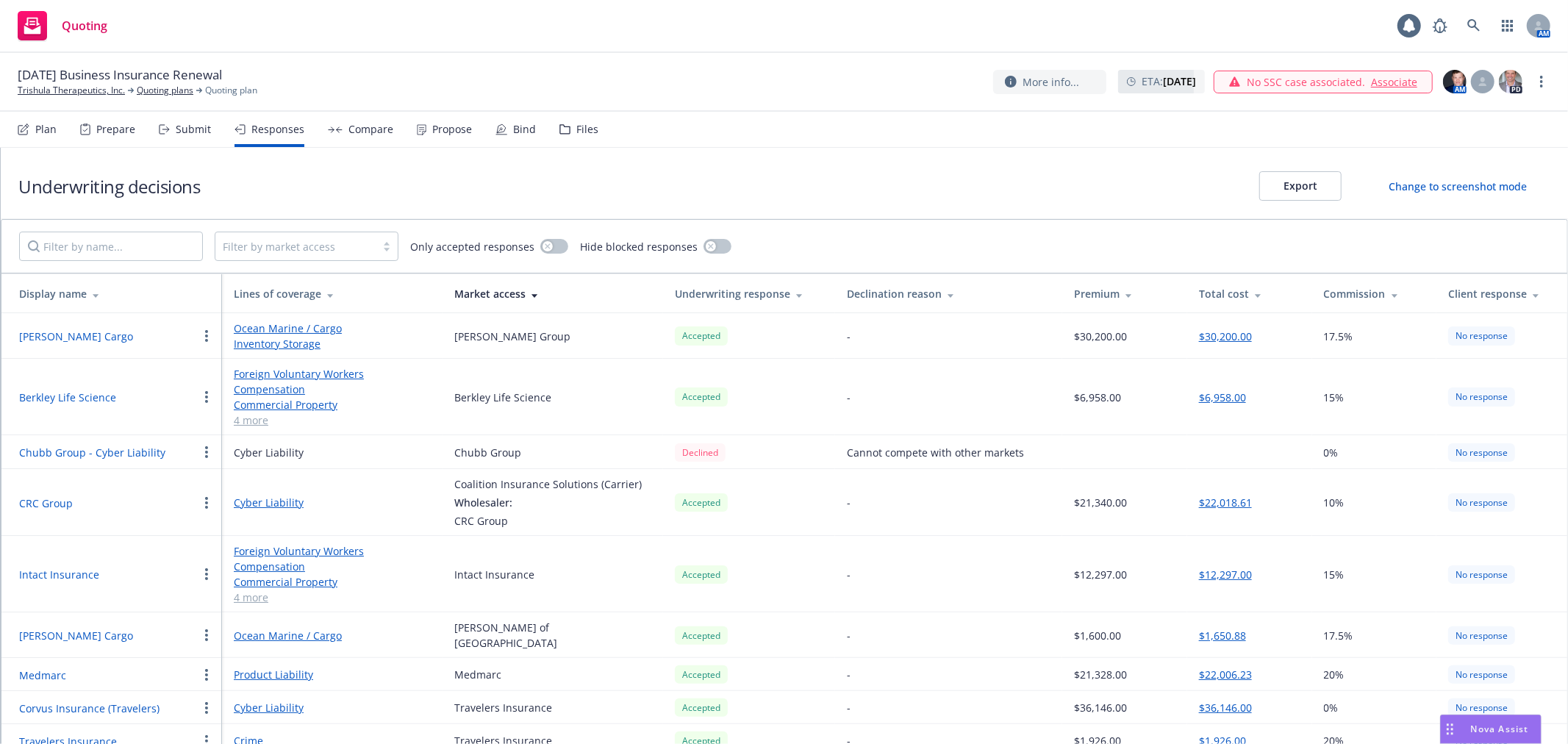
click at [356, 135] on div "Compare" at bounding box center [361, 129] width 65 height 35
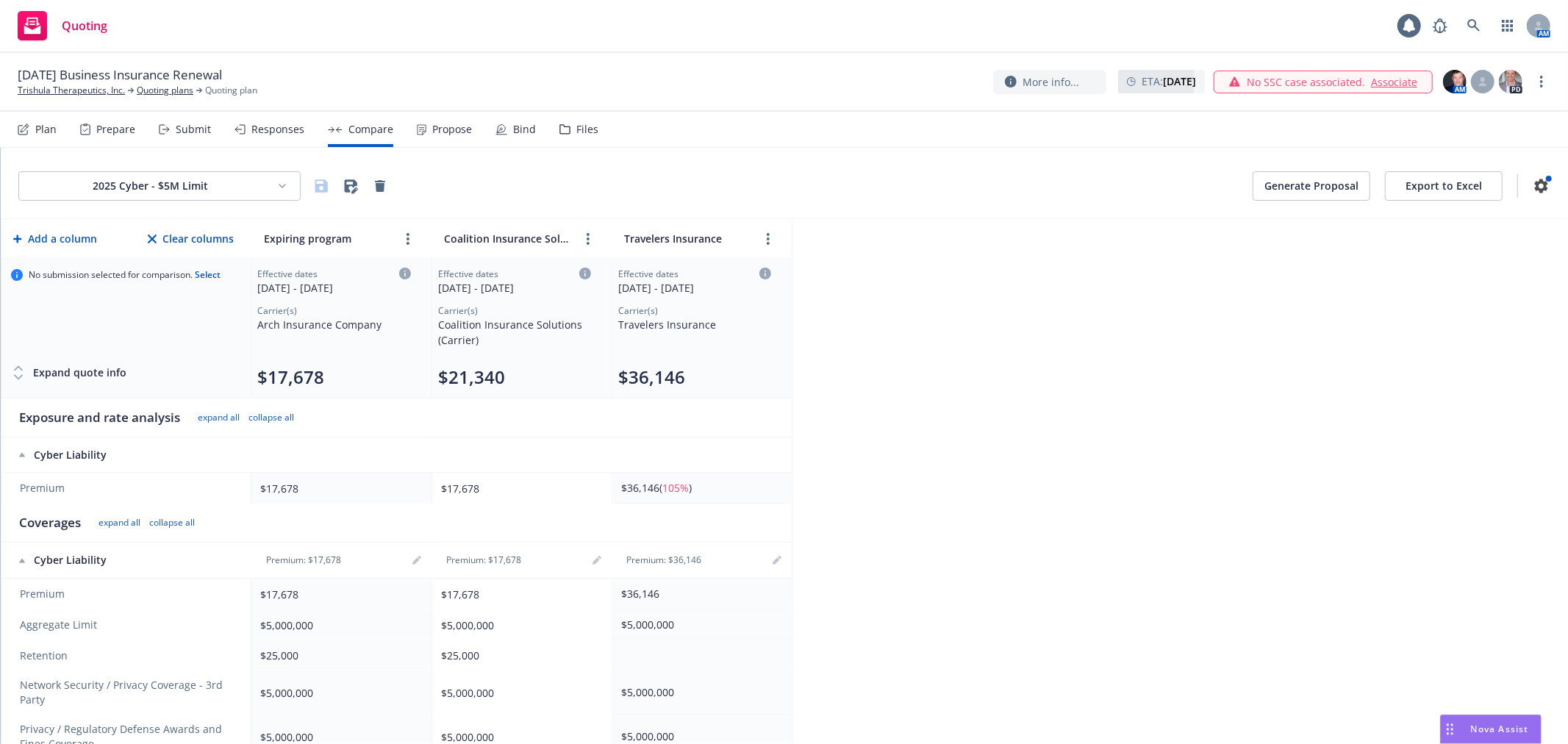
click at [1335, 186] on button "Generate Proposal" at bounding box center [1312, 186] width 118 height 29
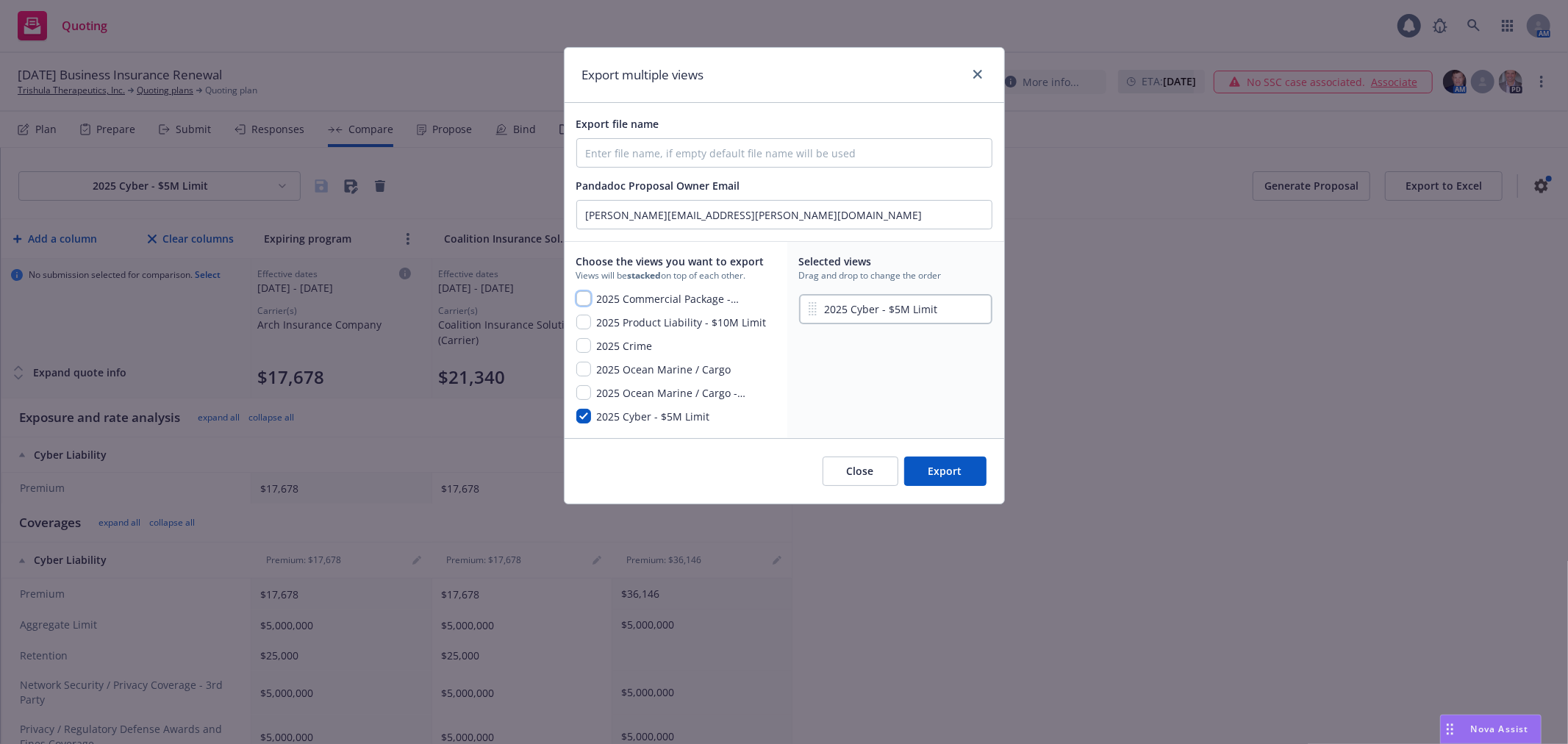
click at [582, 295] on input "checkbox" at bounding box center [584, 298] width 14 height 14
checkbox input "true"
click at [581, 322] on input "checkbox" at bounding box center [584, 322] width 14 height 14
checkbox input "true"
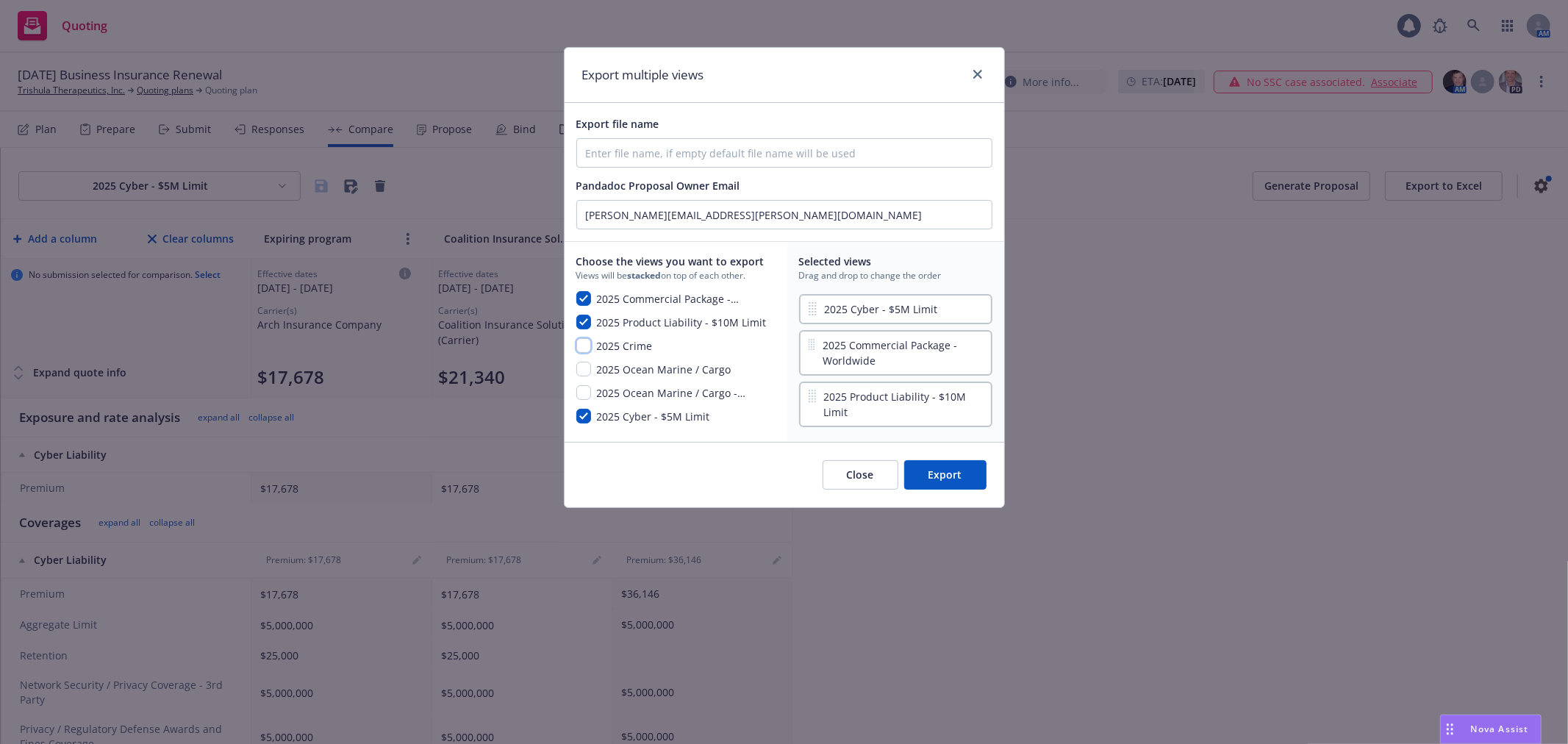
click at [582, 339] on input "checkbox" at bounding box center [584, 346] width 14 height 14
checkbox input "true"
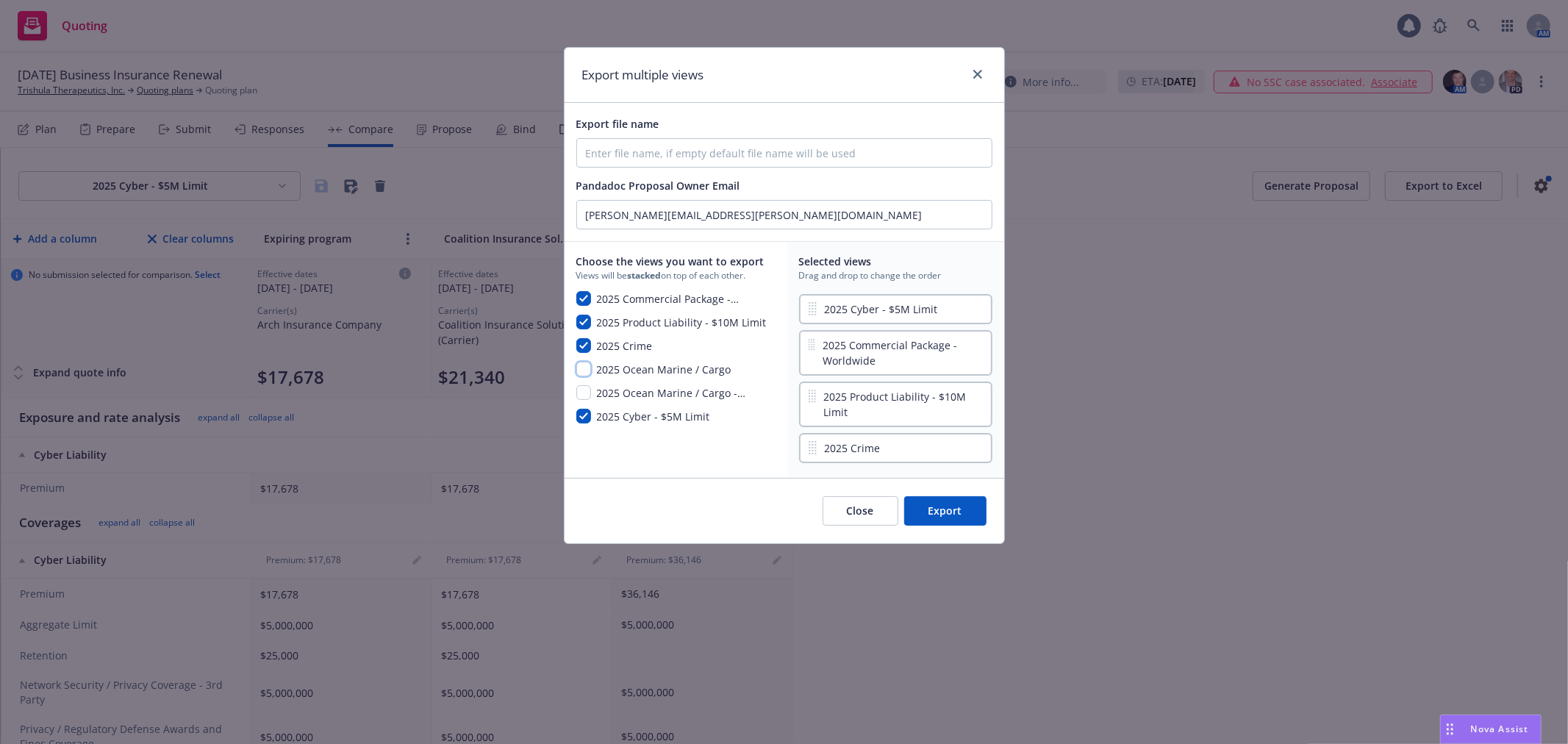
click at [582, 371] on input "checkbox" at bounding box center [584, 369] width 14 height 14
checkbox input "true"
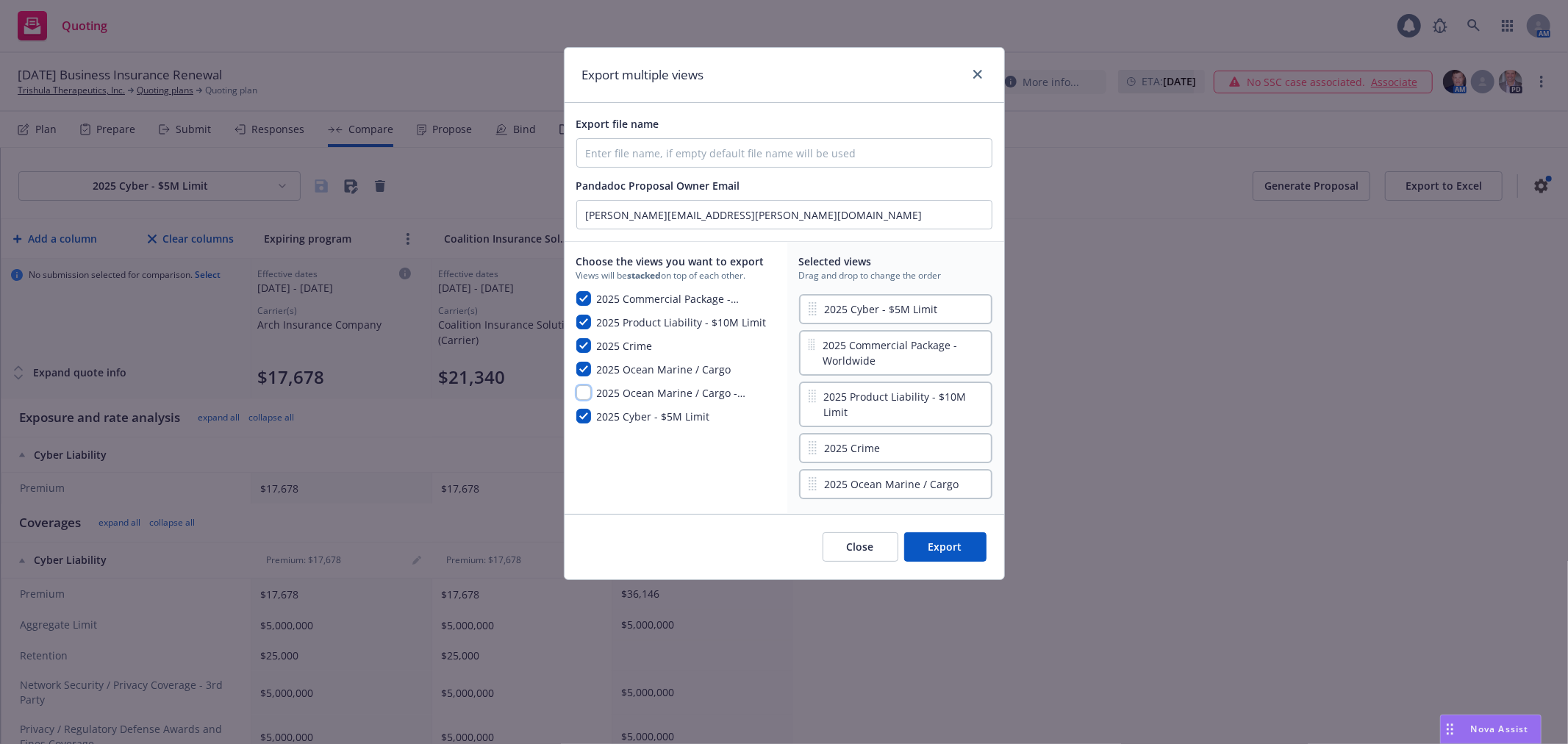
click at [582, 392] on input "checkbox" at bounding box center [584, 393] width 14 height 14
checkbox input "true"
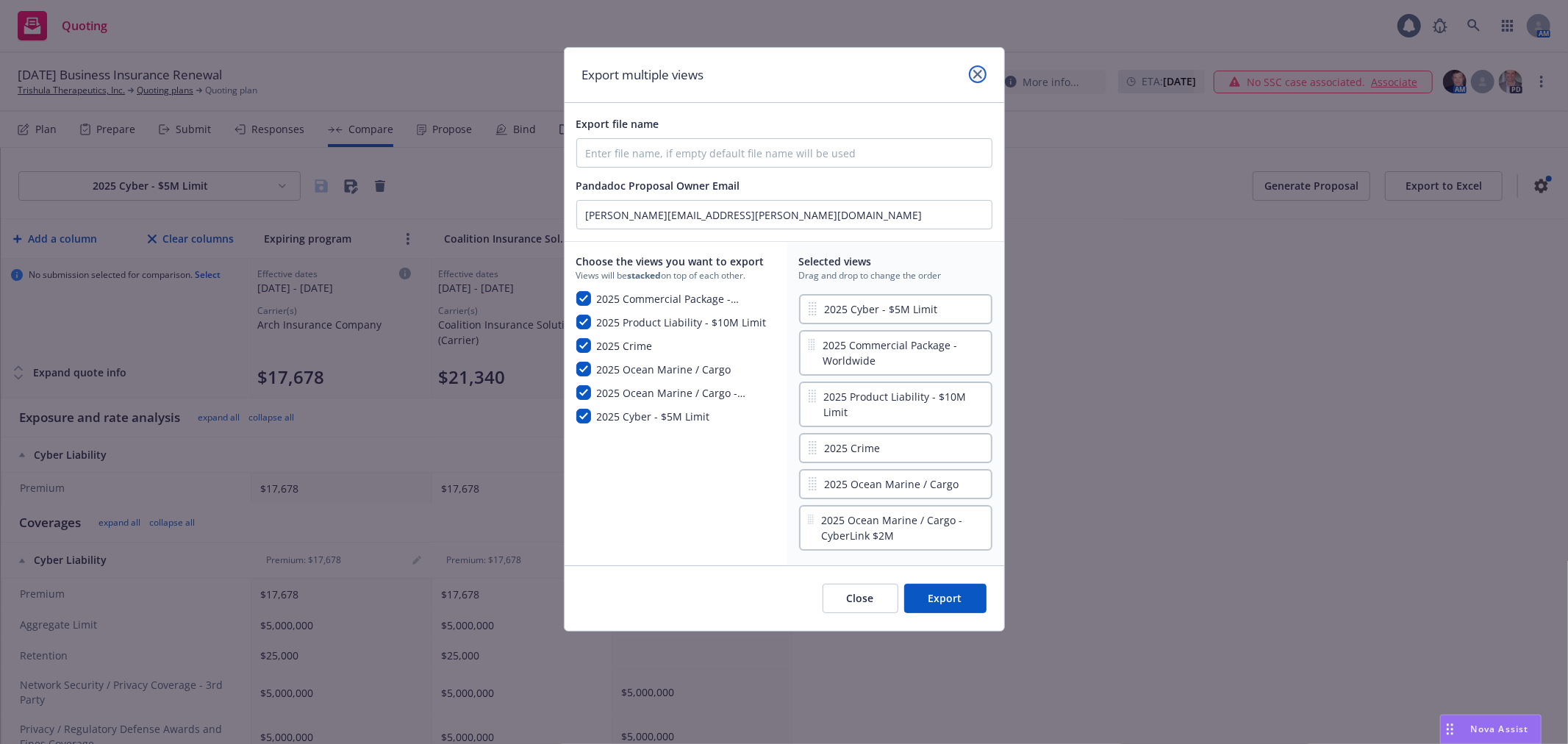
click at [978, 68] on link "close" at bounding box center [978, 74] width 18 height 18
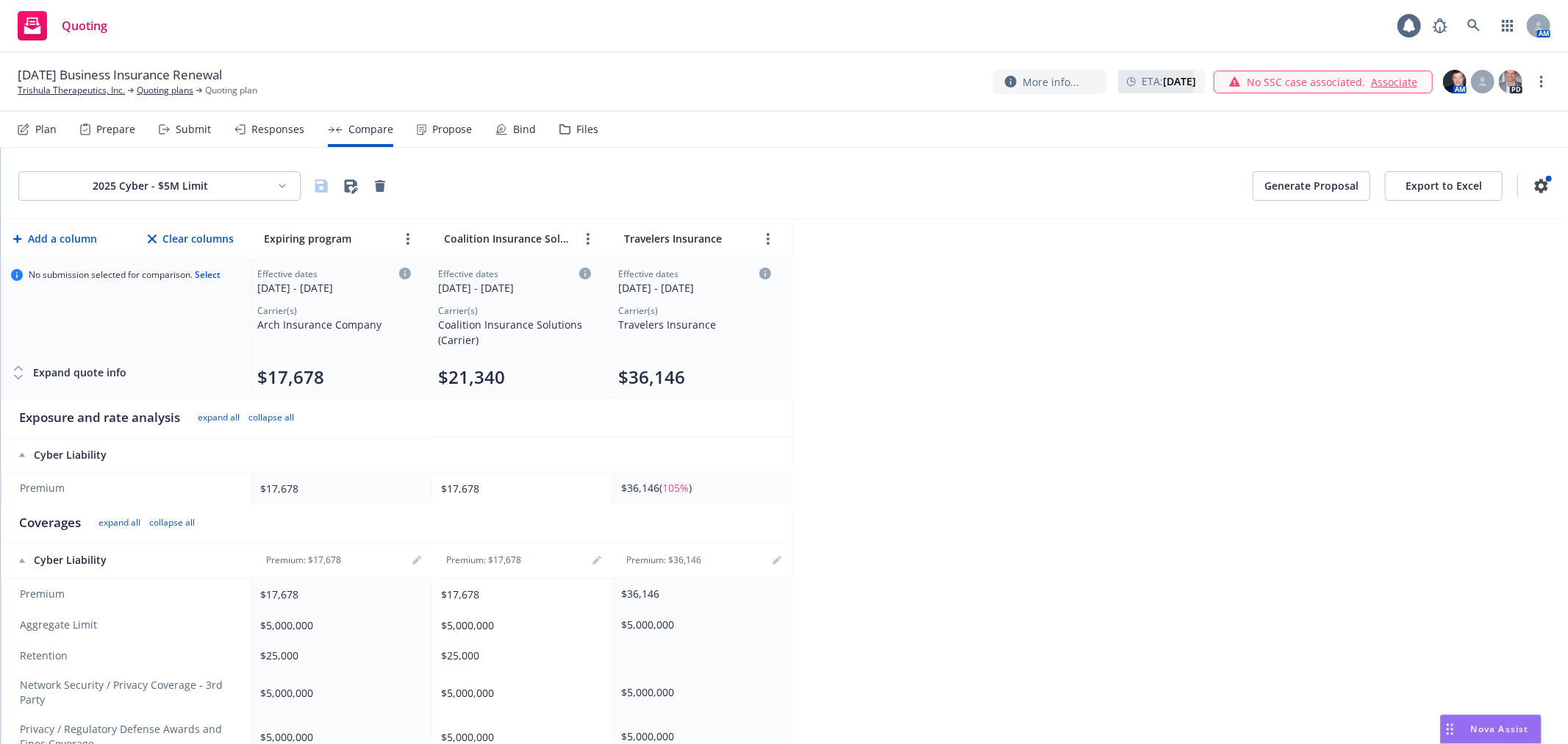
click at [1311, 191] on button "Generate Proposal" at bounding box center [1312, 186] width 118 height 29
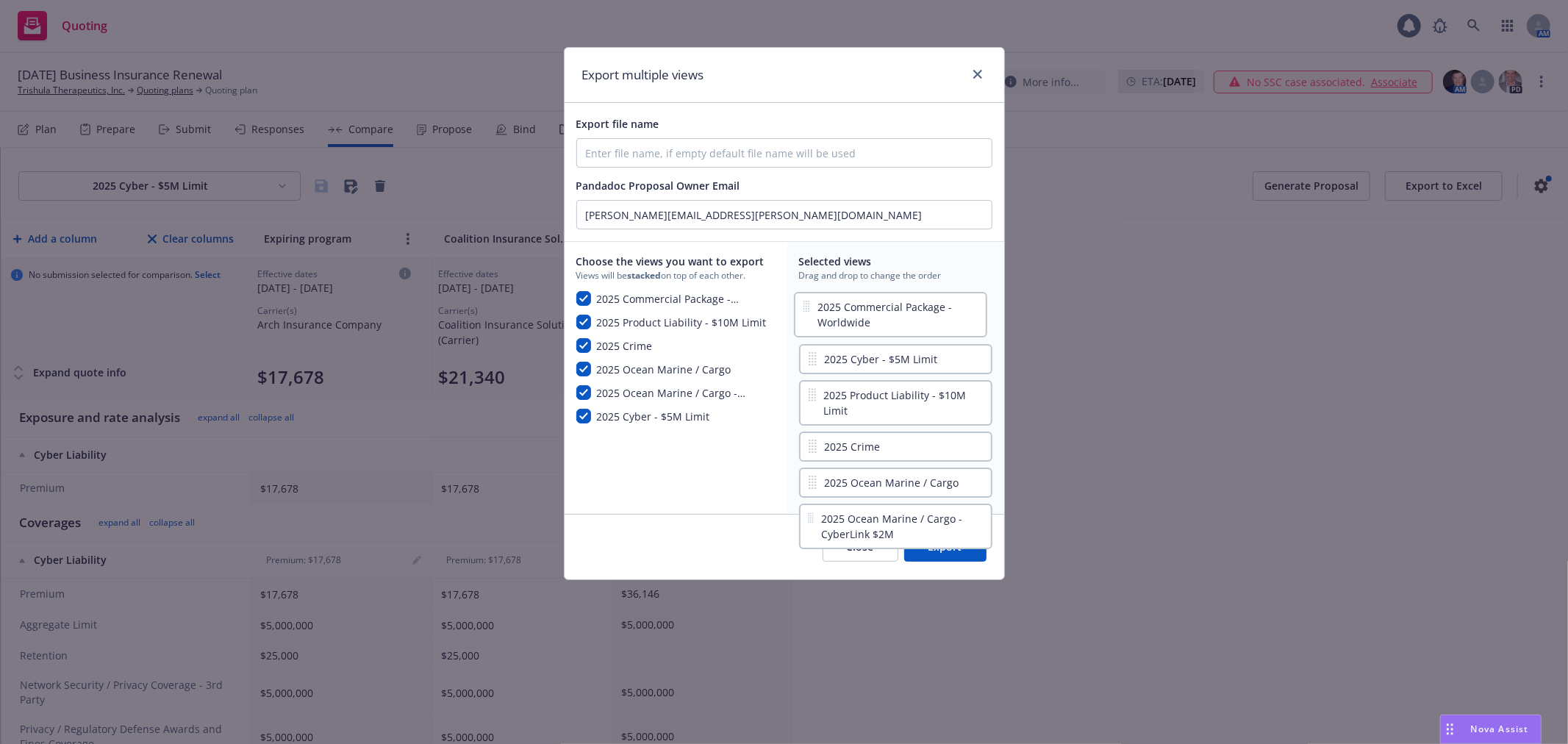
drag, startPoint x: 885, startPoint y: 347, endPoint x: 880, endPoint y: 305, distance: 42.3
click at [880, 305] on div "2025 Cyber - $5M Limit 2025 Commercial Package - Worldwide 2025 Product Liabili…" at bounding box center [896, 396] width 194 height 211
drag, startPoint x: 879, startPoint y: 401, endPoint x: 879, endPoint y: 358, distance: 43.0
click at [879, 358] on div "2025 Commercial Package - Worldwide 2025 Cyber - $5M Limit 2025 Product Liabili…" at bounding box center [896, 396] width 194 height 211
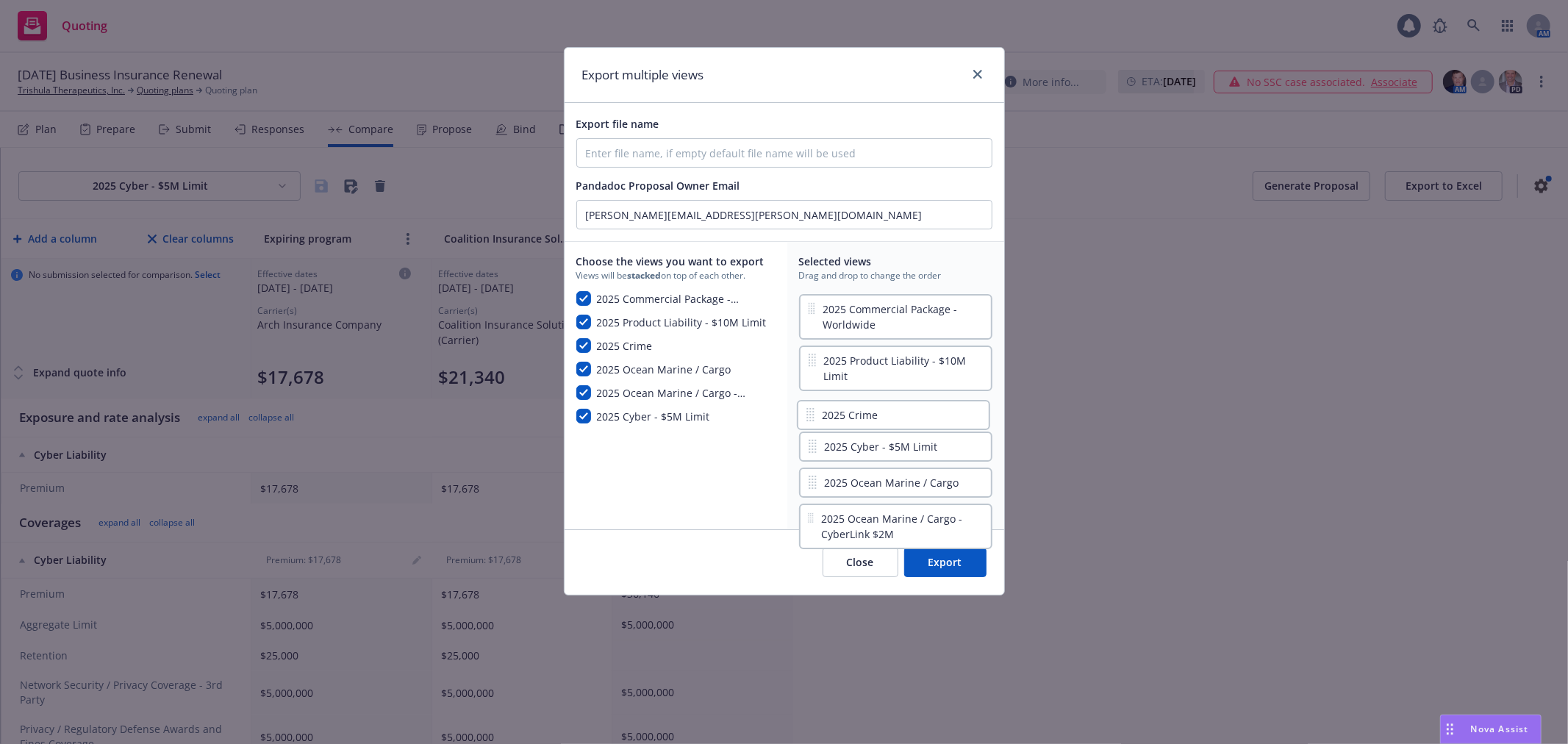
drag, startPoint x: 883, startPoint y: 443, endPoint x: 881, endPoint y: 401, distance: 42.0
click at [881, 401] on div "2025 Commercial Package - Worldwide 2025 Product Liability - $10M Limit 2025 Cy…" at bounding box center [896, 404] width 194 height 226
drag, startPoint x: 903, startPoint y: 481, endPoint x: 902, endPoint y: 401, distance: 80.0
click at [902, 401] on div "2025 Commercial Package - Worldwide 2025 Product Liability - $10M Limit 2025 Cr…" at bounding box center [896, 404] width 194 height 226
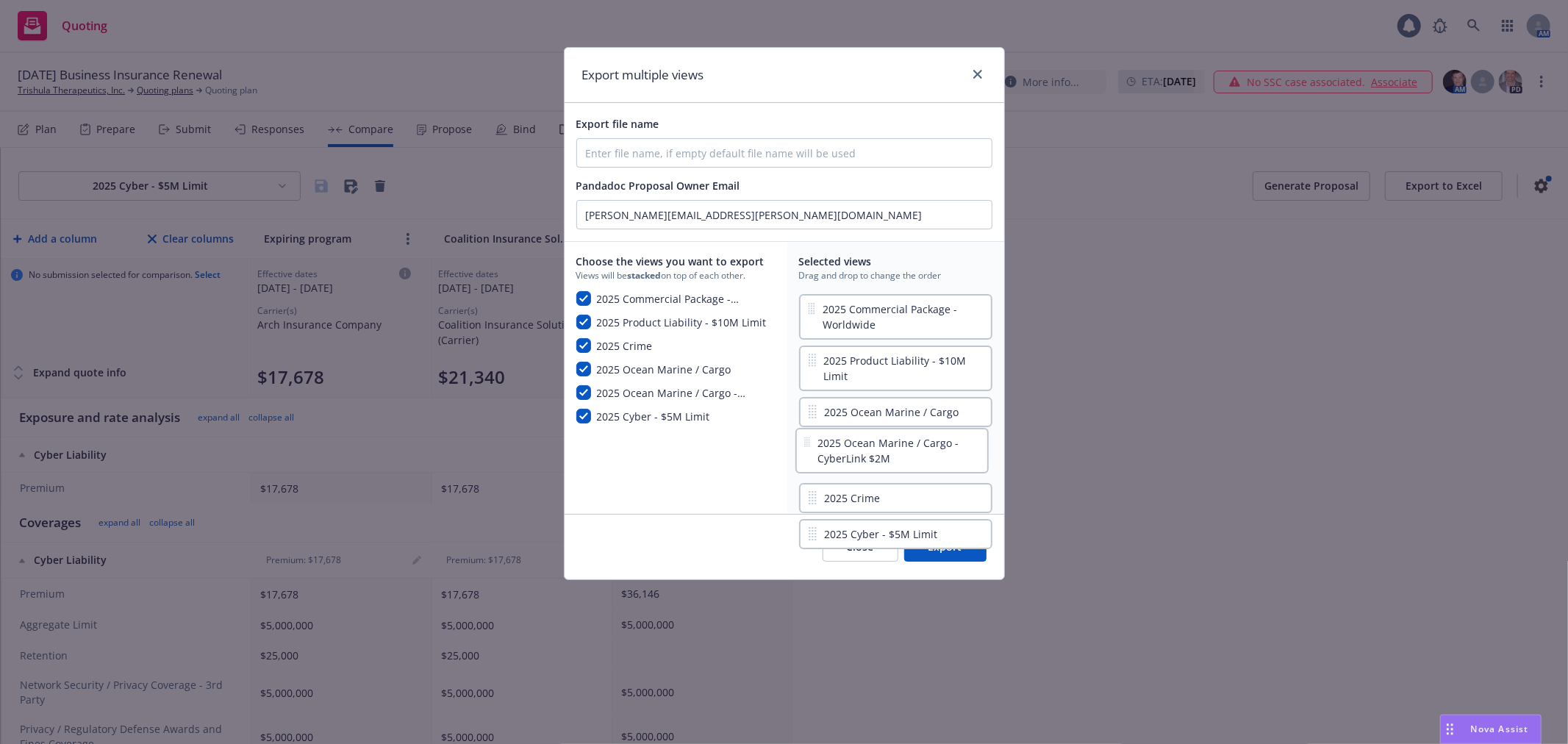
drag, startPoint x: 900, startPoint y: 510, endPoint x: 895, endPoint y: 426, distance: 84.1
click at [895, 426] on div "2025 Commercial Package - Worldwide 2025 Product Liability - $10M Limit 2025 Oc…" at bounding box center [896, 396] width 194 height 211
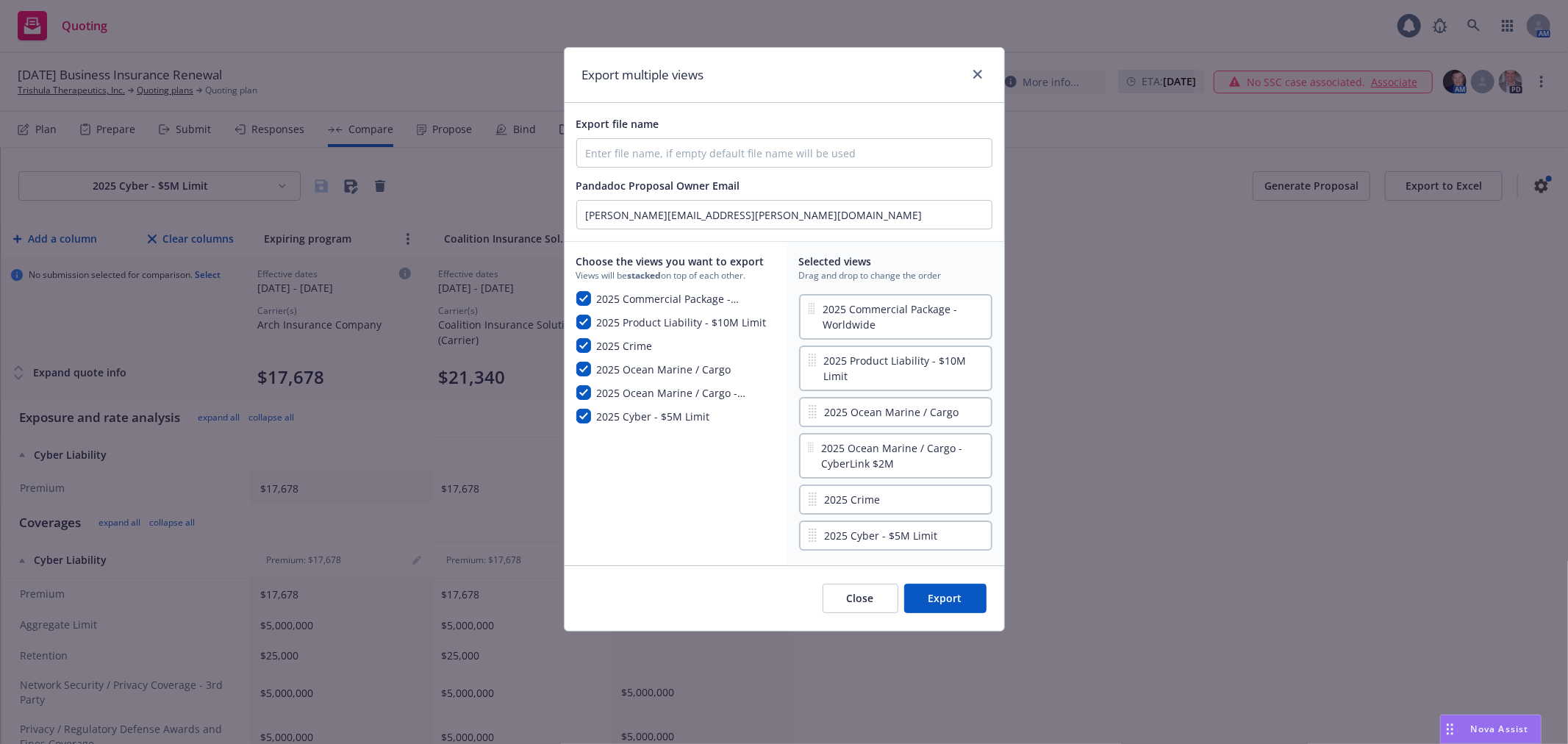
click at [949, 594] on button "Export" at bounding box center [945, 598] width 82 height 29
checkbox input "false"
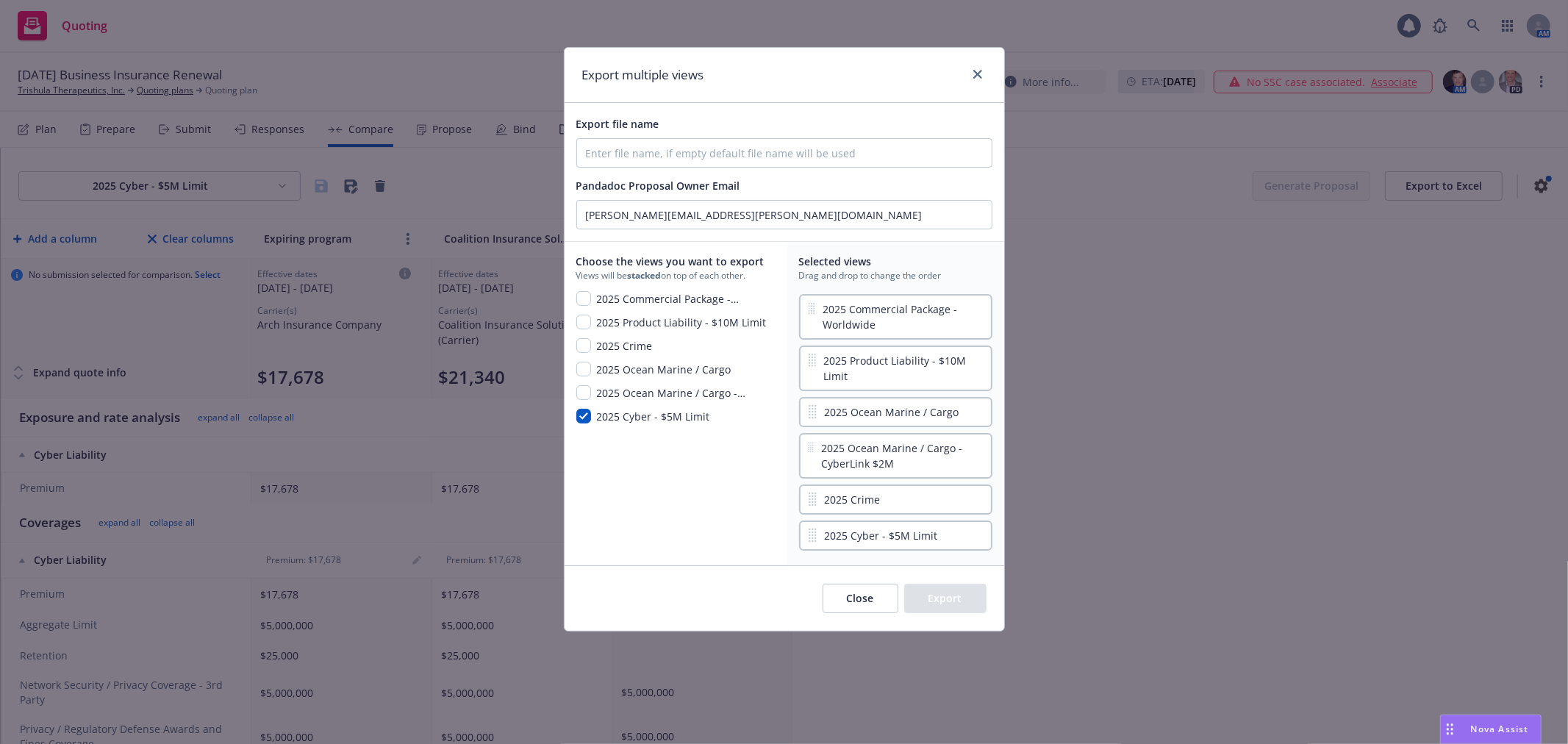
checkbox input "false"
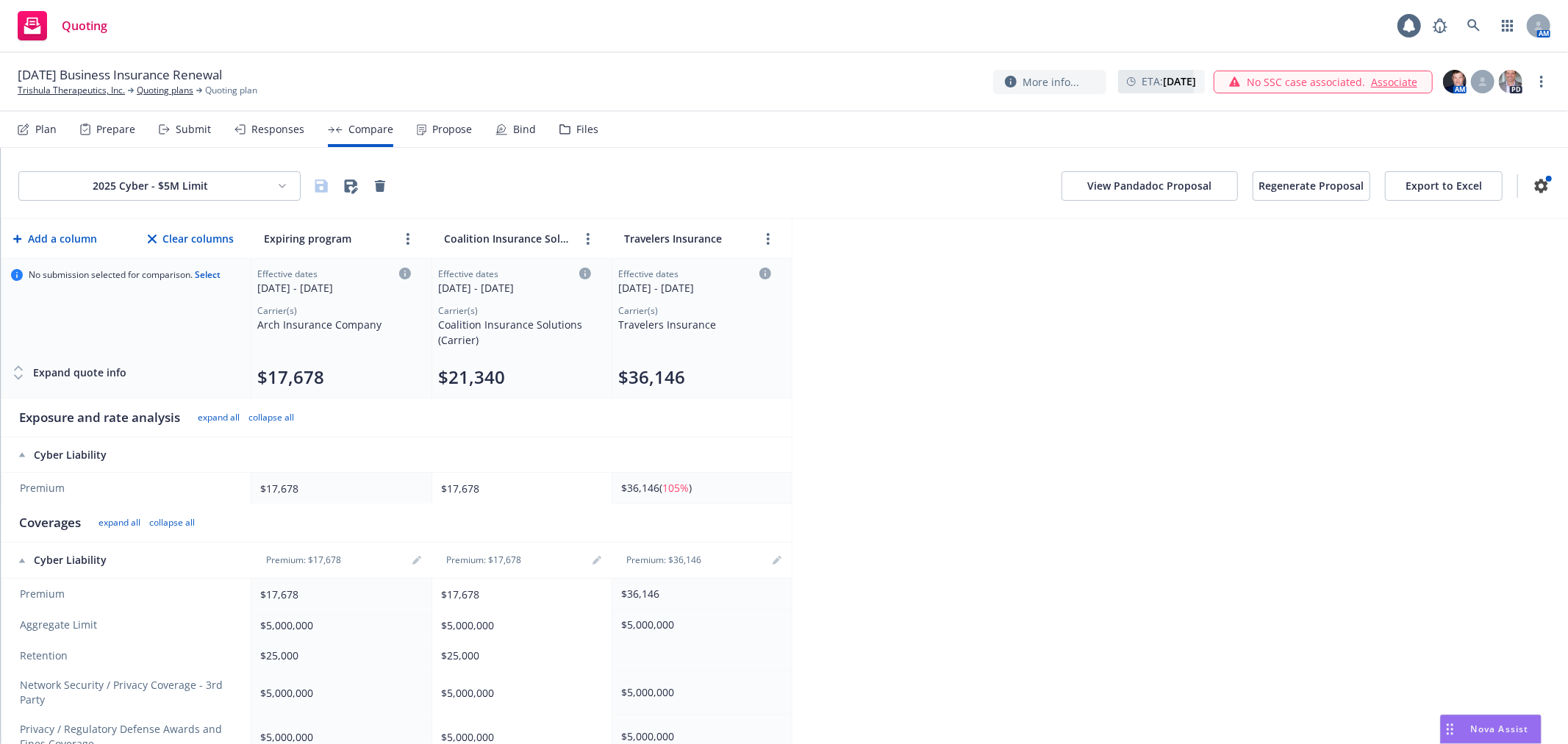
click at [1162, 179] on button "View Pandadoc Proposal" at bounding box center [1150, 186] width 176 height 29
